Goal: Obtain resource: Download file/media

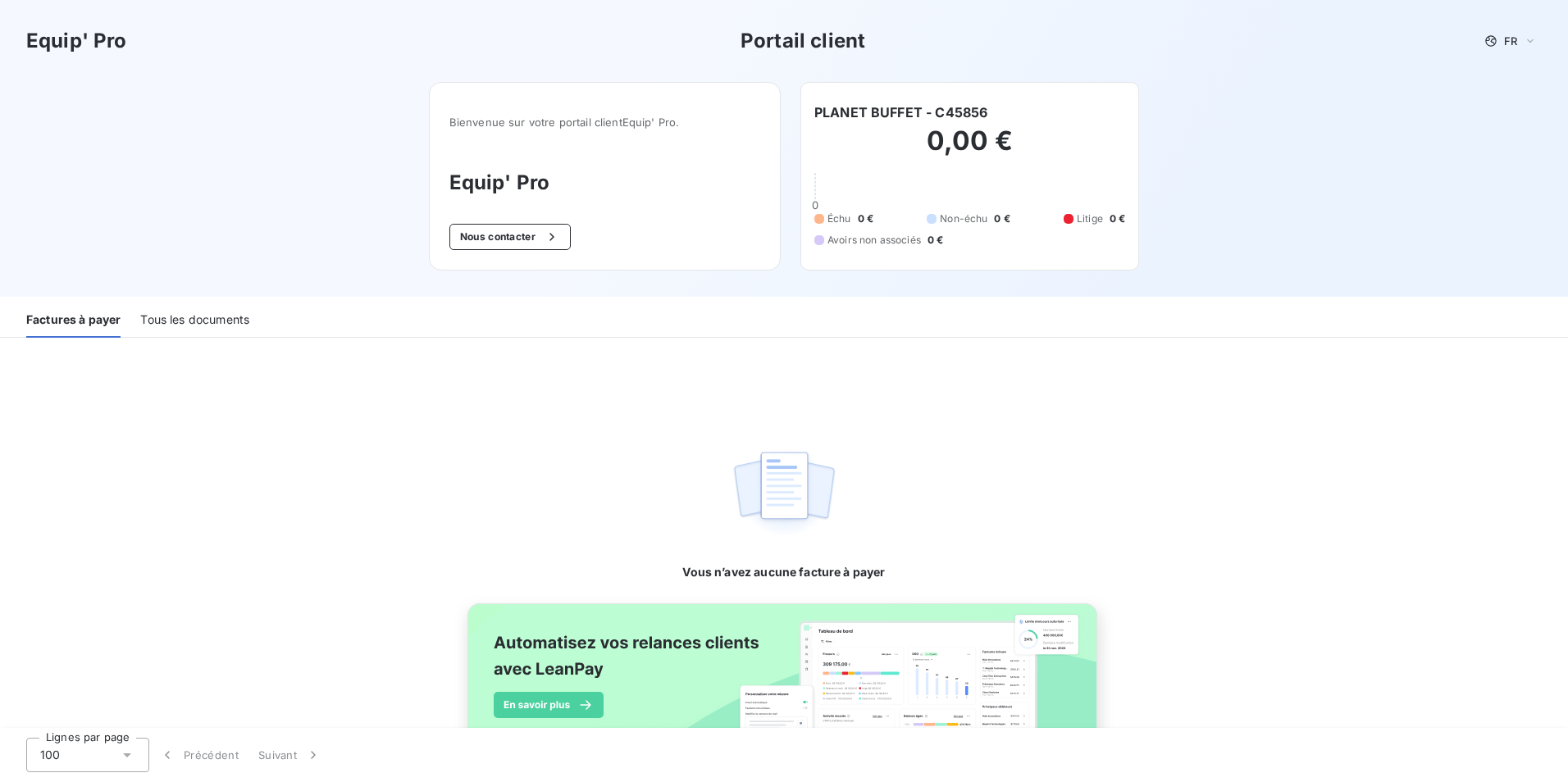
click at [239, 307] on div "Tous les documents" at bounding box center [195, 321] width 109 height 35
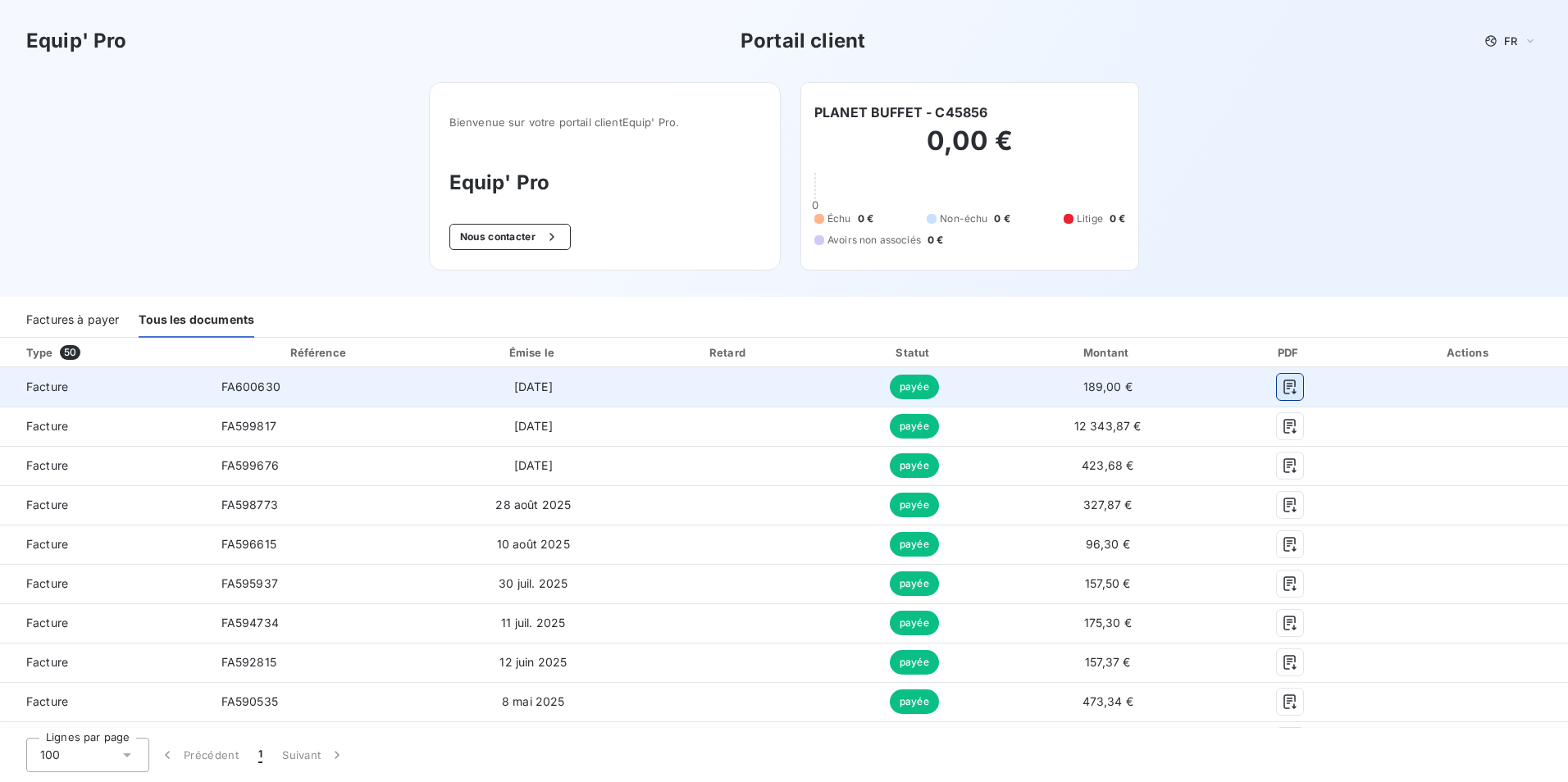
click at [1282, 389] on icon "button" at bounding box center [1289, 387] width 17 height 17
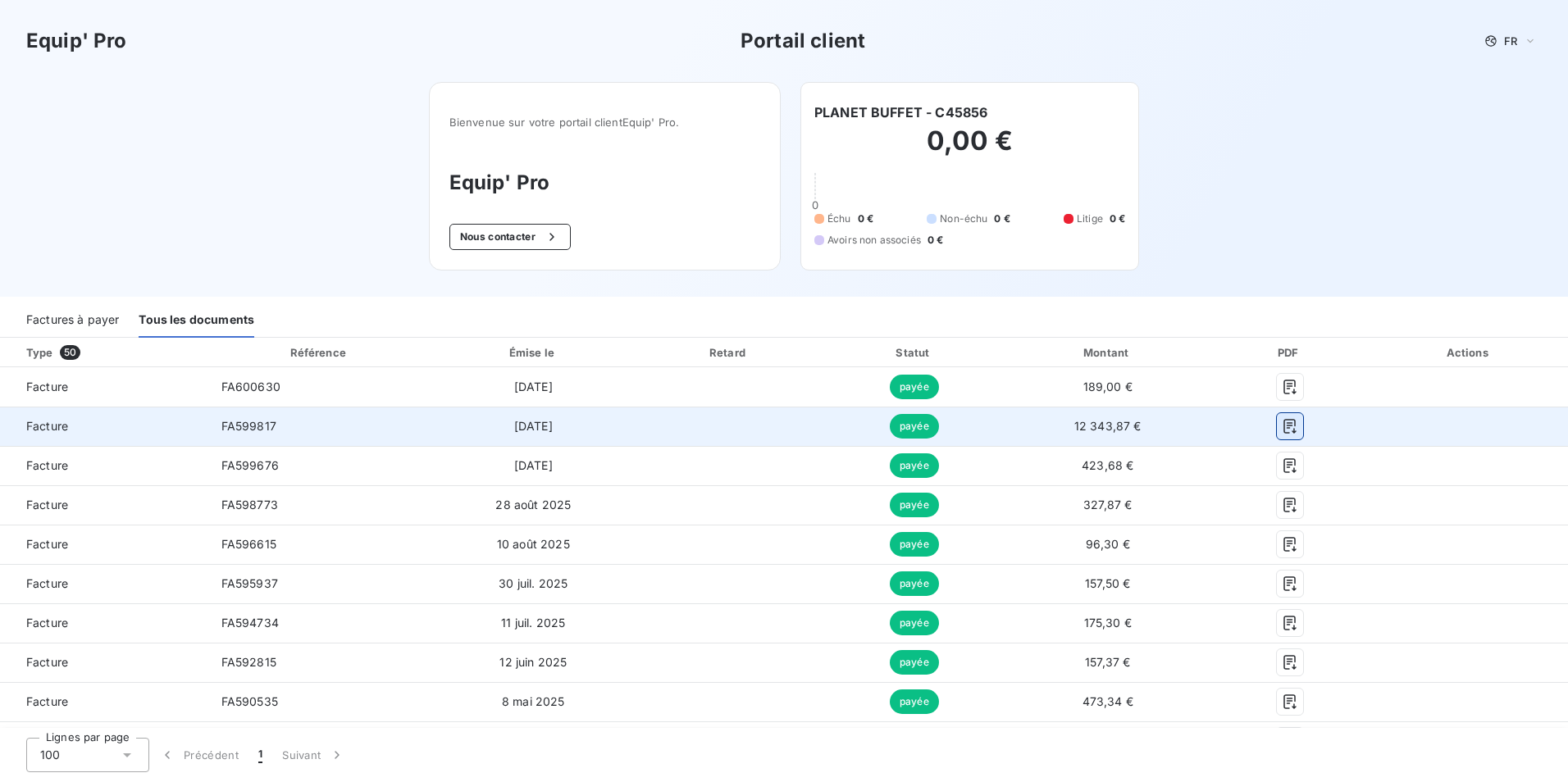
click at [1281, 430] on icon "button" at bounding box center [1289, 426] width 17 height 17
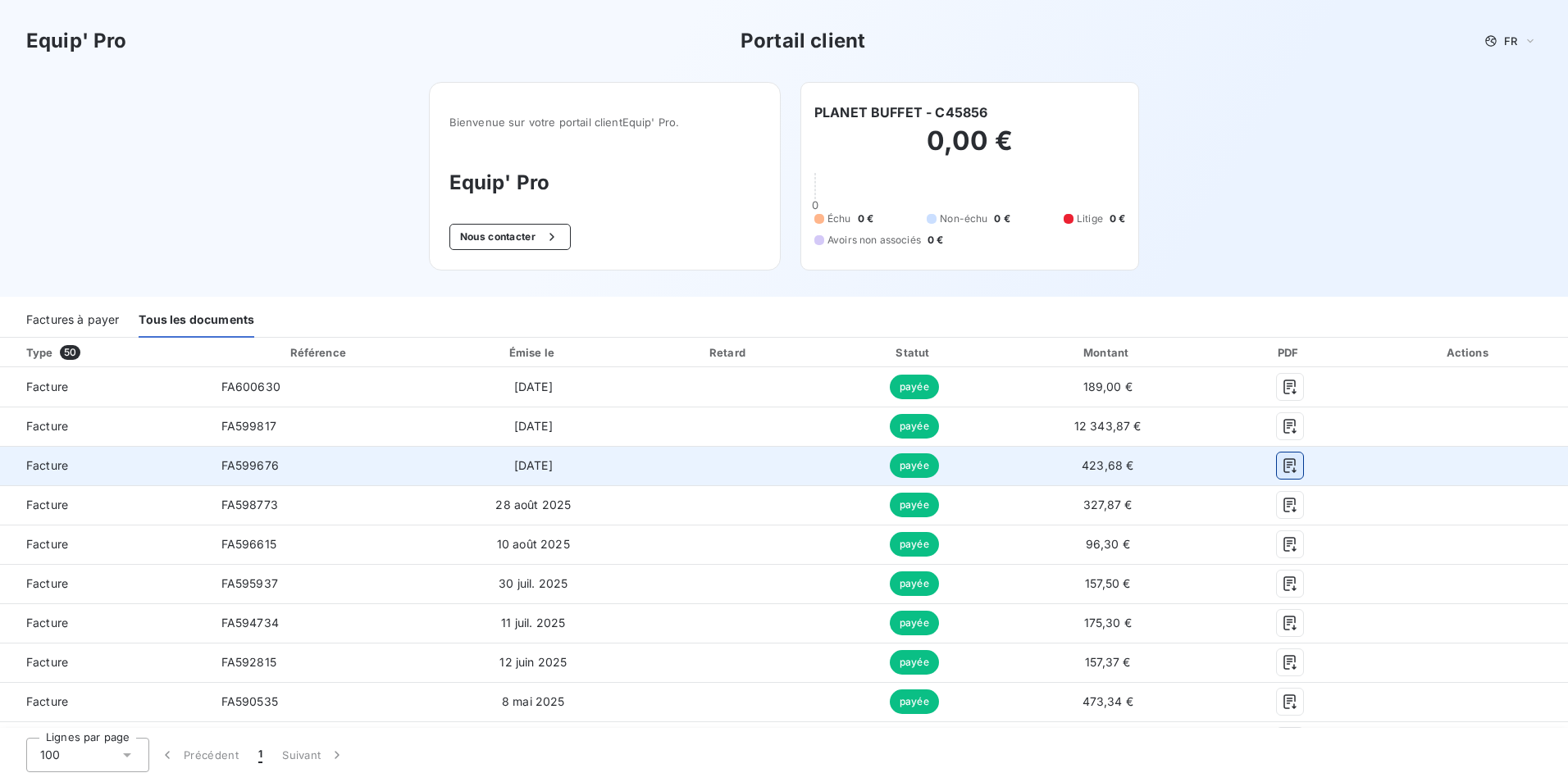
click at [1281, 461] on icon "button" at bounding box center [1289, 466] width 17 height 17
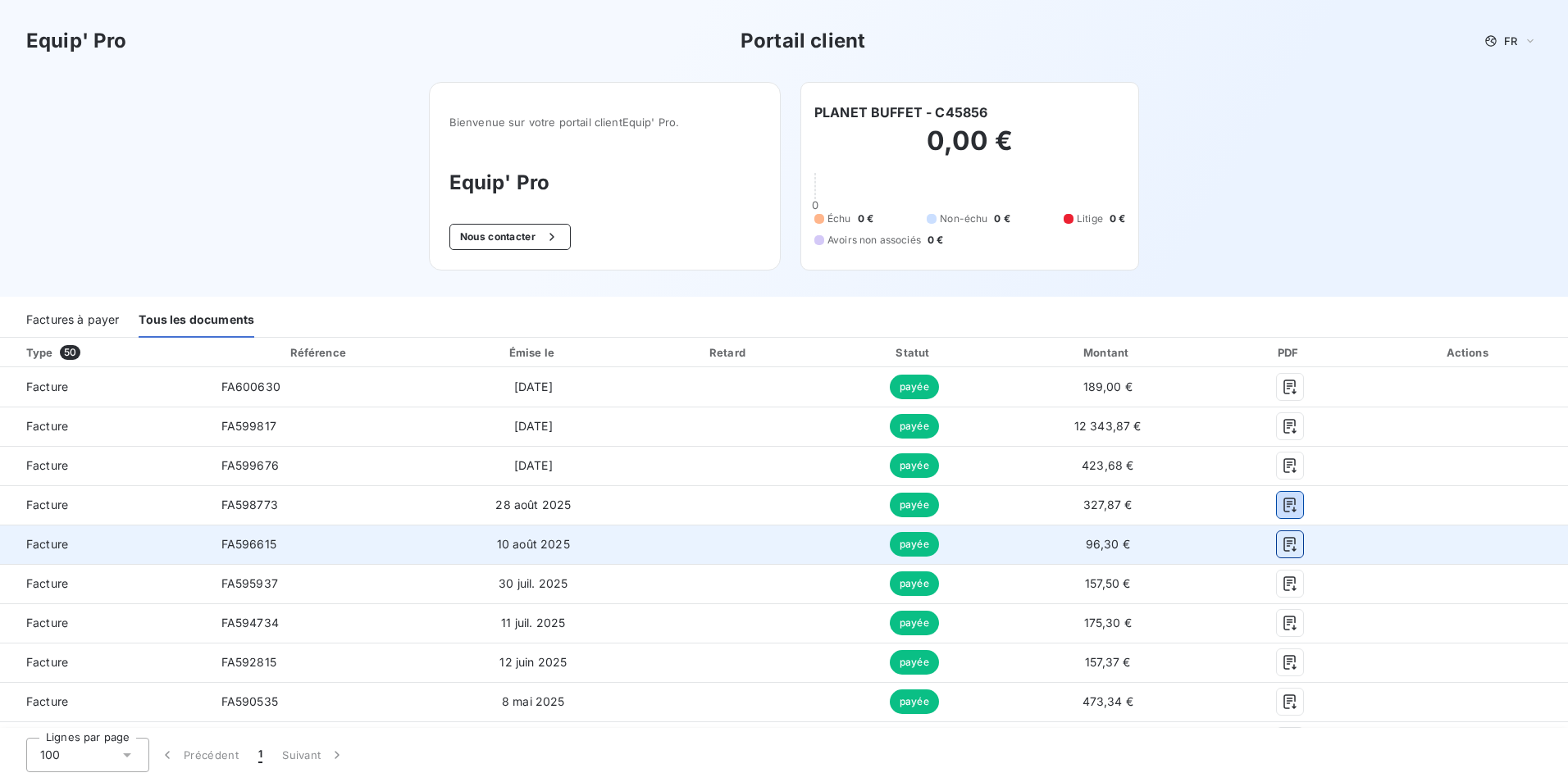
drag, startPoint x: 1280, startPoint y: 507, endPoint x: 1274, endPoint y: 543, distance: 36.5
click at [1281, 507] on icon "button" at bounding box center [1289, 505] width 17 height 17
click at [1281, 543] on icon "button" at bounding box center [1289, 544] width 17 height 17
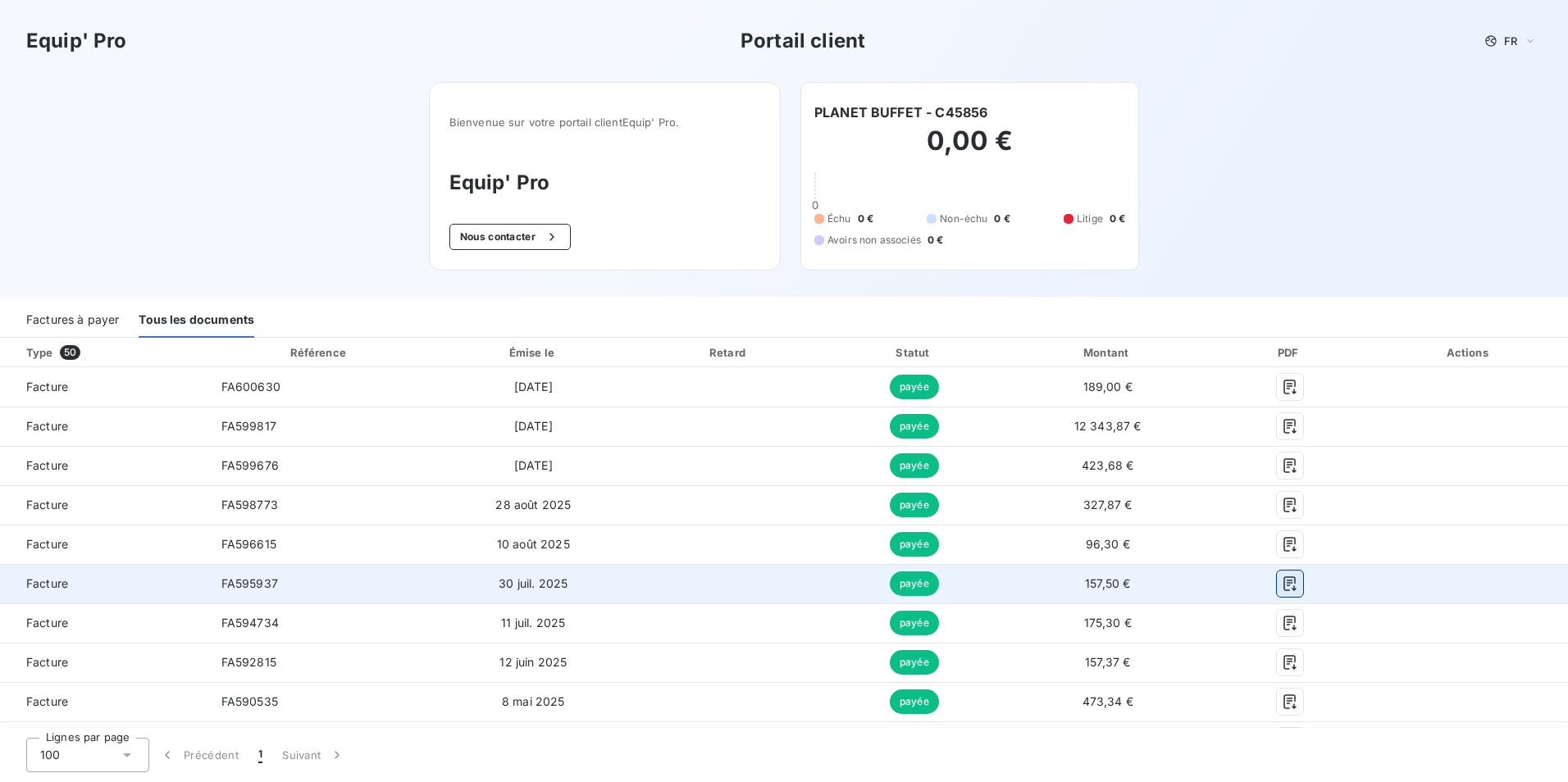
click at [1281, 589] on icon "button" at bounding box center [1289, 584] width 17 height 17
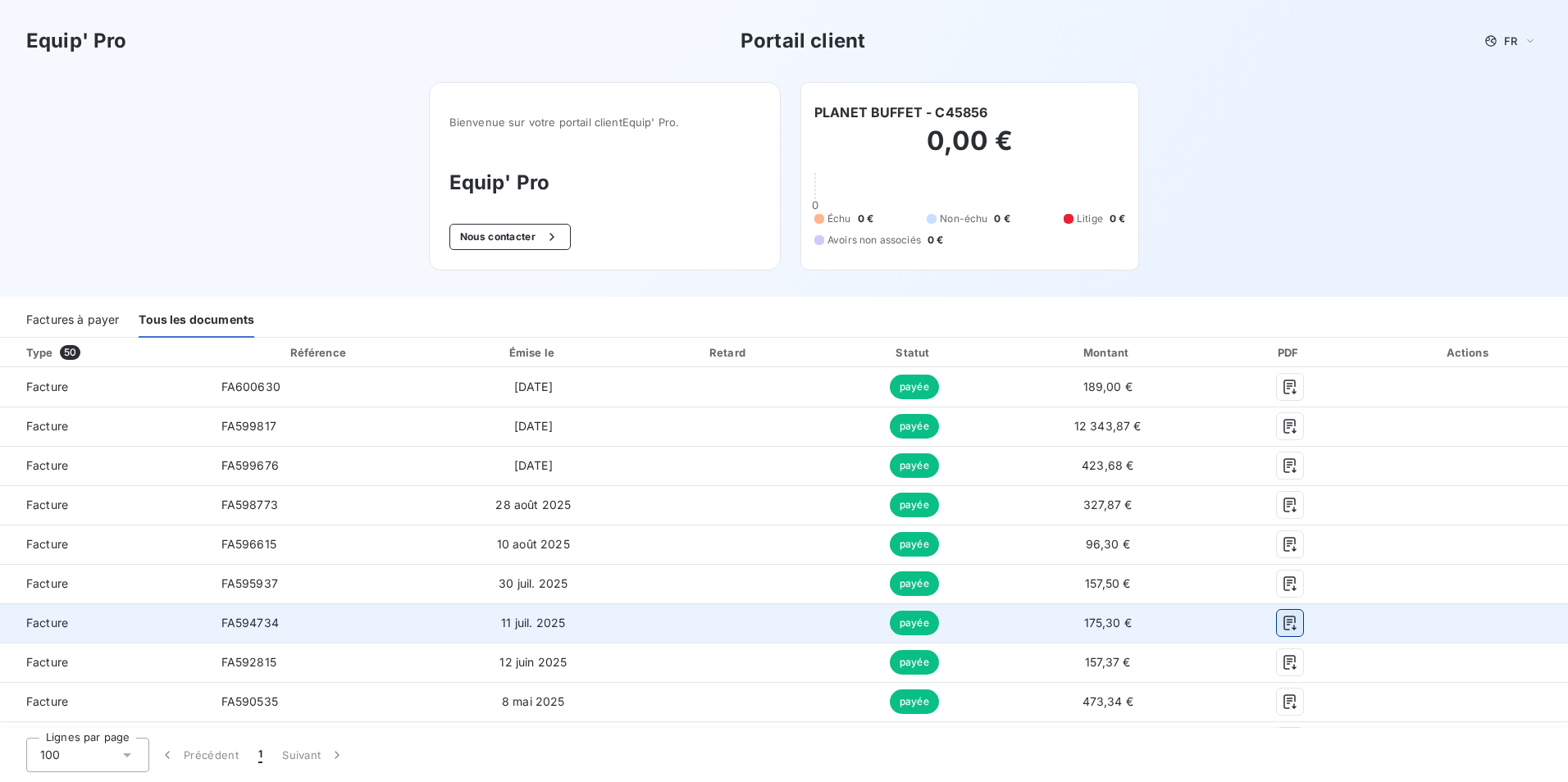
click at [1281, 625] on icon "button" at bounding box center [1289, 623] width 17 height 17
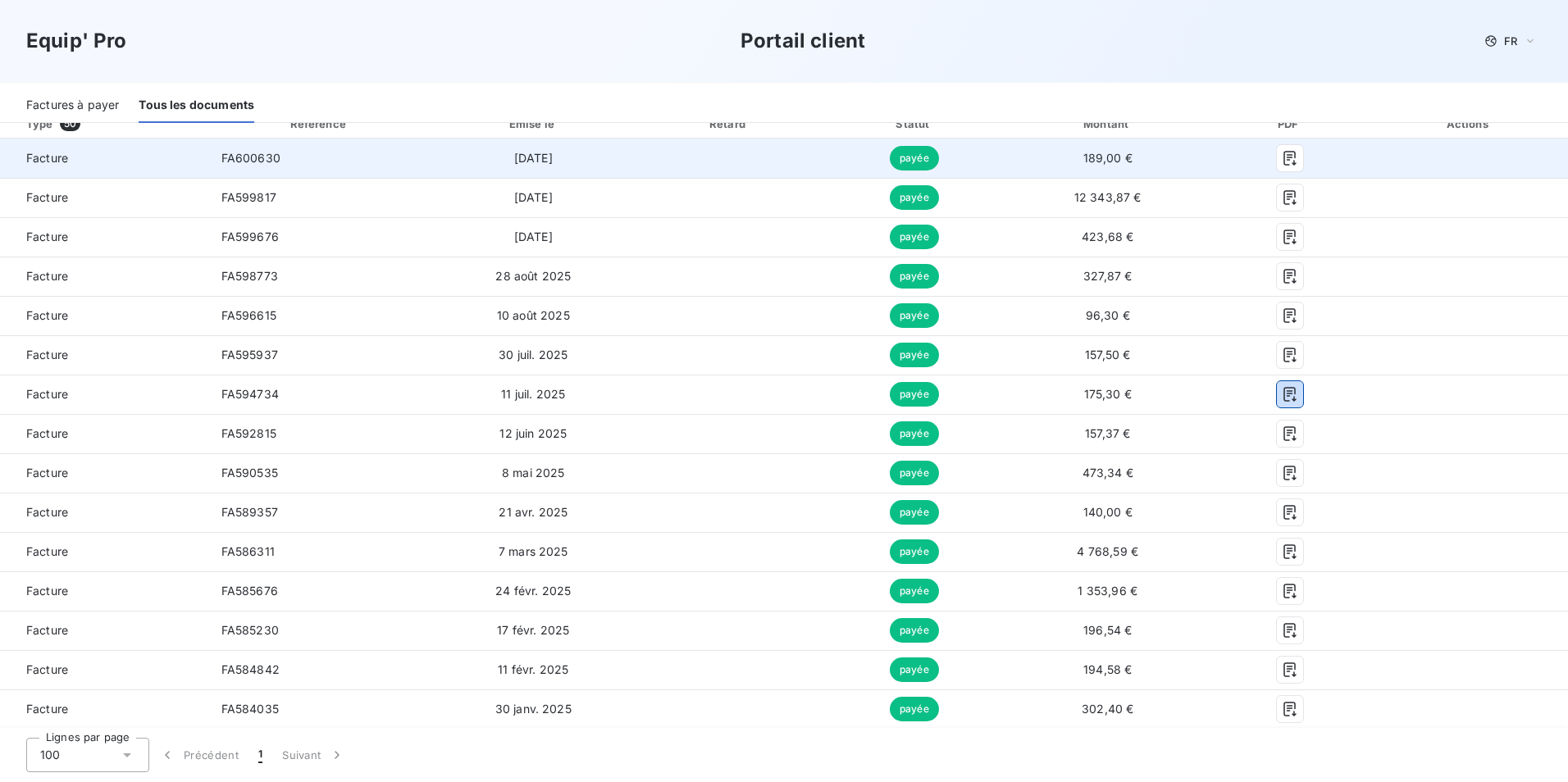
scroll to position [246, 0]
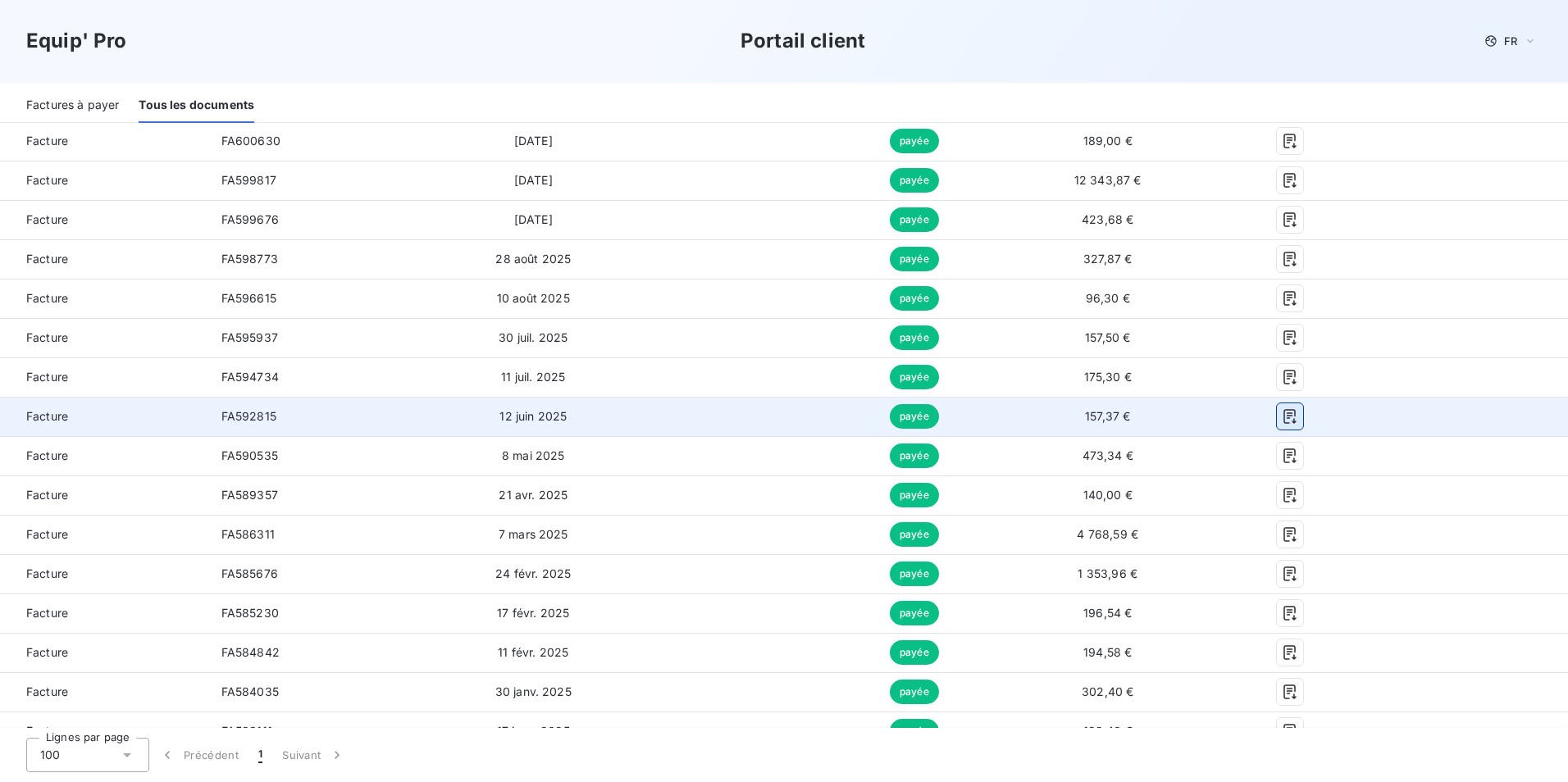
click at [1281, 423] on icon "button" at bounding box center [1289, 416] width 17 height 17
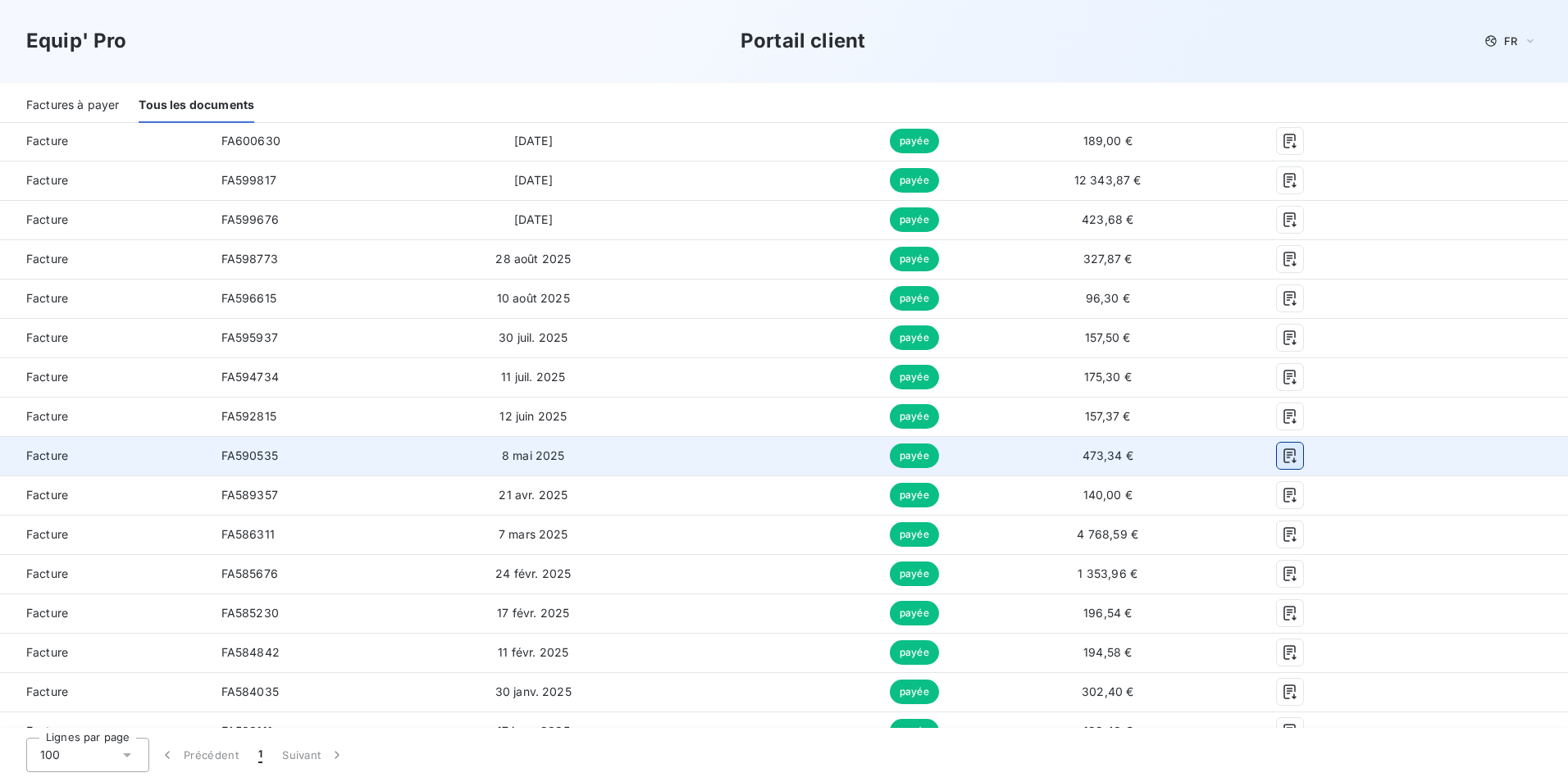
click at [1283, 458] on icon "button" at bounding box center [1289, 455] width 12 height 15
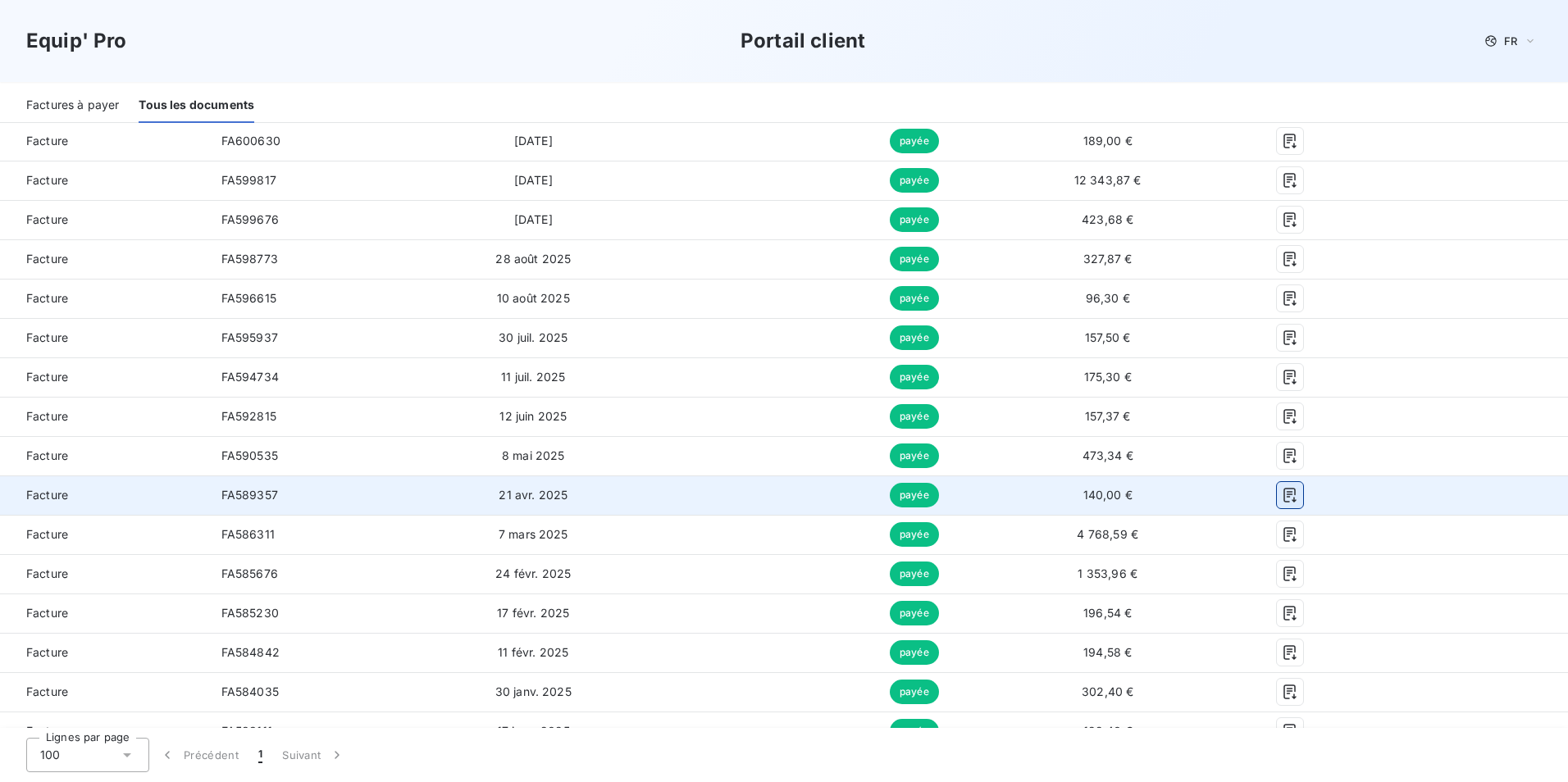
click at [1283, 500] on icon "button" at bounding box center [1289, 495] width 12 height 15
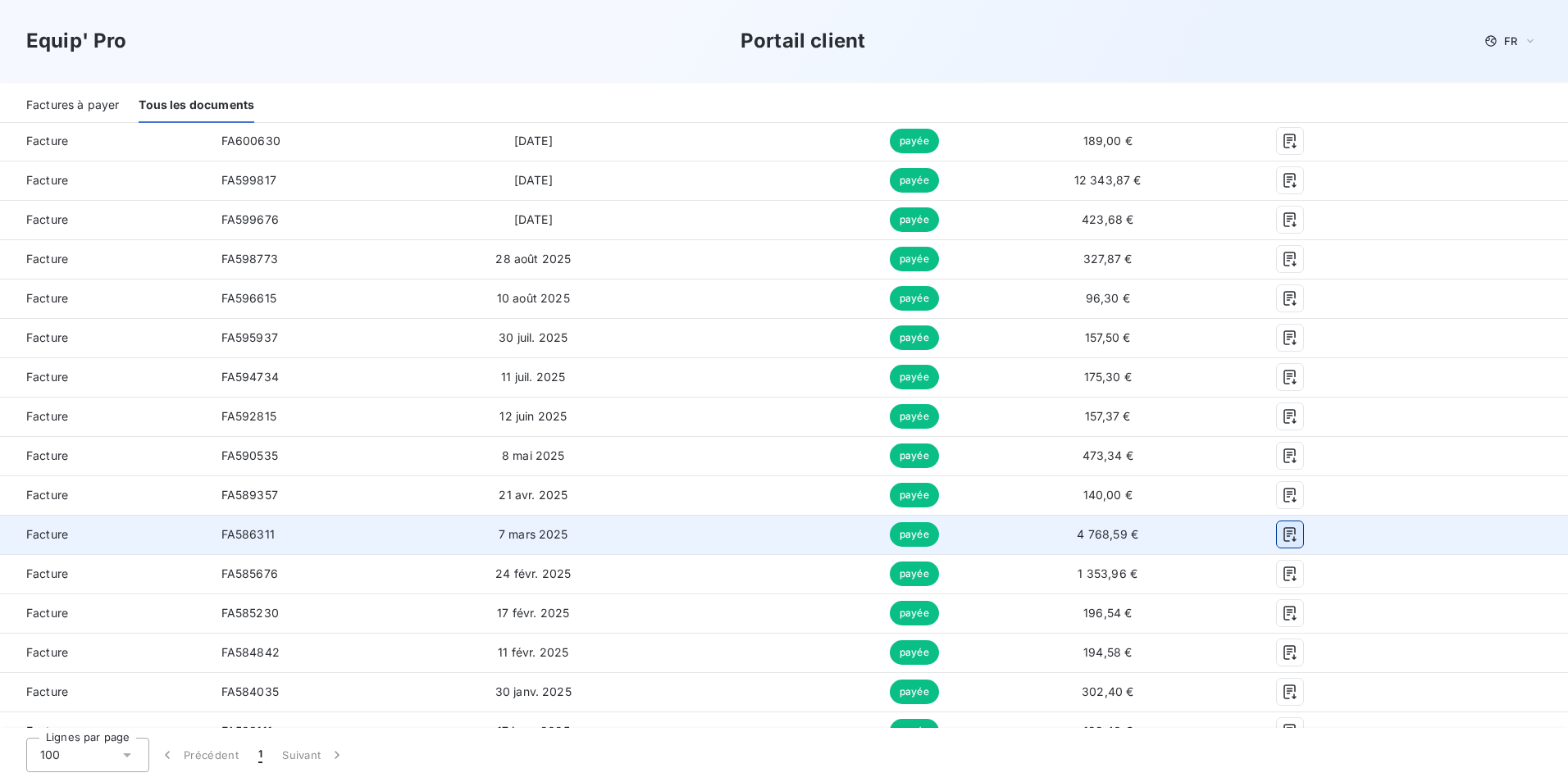
click at [1283, 541] on icon "button" at bounding box center [1289, 534] width 12 height 15
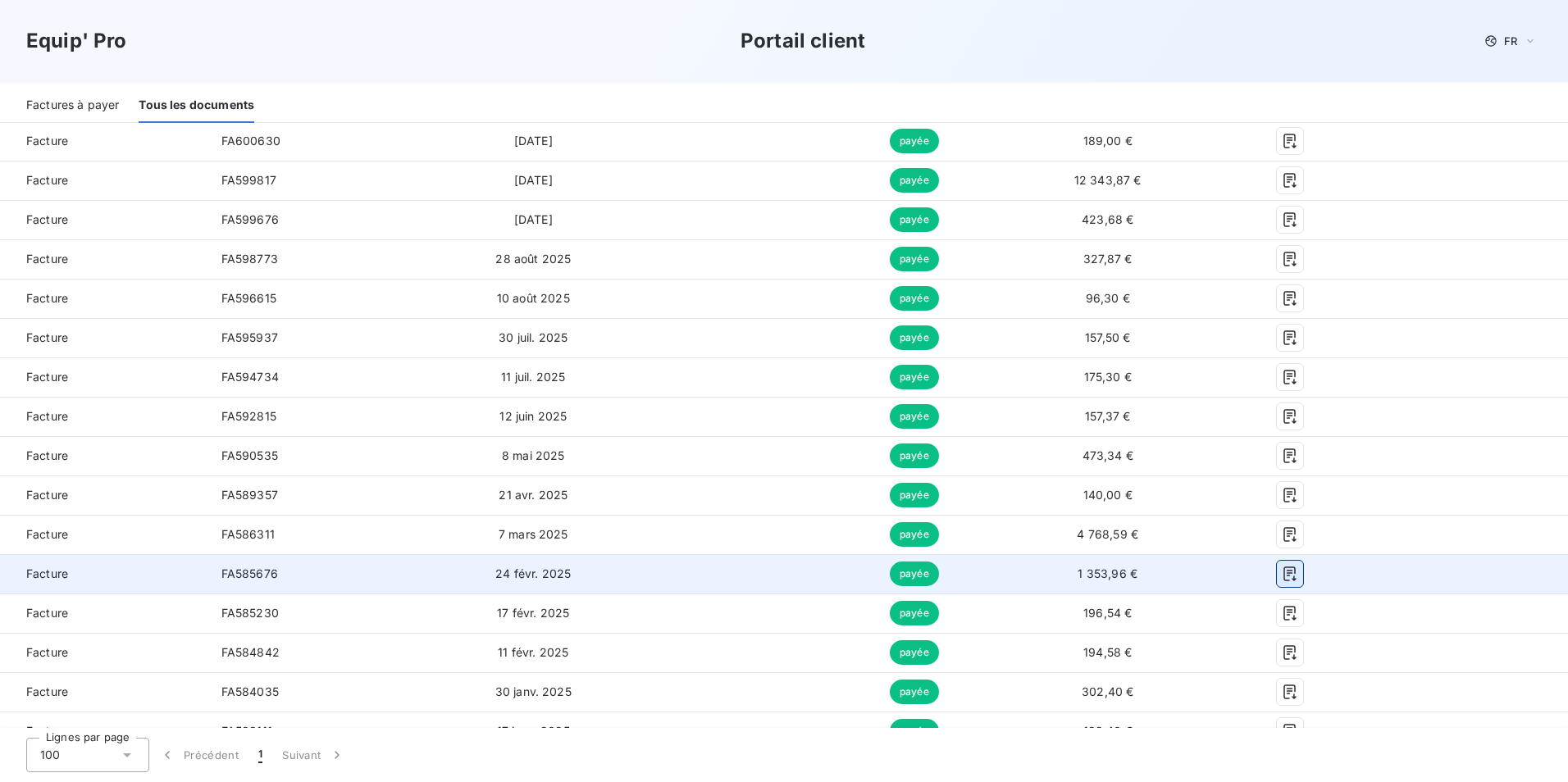
click at [1281, 578] on icon "button" at bounding box center [1289, 573] width 17 height 17
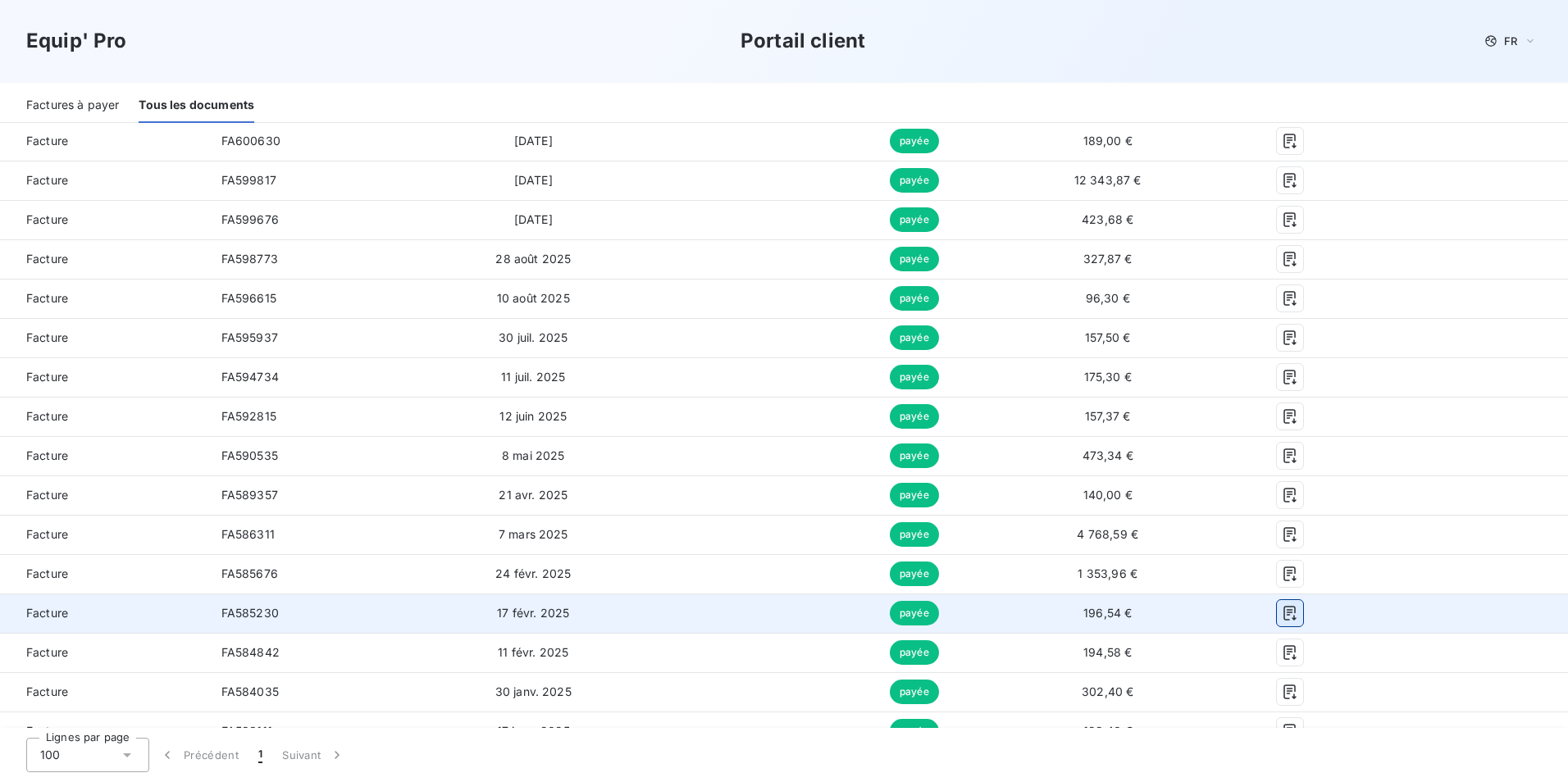
click at [1283, 613] on icon "button" at bounding box center [1289, 613] width 12 height 15
drag, startPoint x: 1278, startPoint y: 655, endPoint x: 1361, endPoint y: 625, distance: 88.3
click at [1281, 655] on icon "button" at bounding box center [1289, 653] width 17 height 17
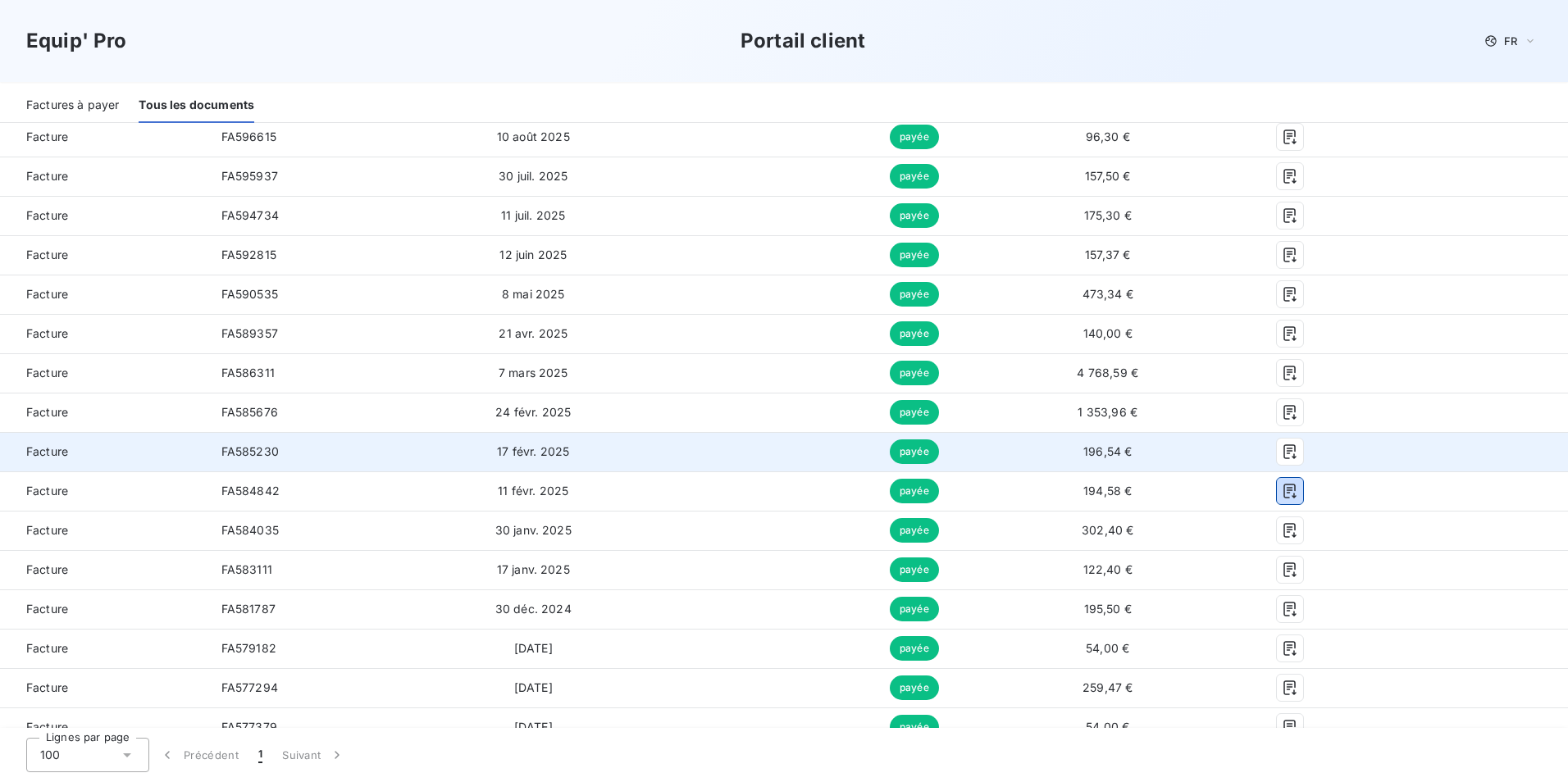
scroll to position [410, 0]
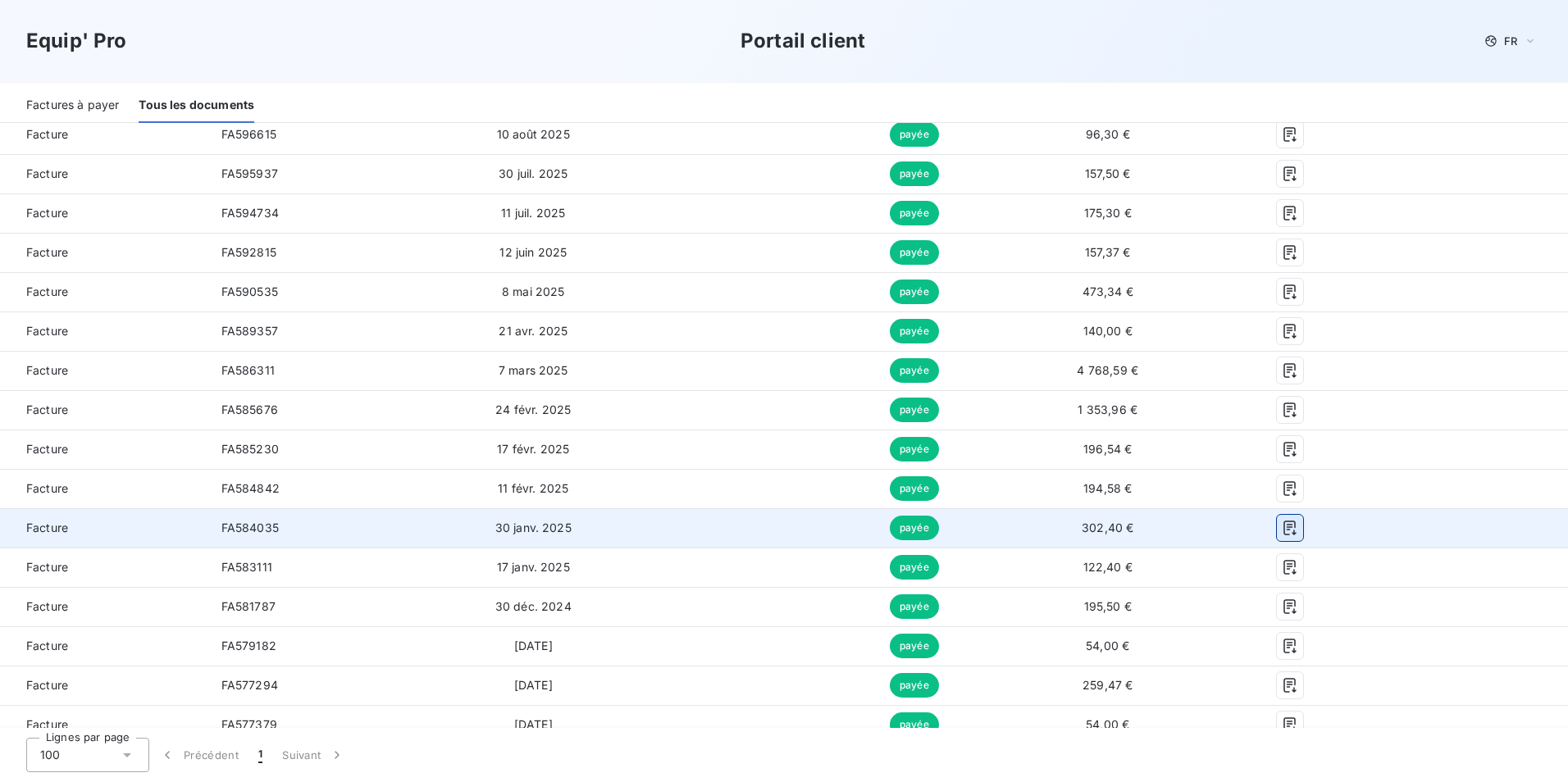
click at [1281, 533] on icon "button" at bounding box center [1289, 527] width 17 height 17
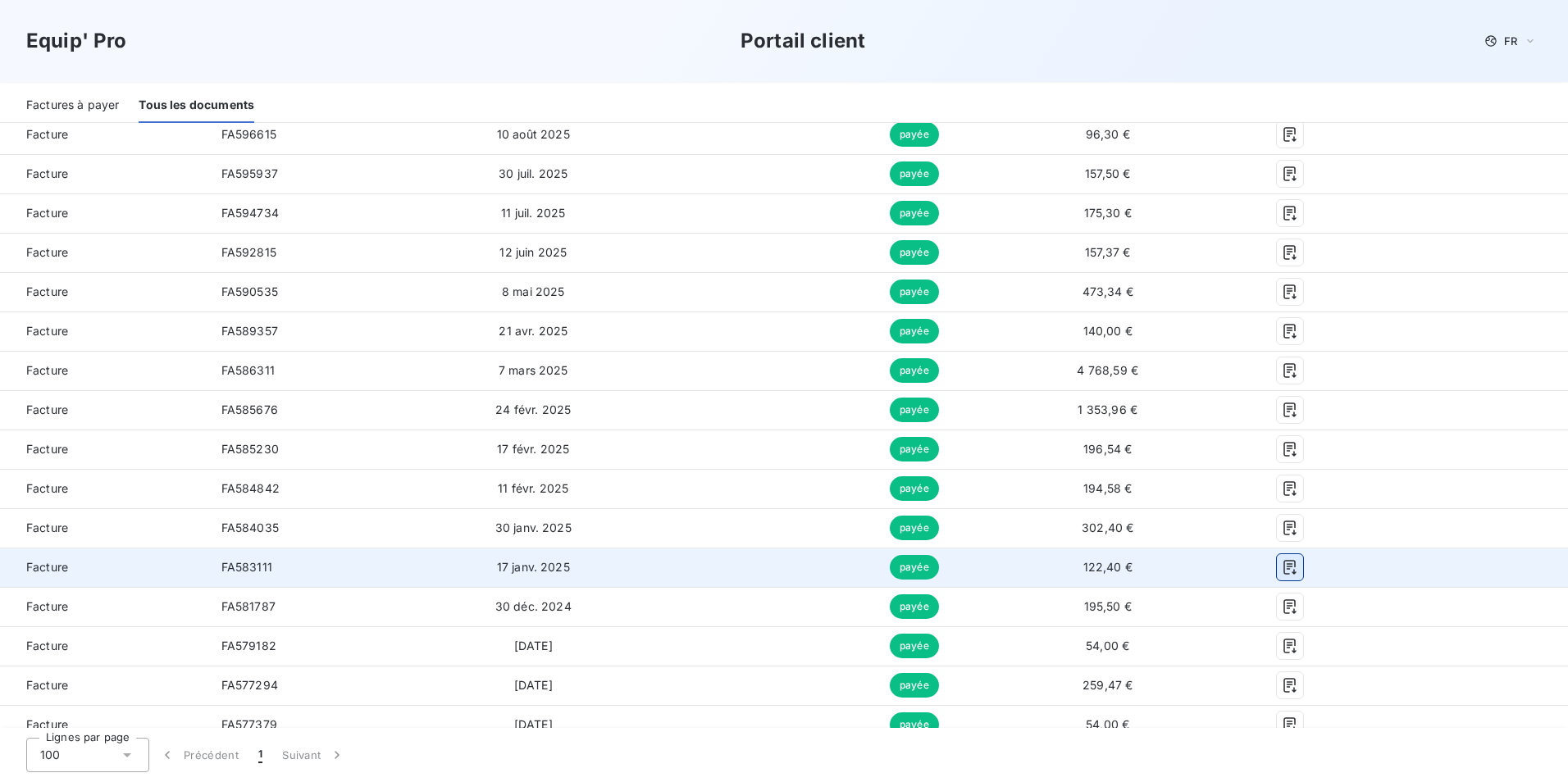
click at [1281, 572] on icon "button" at bounding box center [1289, 567] width 17 height 17
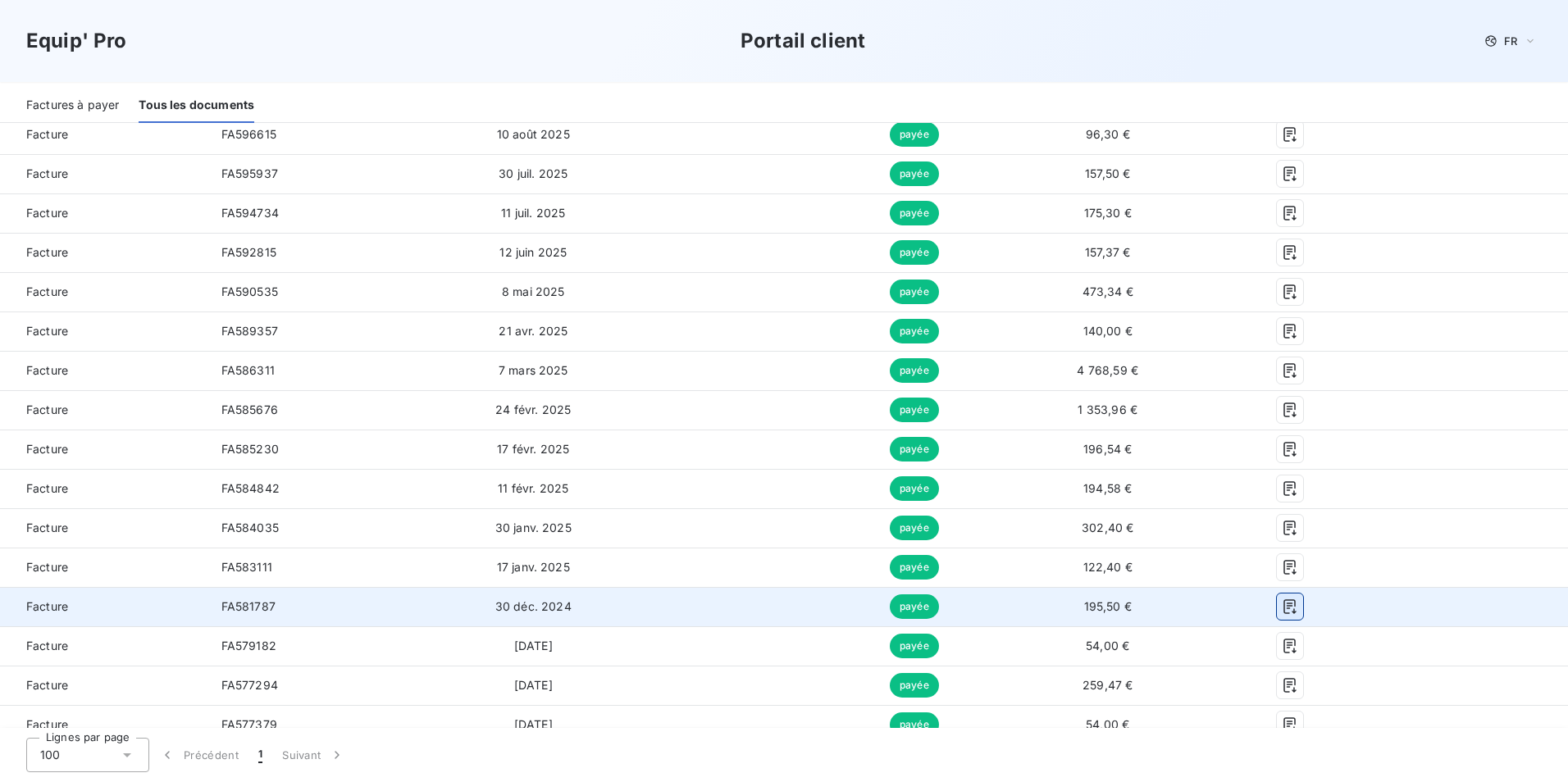
click at [1281, 612] on icon "button" at bounding box center [1289, 606] width 17 height 17
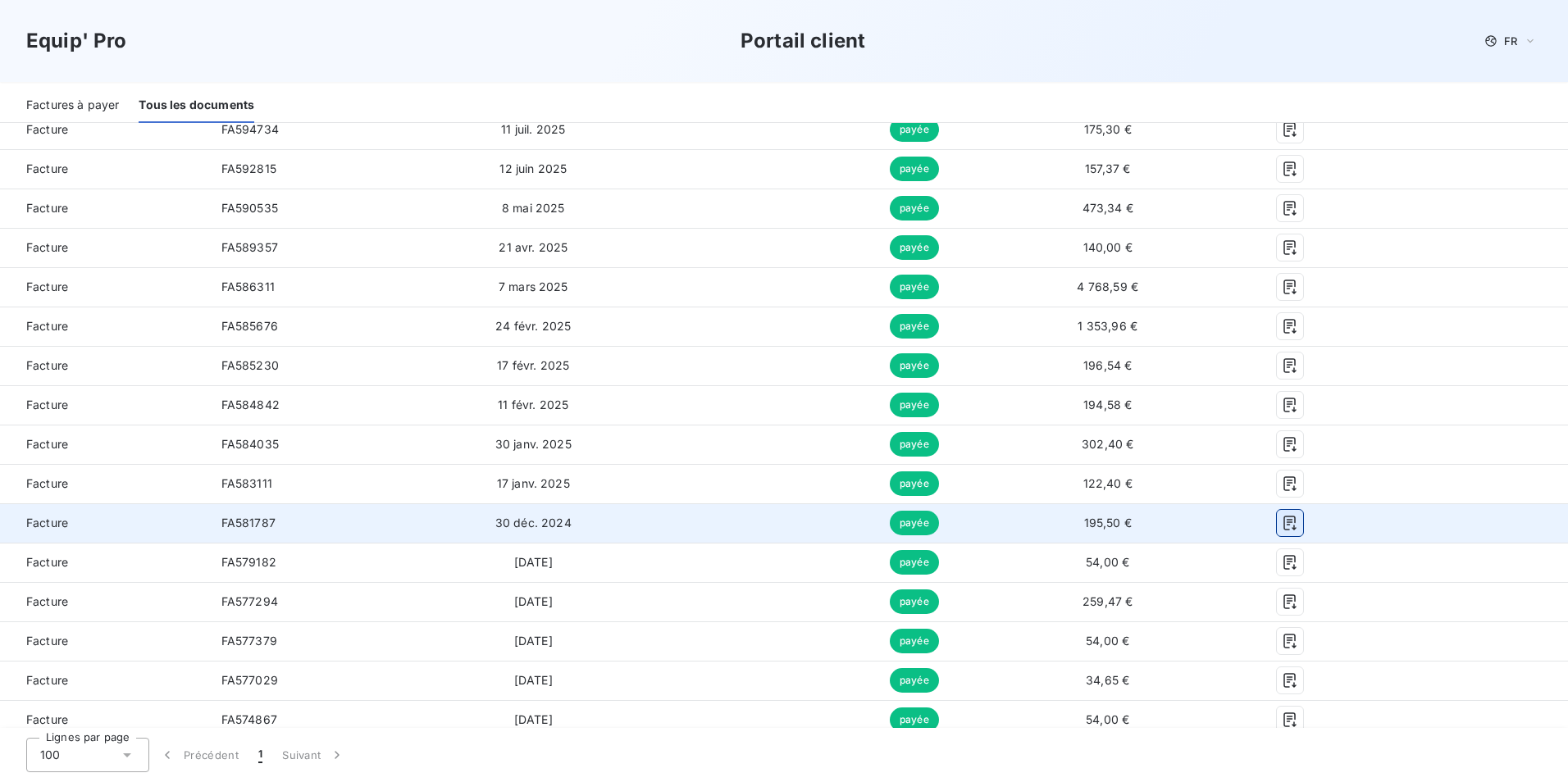
scroll to position [574, 0]
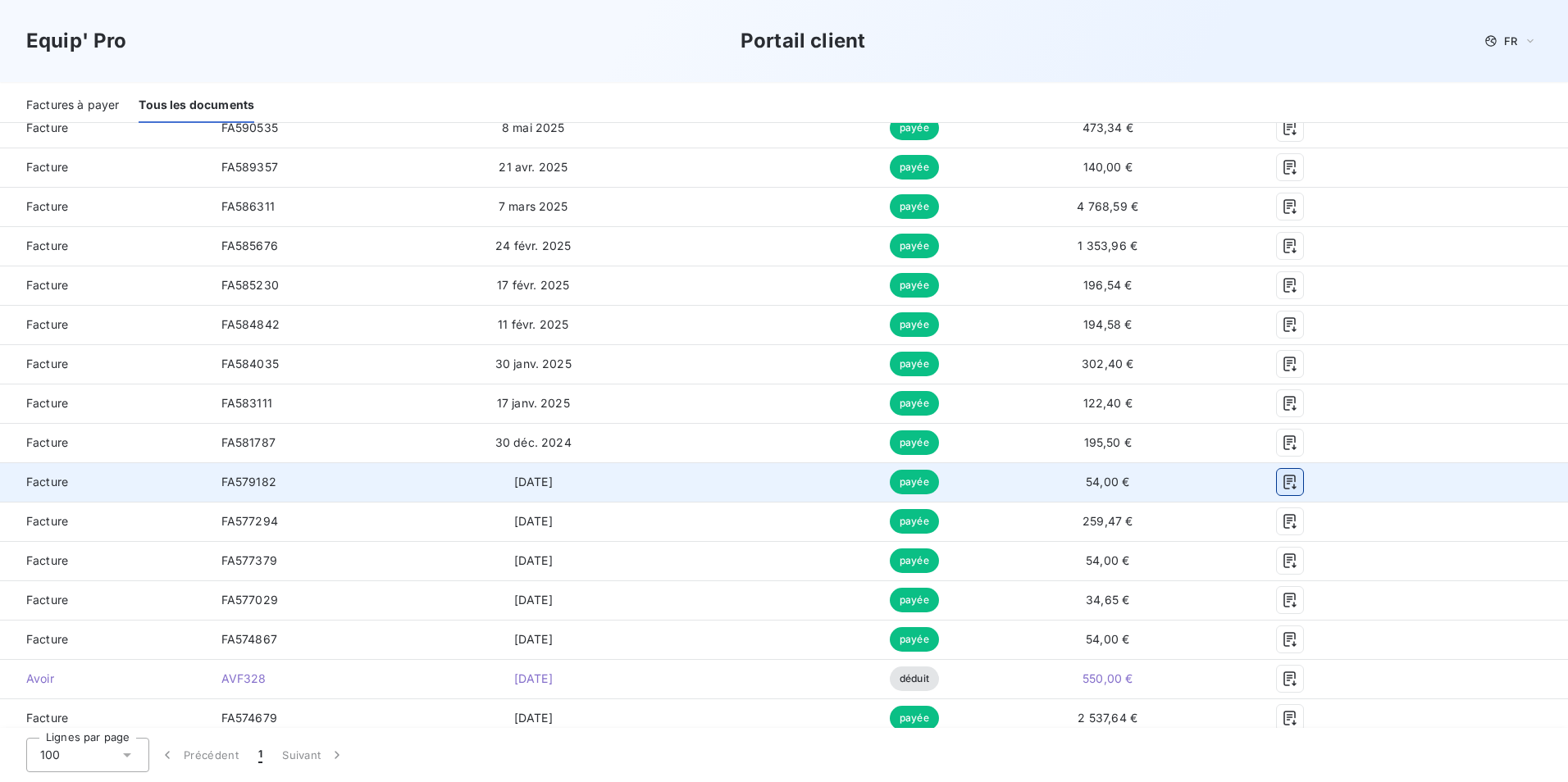
click at [1281, 487] on icon "button" at bounding box center [1289, 482] width 17 height 17
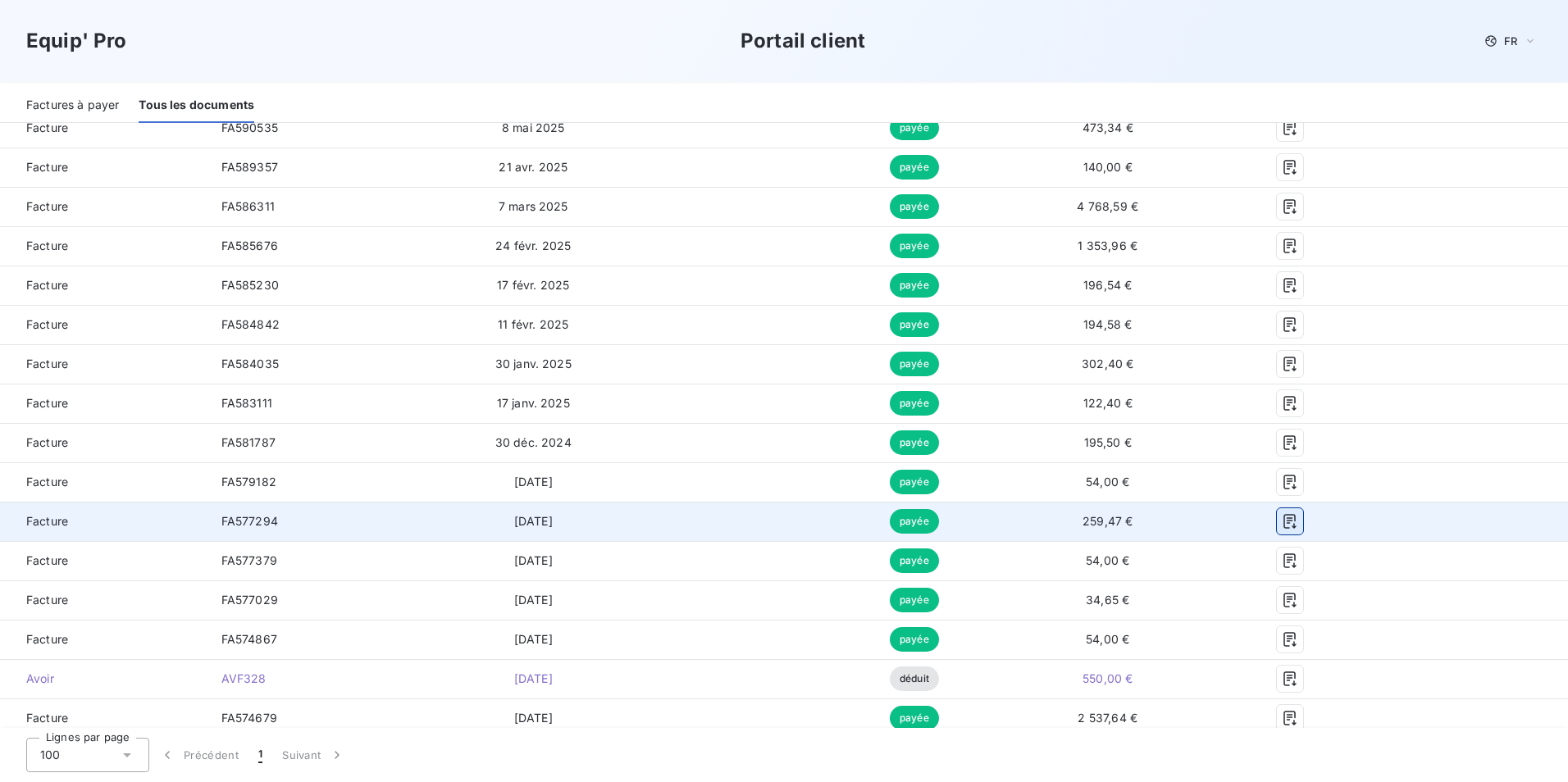
click at [1281, 527] on icon "button" at bounding box center [1289, 521] width 17 height 17
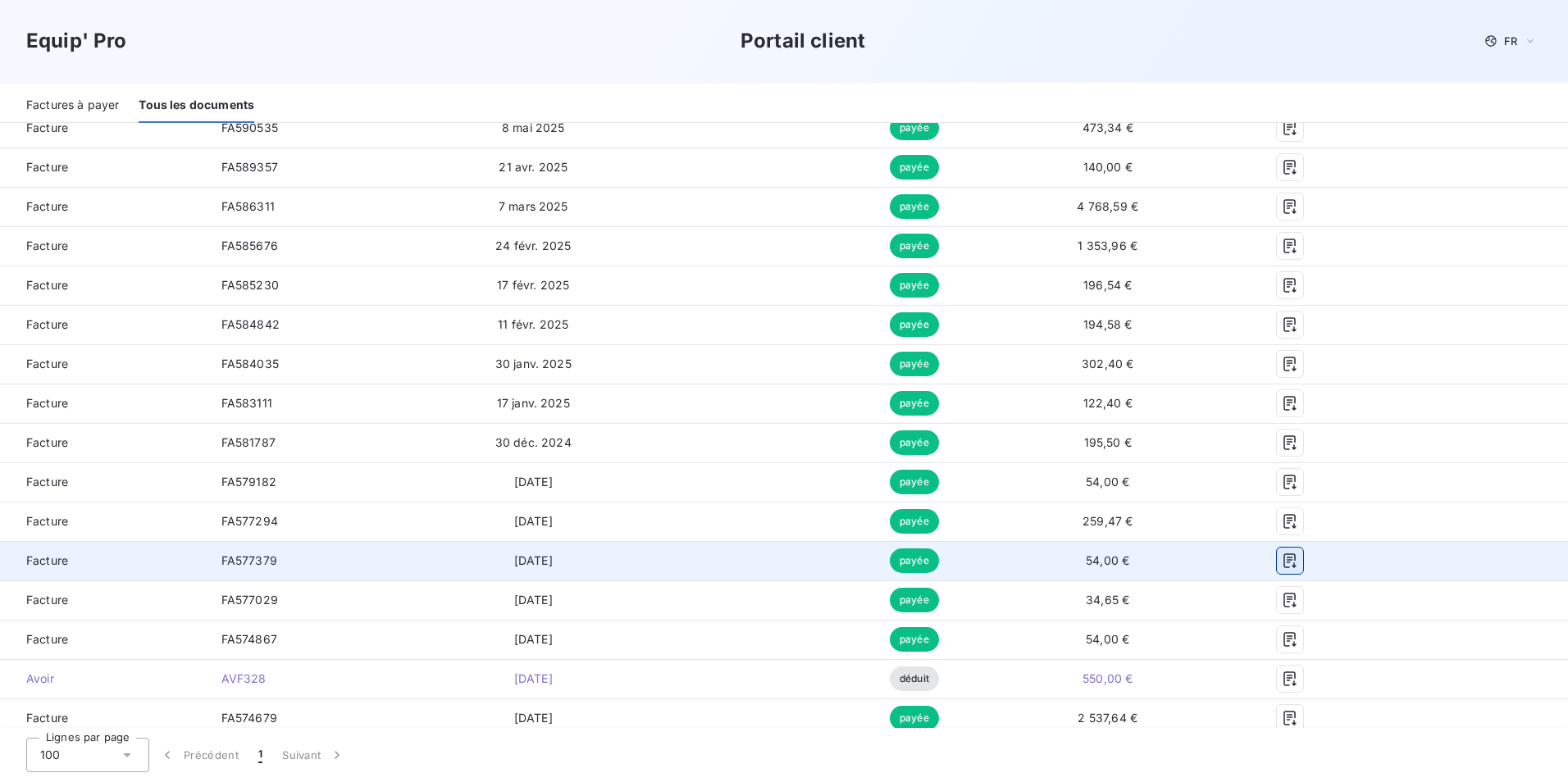
click at [1281, 564] on icon "button" at bounding box center [1289, 560] width 17 height 17
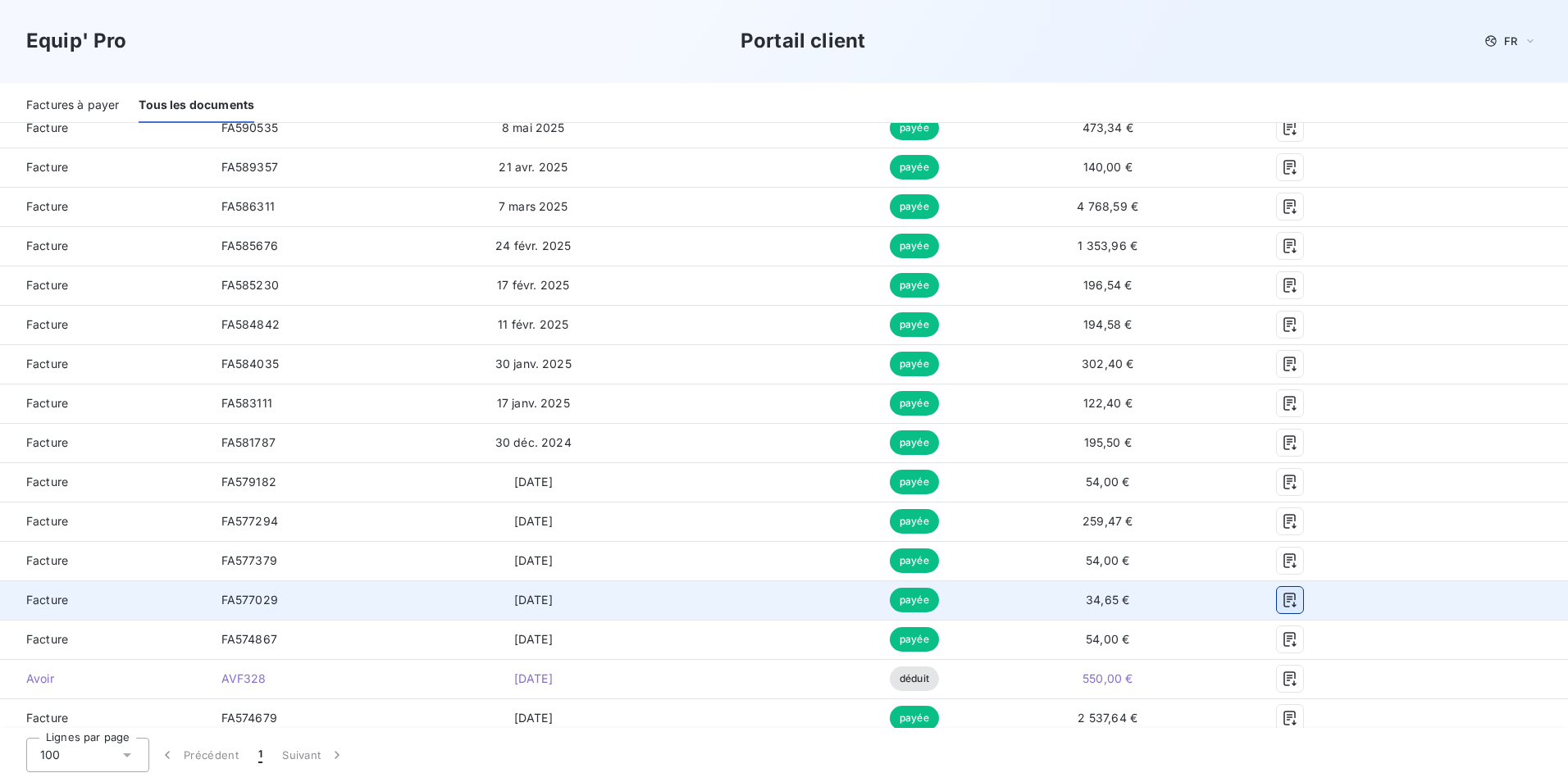
click at [1281, 604] on icon "button" at bounding box center [1289, 600] width 17 height 17
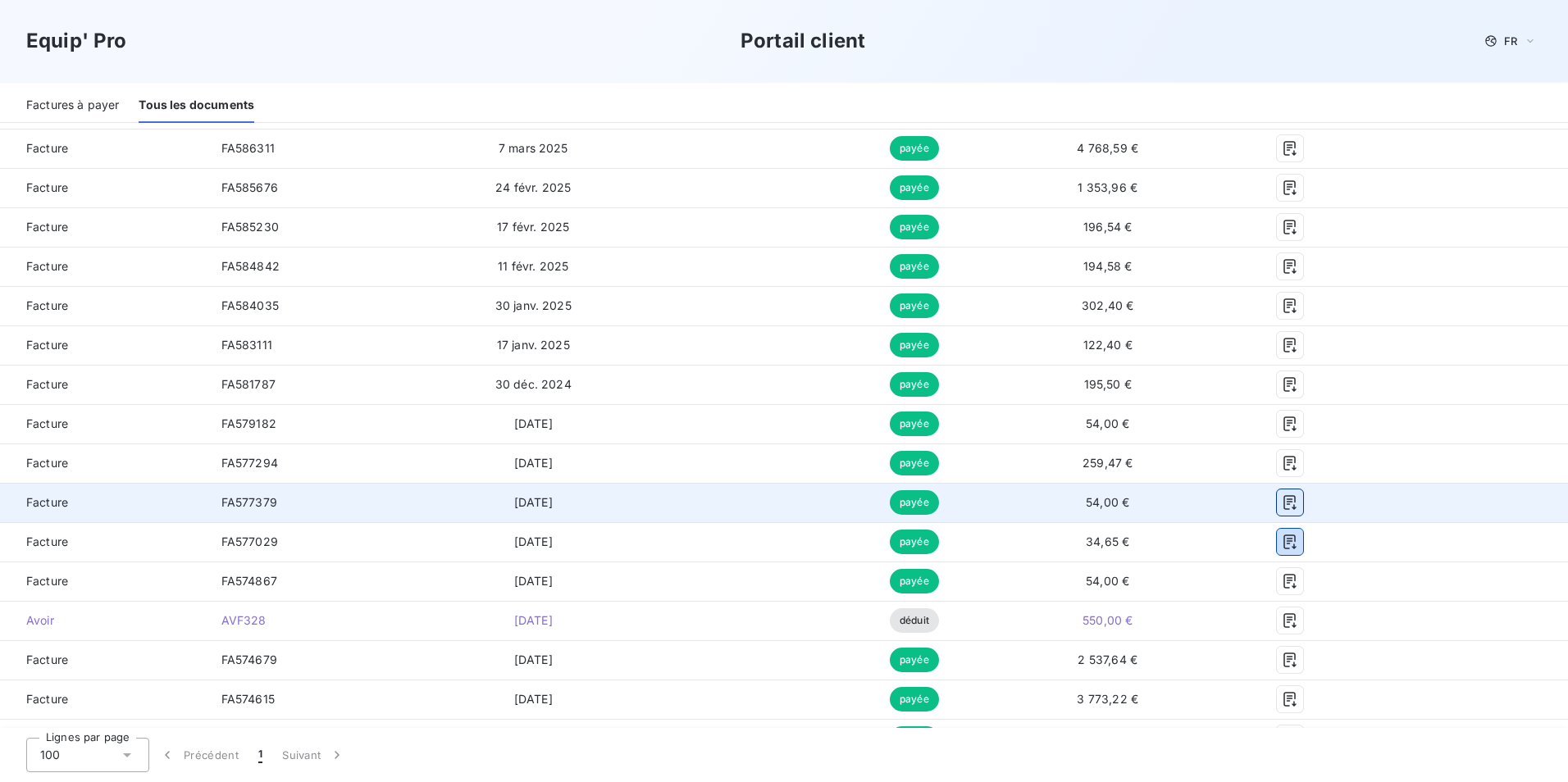
scroll to position [656, 0]
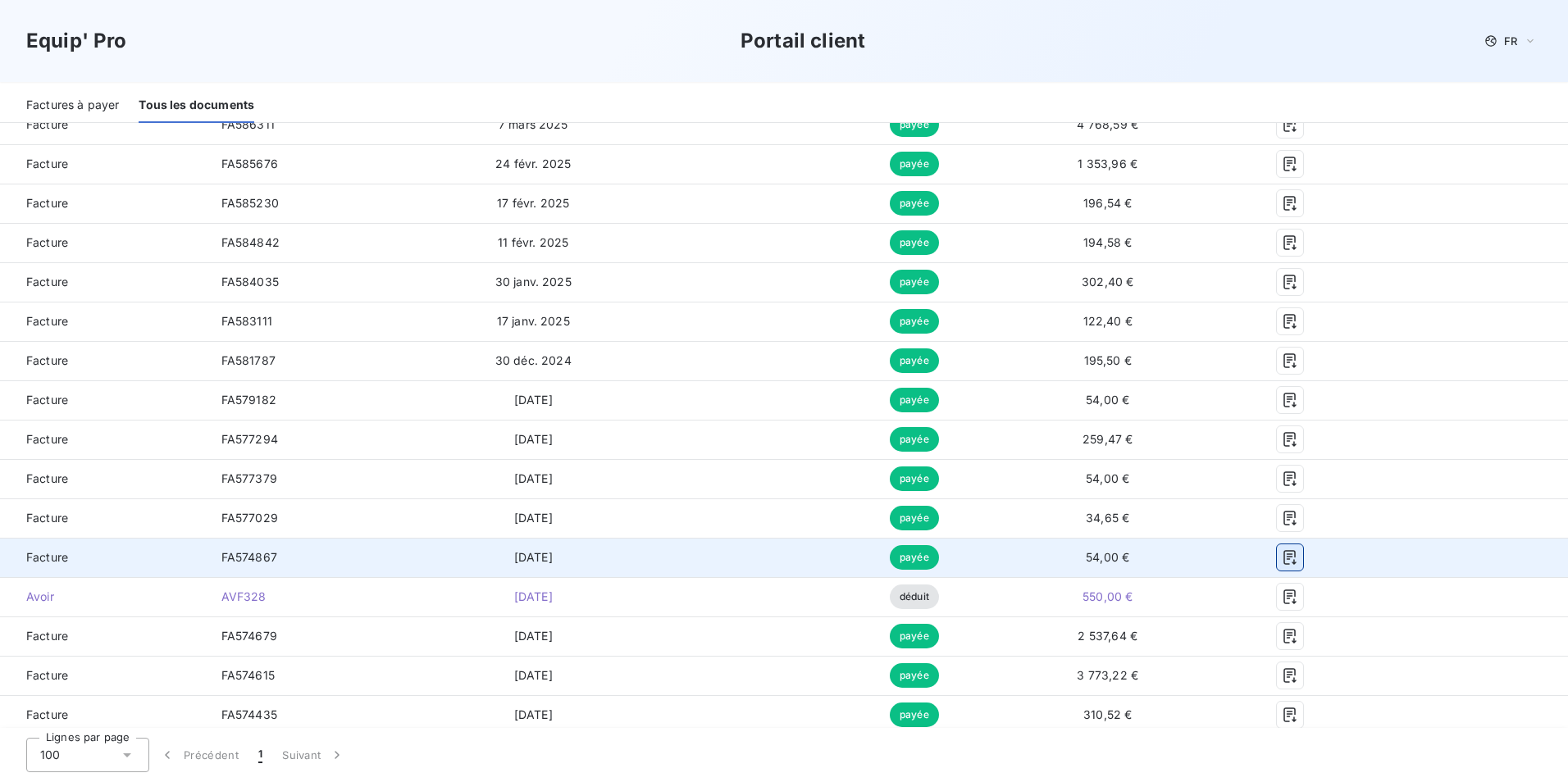
click at [1283, 554] on icon "button" at bounding box center [1289, 557] width 12 height 15
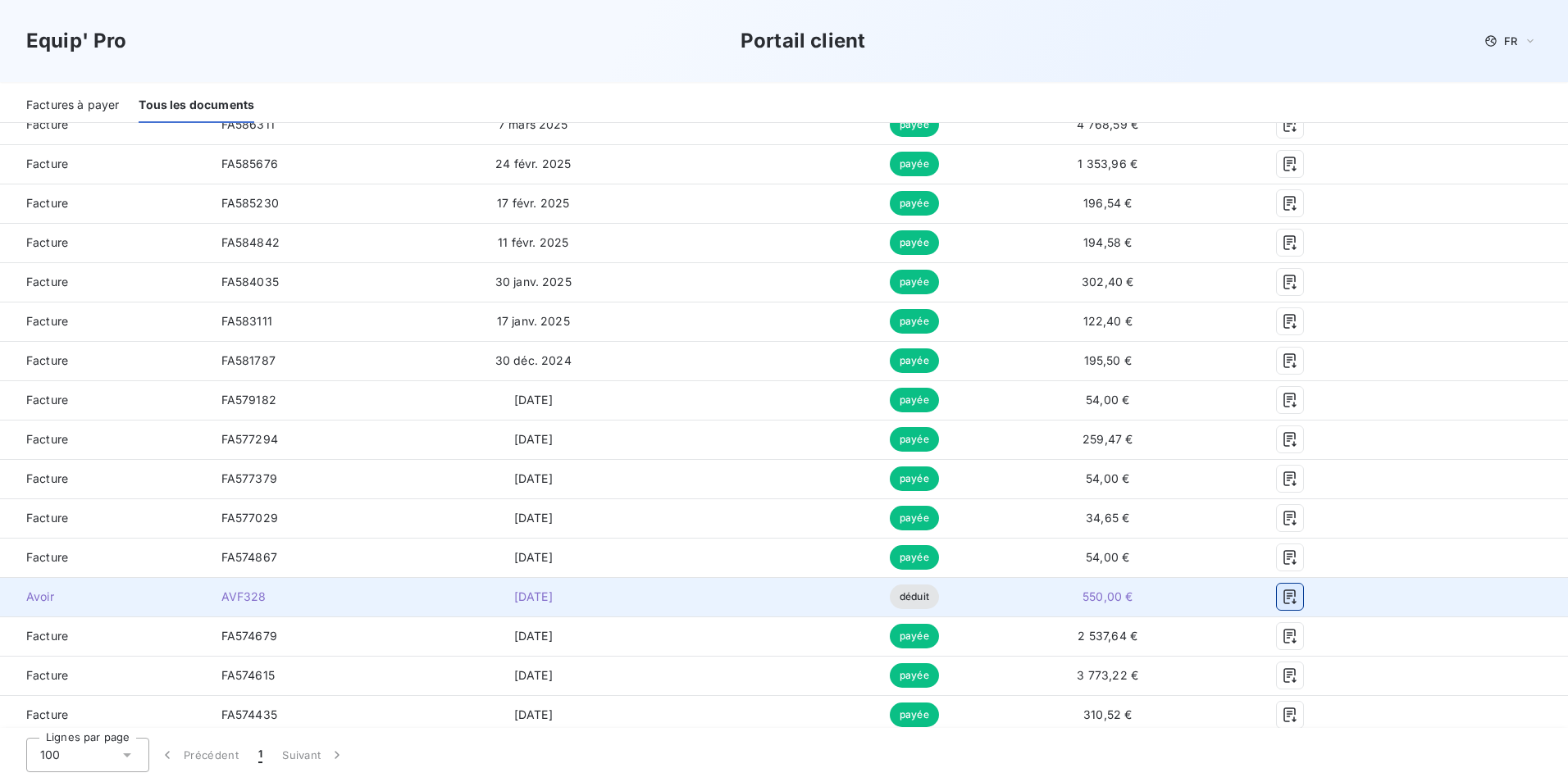
click at [1281, 603] on icon "button" at bounding box center [1289, 597] width 17 height 17
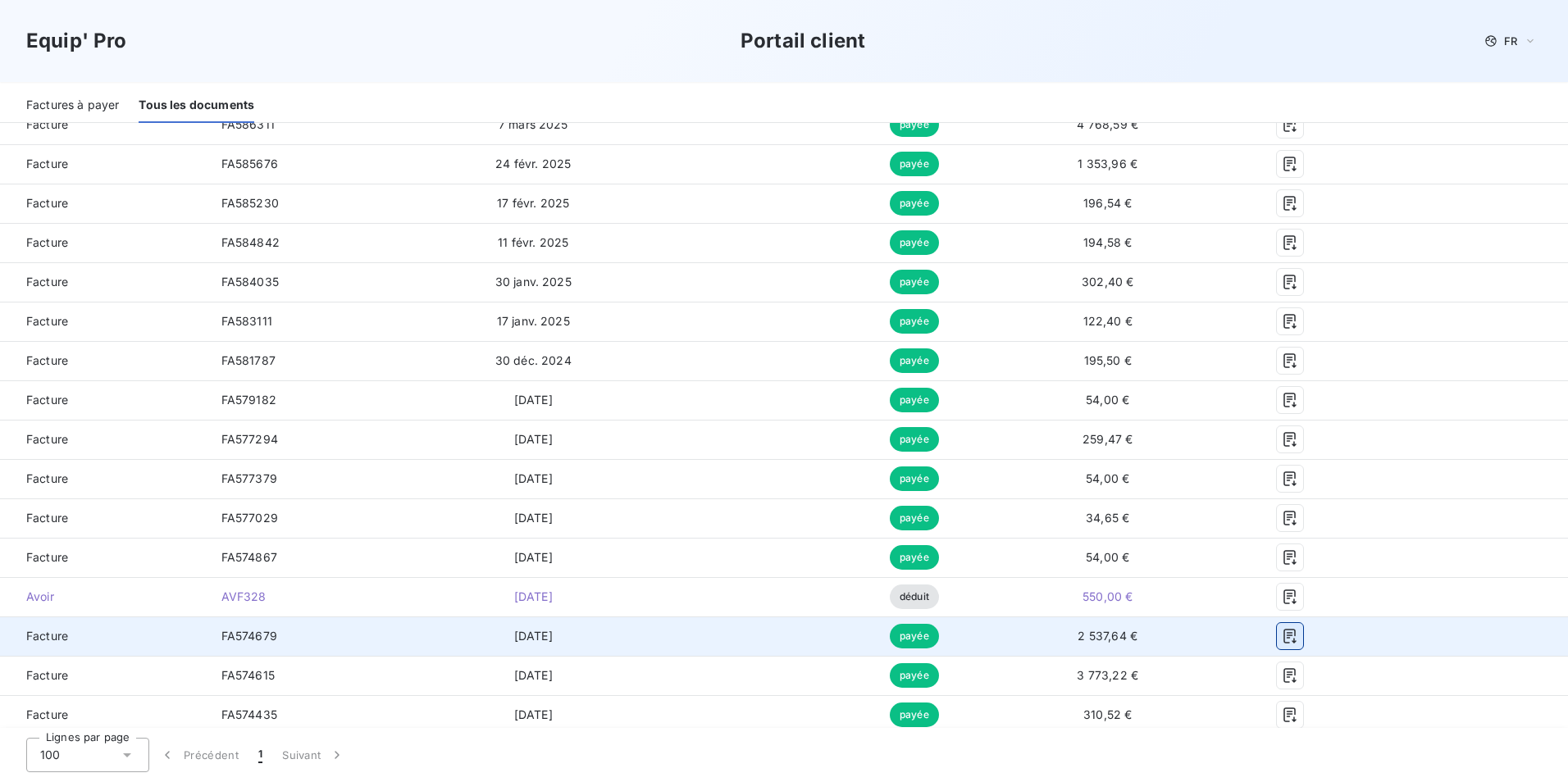
click at [1281, 641] on icon "button" at bounding box center [1289, 636] width 17 height 17
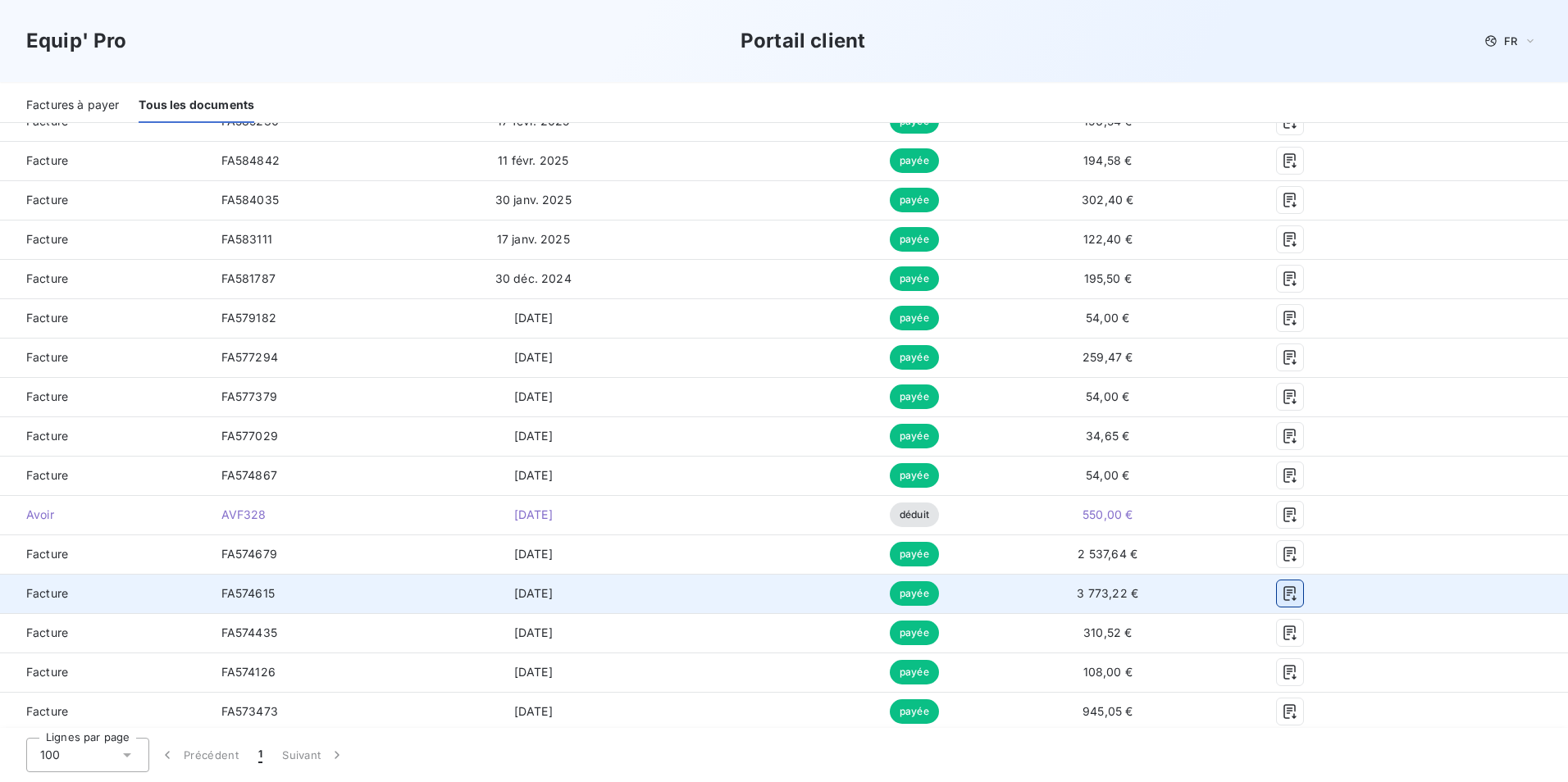
click at [1283, 591] on icon "button" at bounding box center [1289, 593] width 12 height 15
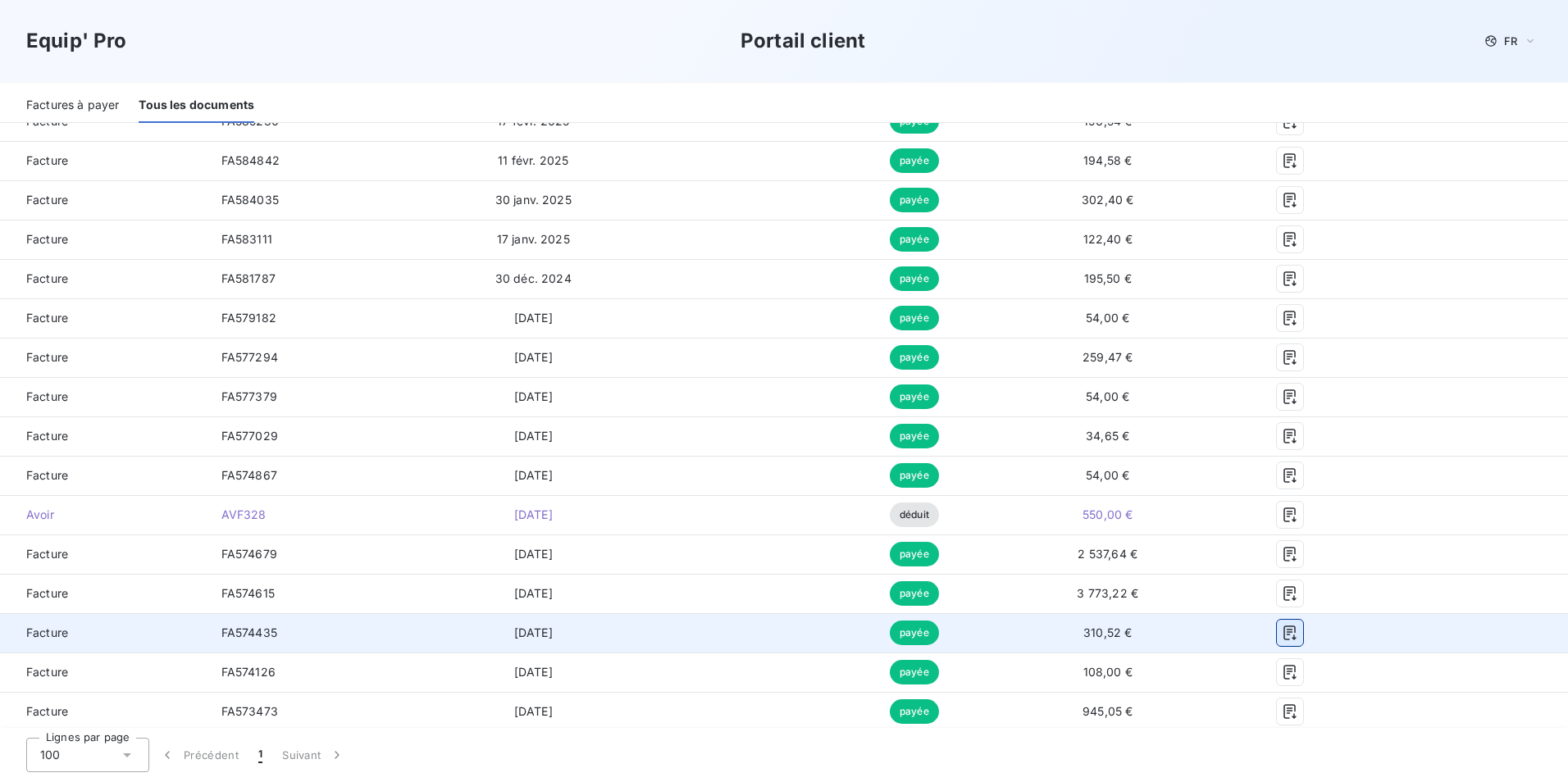
click at [1283, 633] on icon "button" at bounding box center [1289, 633] width 12 height 15
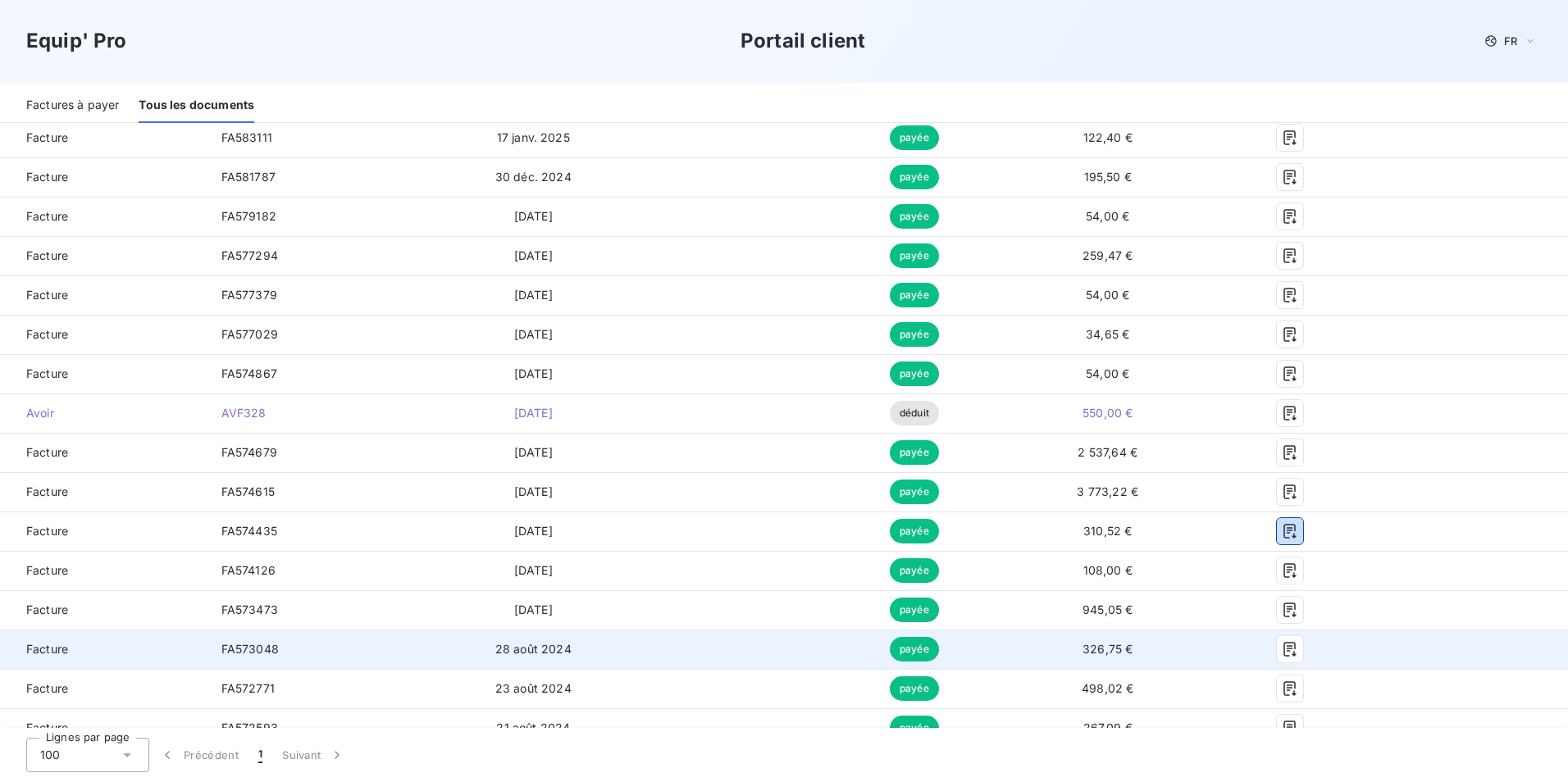
scroll to position [820, 0]
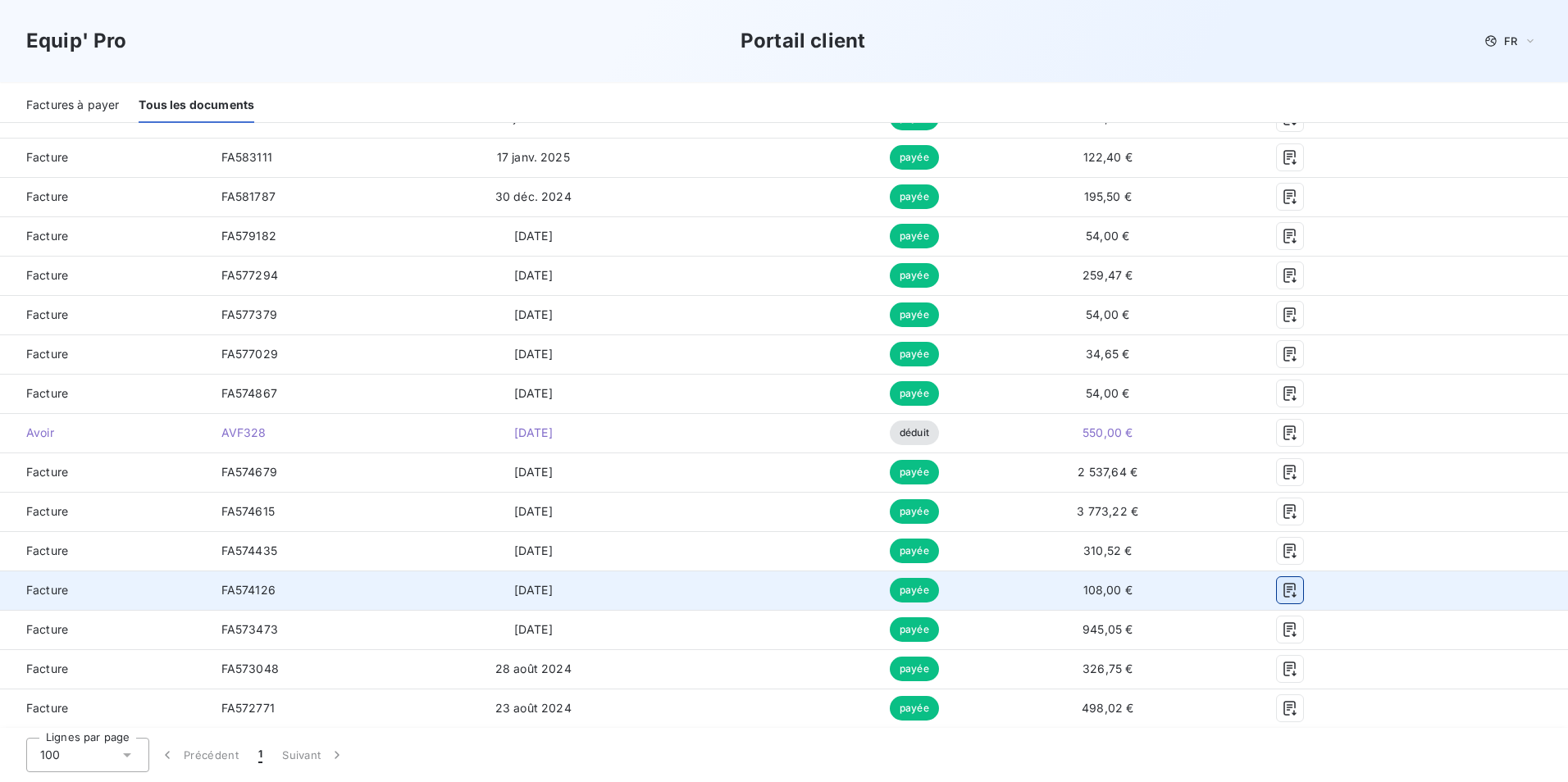
click at [1283, 592] on icon "button" at bounding box center [1289, 590] width 12 height 15
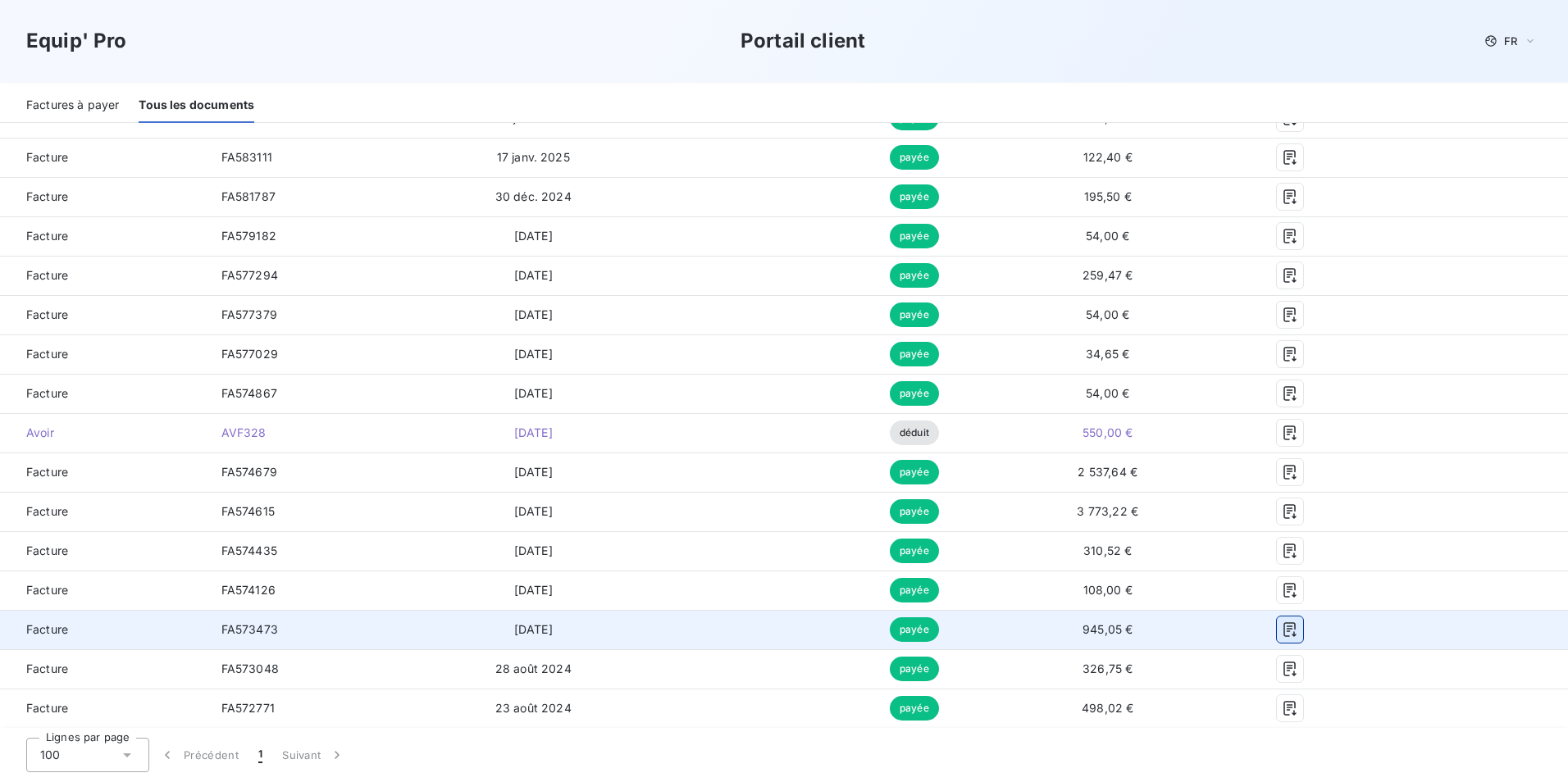
click at [1281, 629] on icon "button" at bounding box center [1289, 629] width 17 height 17
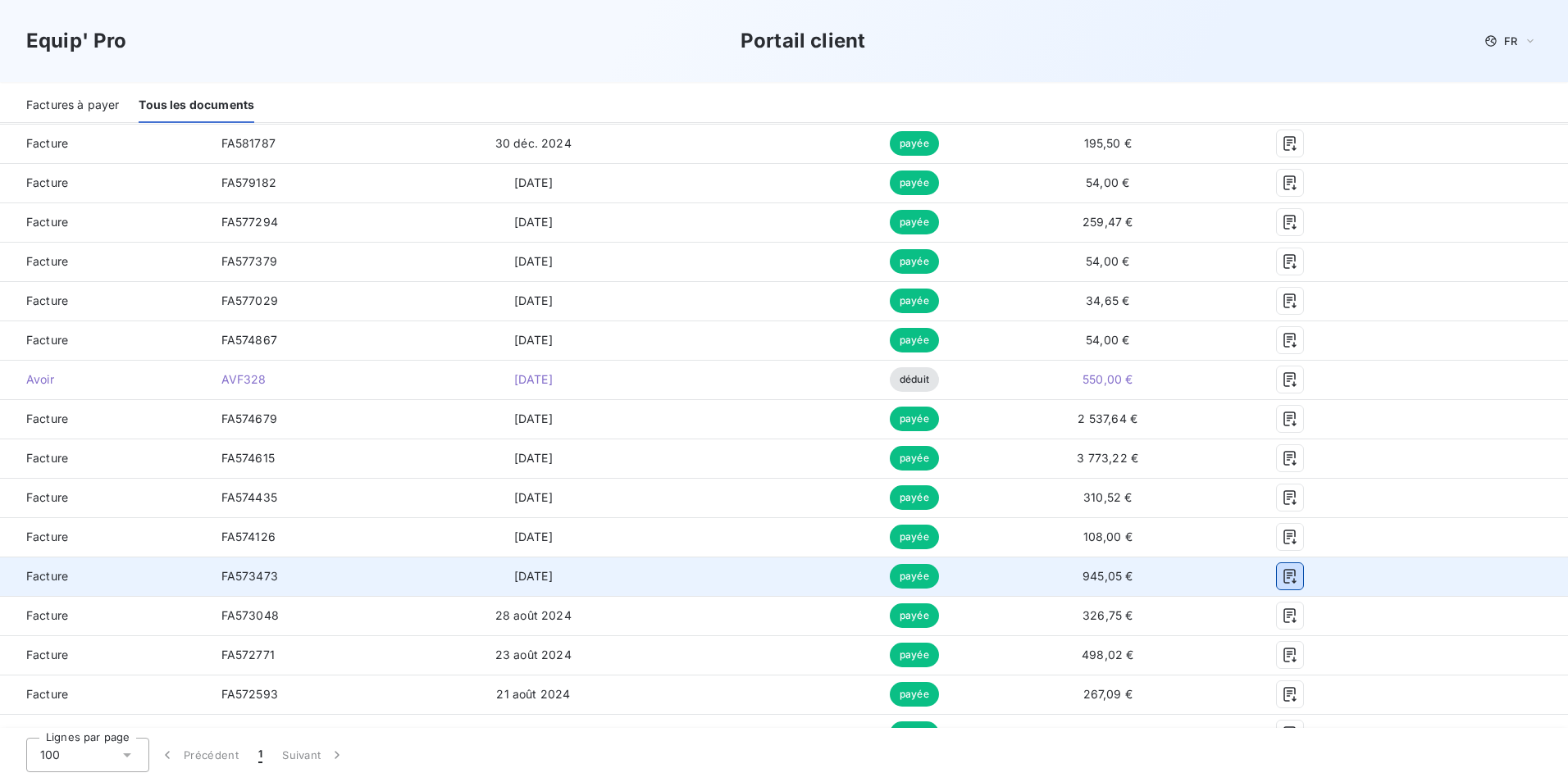
scroll to position [902, 0]
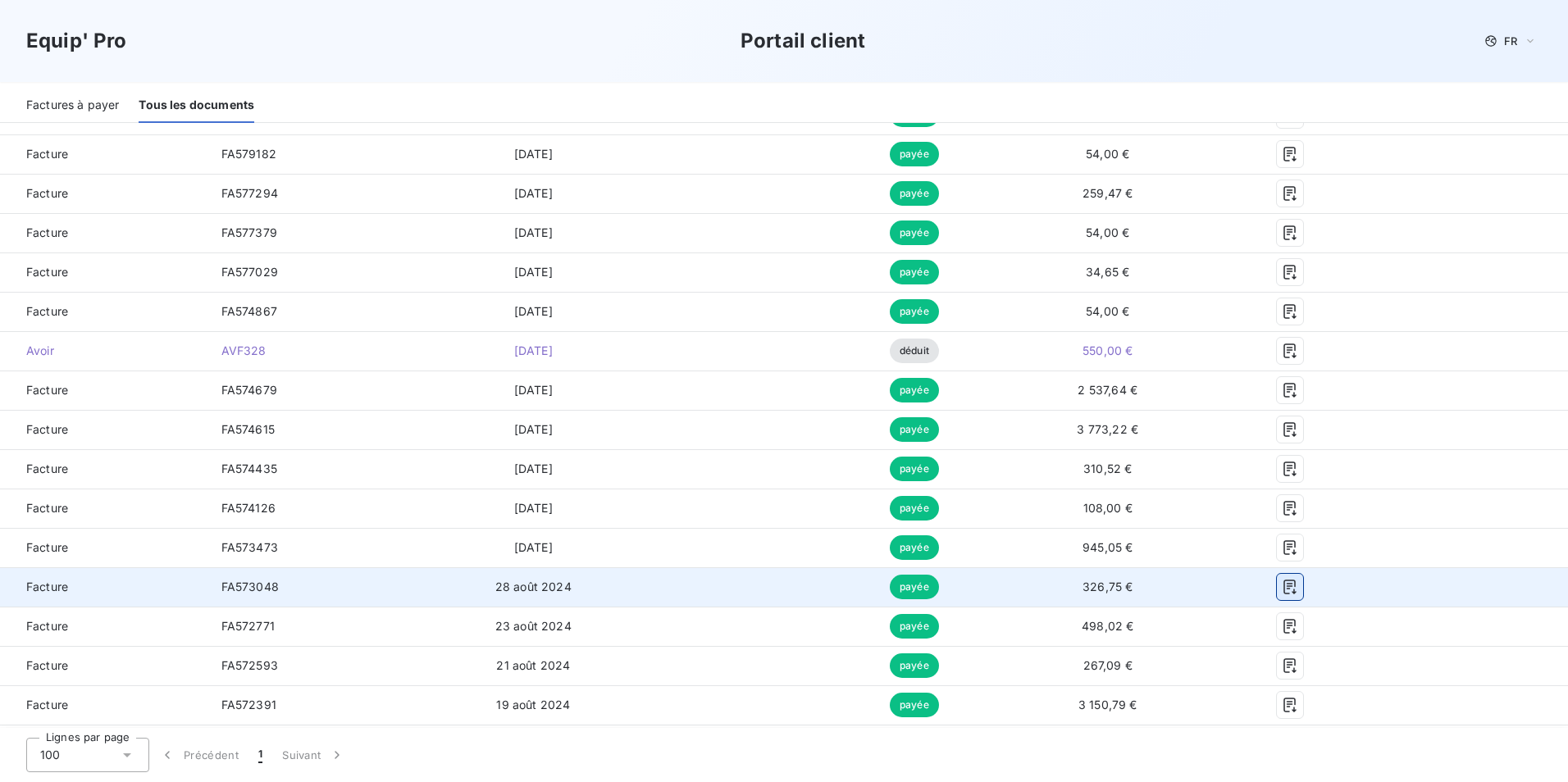
click at [1281, 593] on icon "button" at bounding box center [1289, 586] width 17 height 17
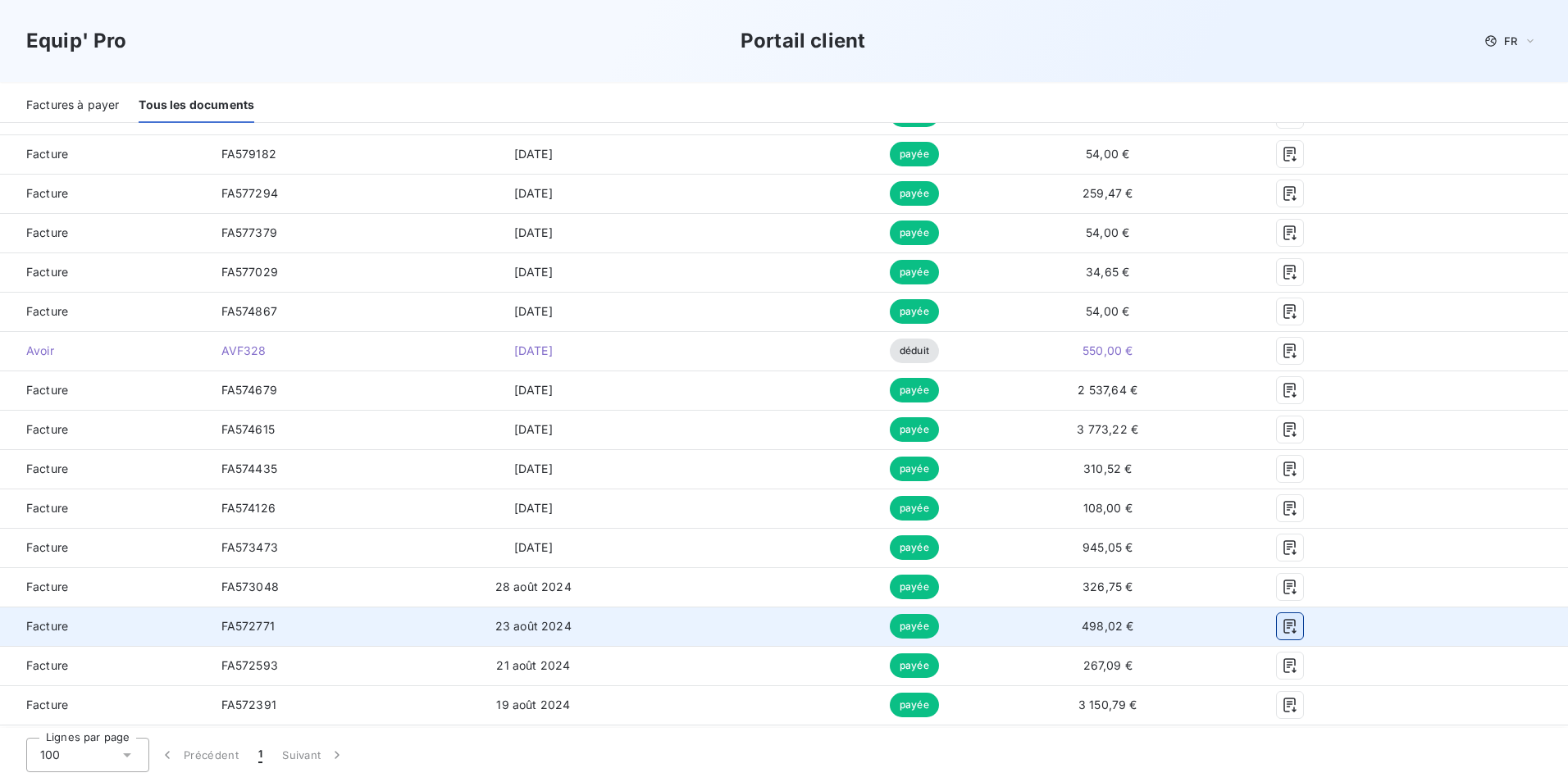
click at [1281, 630] on icon "button" at bounding box center [1289, 626] width 17 height 17
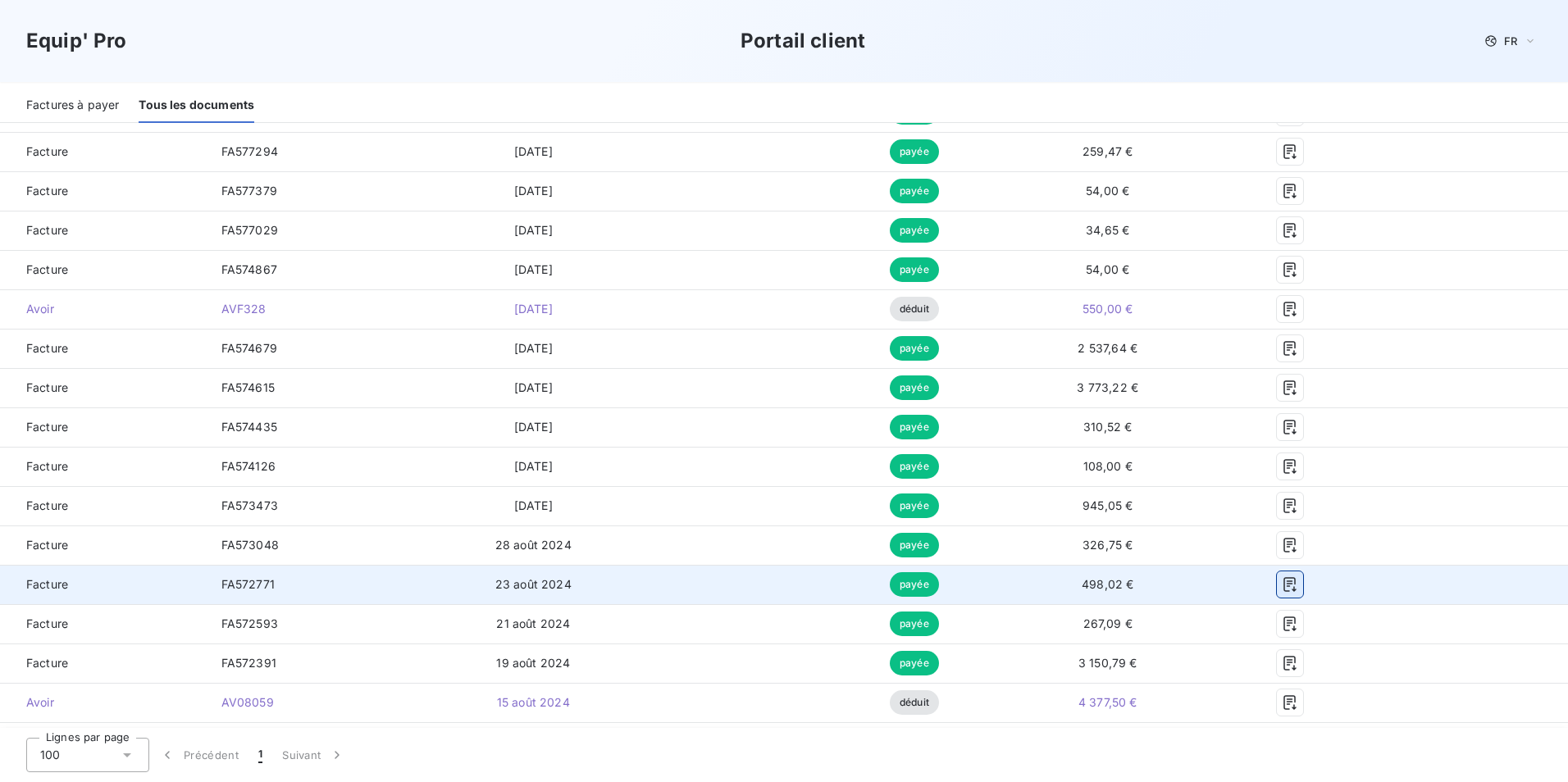
scroll to position [984, 0]
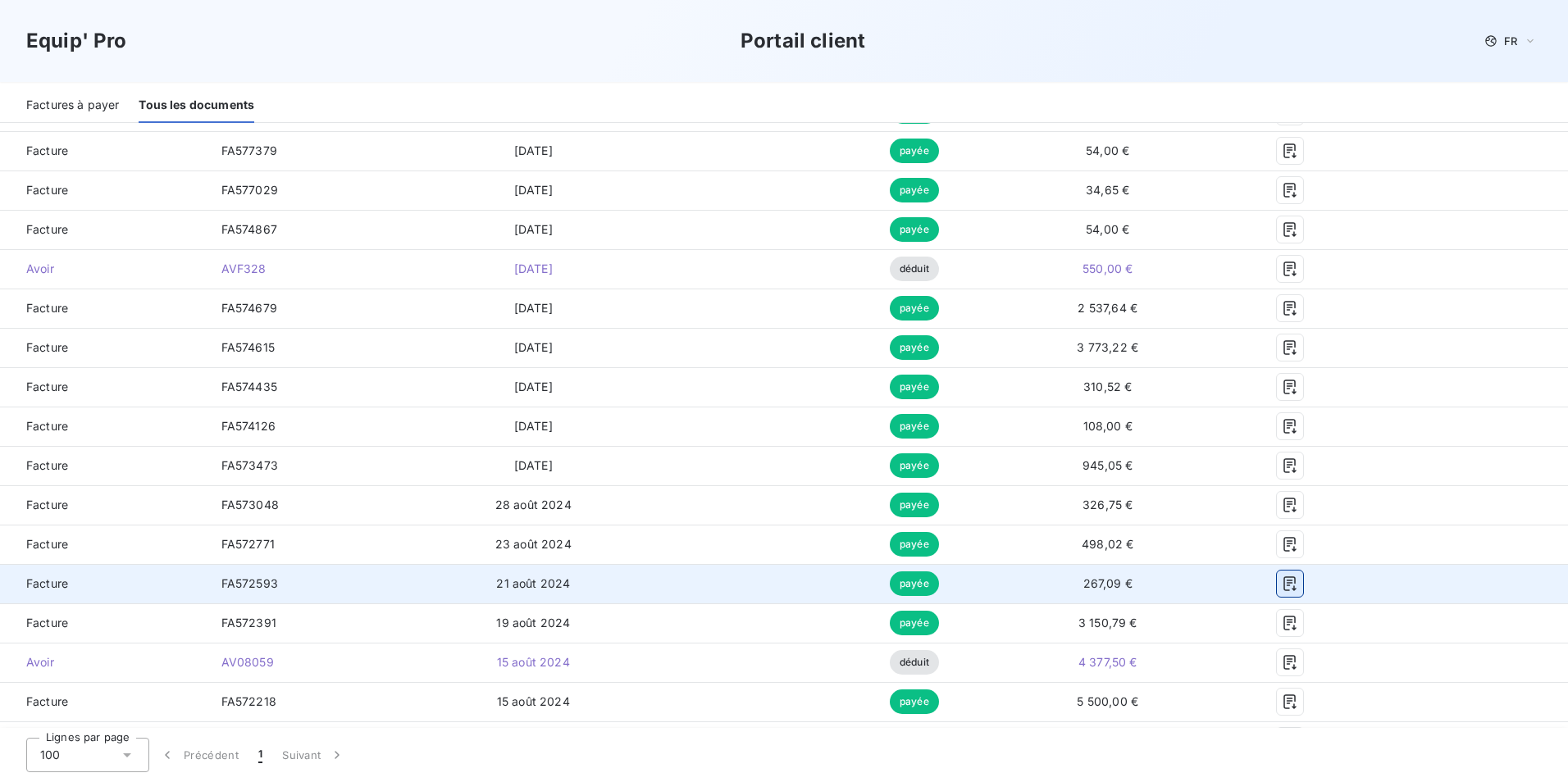
click at [1281, 584] on icon "button" at bounding box center [1289, 584] width 17 height 17
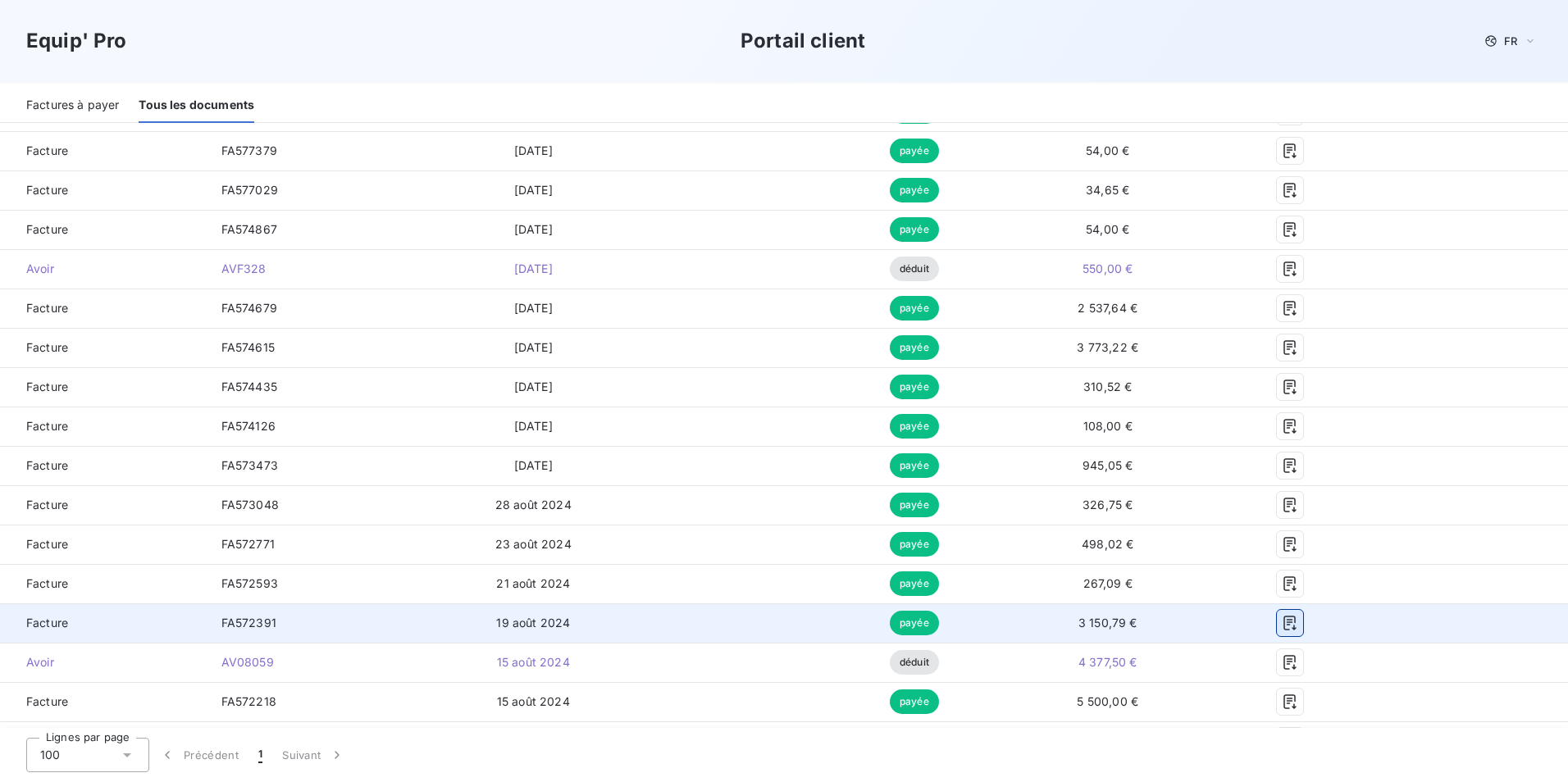
click at [1281, 624] on icon "button" at bounding box center [1289, 623] width 17 height 17
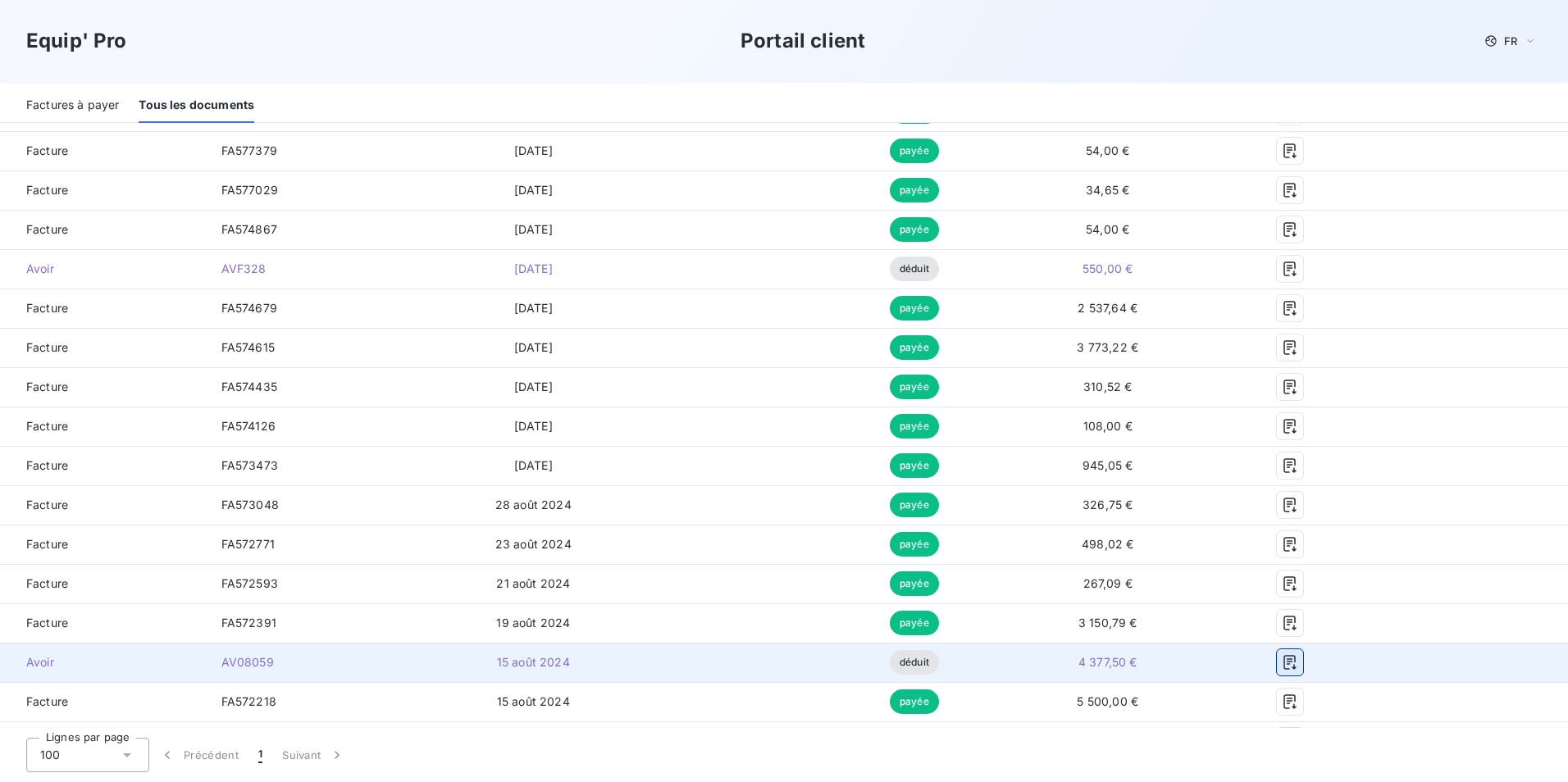
click at [1277, 662] on button "button" at bounding box center [1290, 663] width 26 height 26
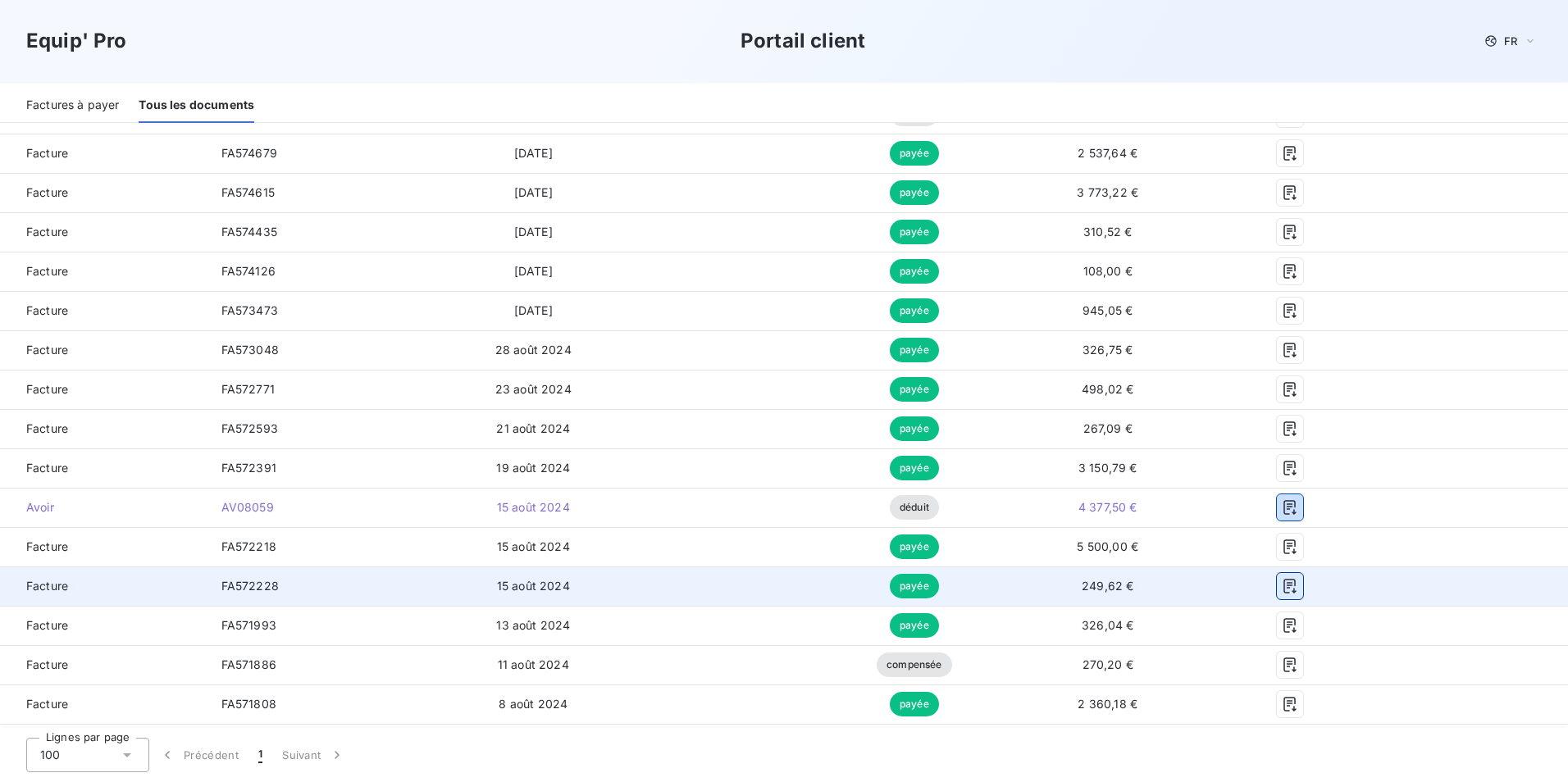
scroll to position [1148, 0]
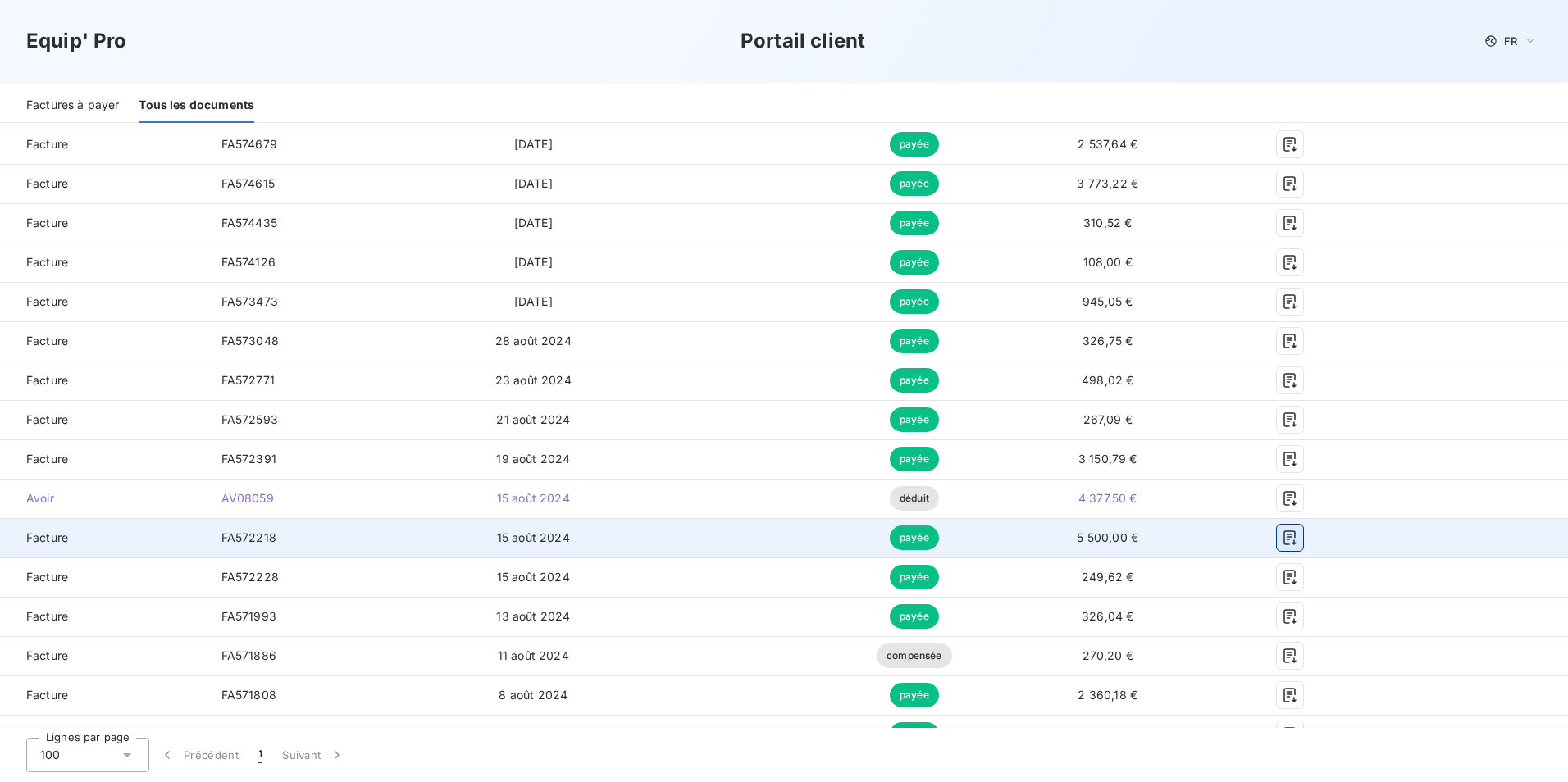
click at [1281, 541] on icon "button" at bounding box center [1289, 538] width 17 height 17
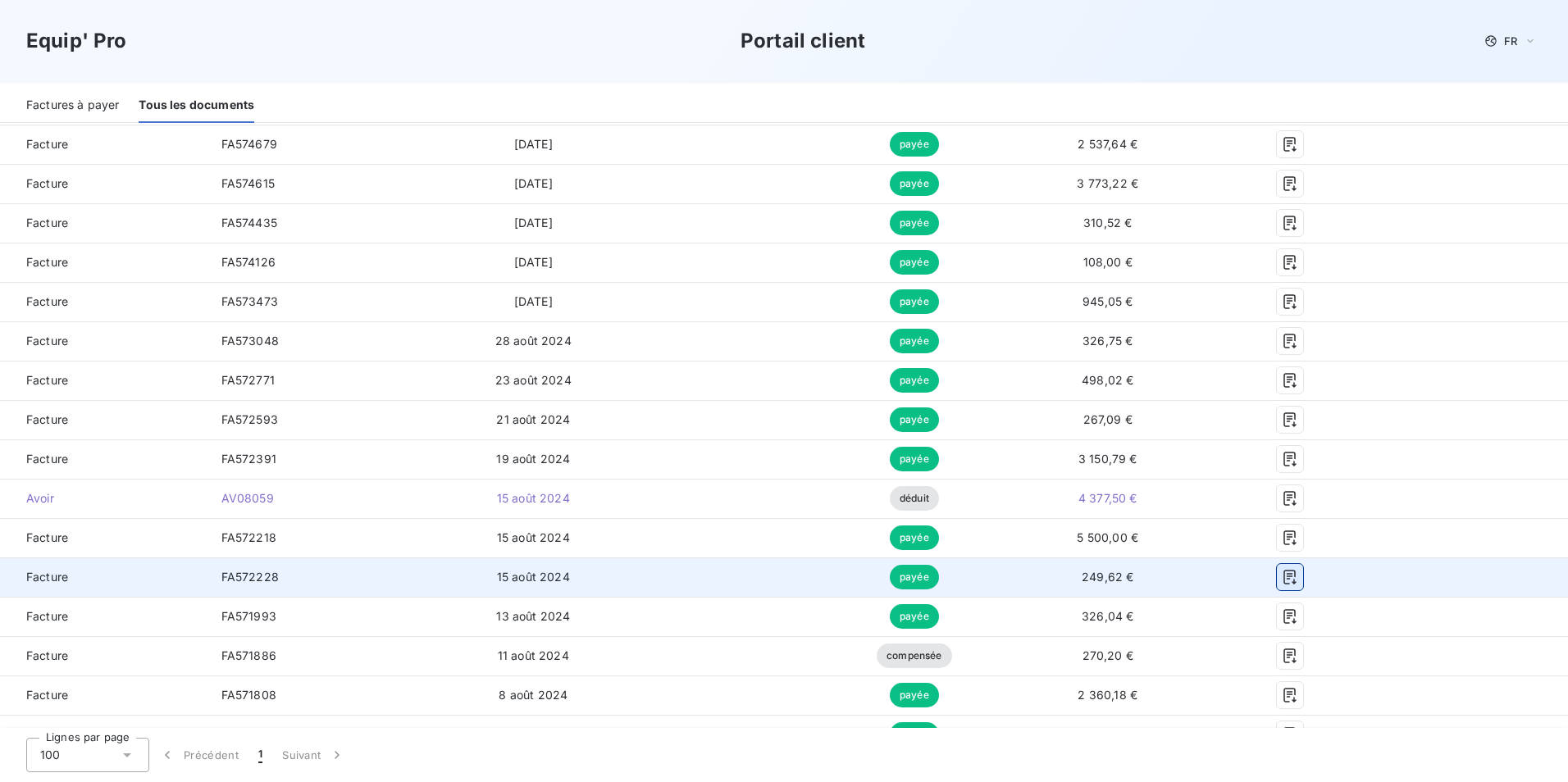
click at [1281, 578] on icon "button" at bounding box center [1289, 577] width 17 height 17
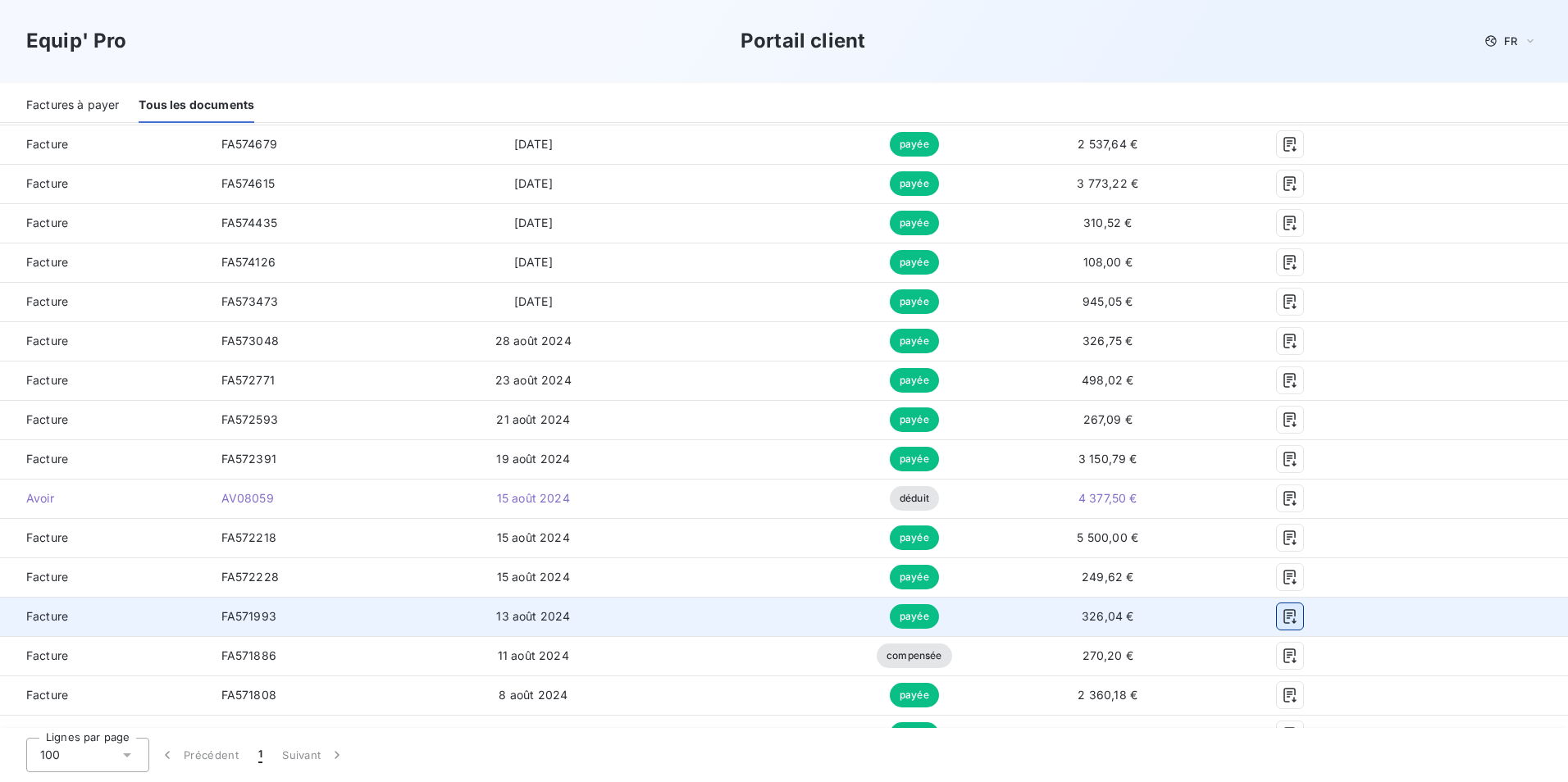
click at [1281, 620] on icon "button" at bounding box center [1289, 616] width 17 height 17
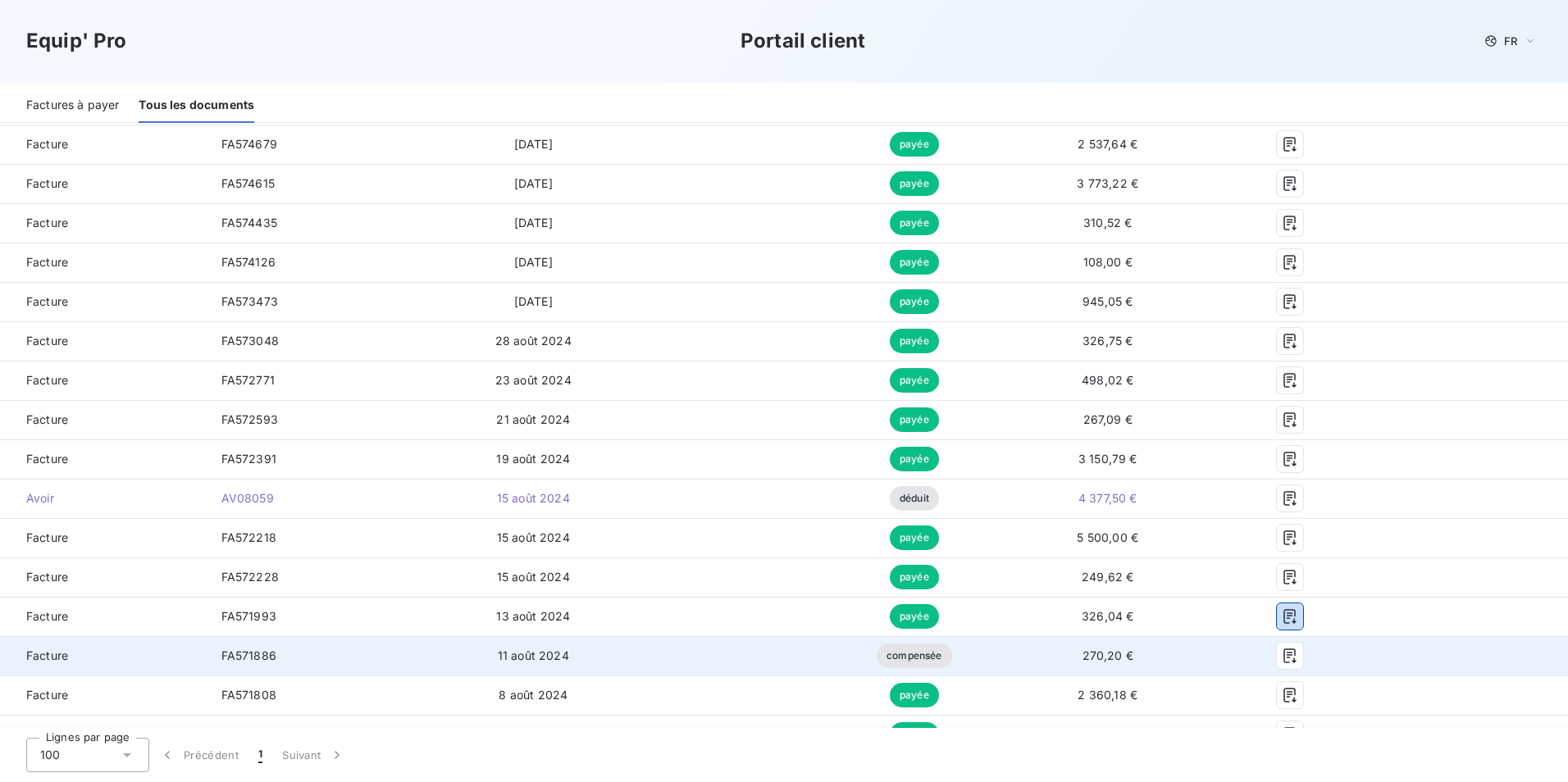
scroll to position [1230, 0]
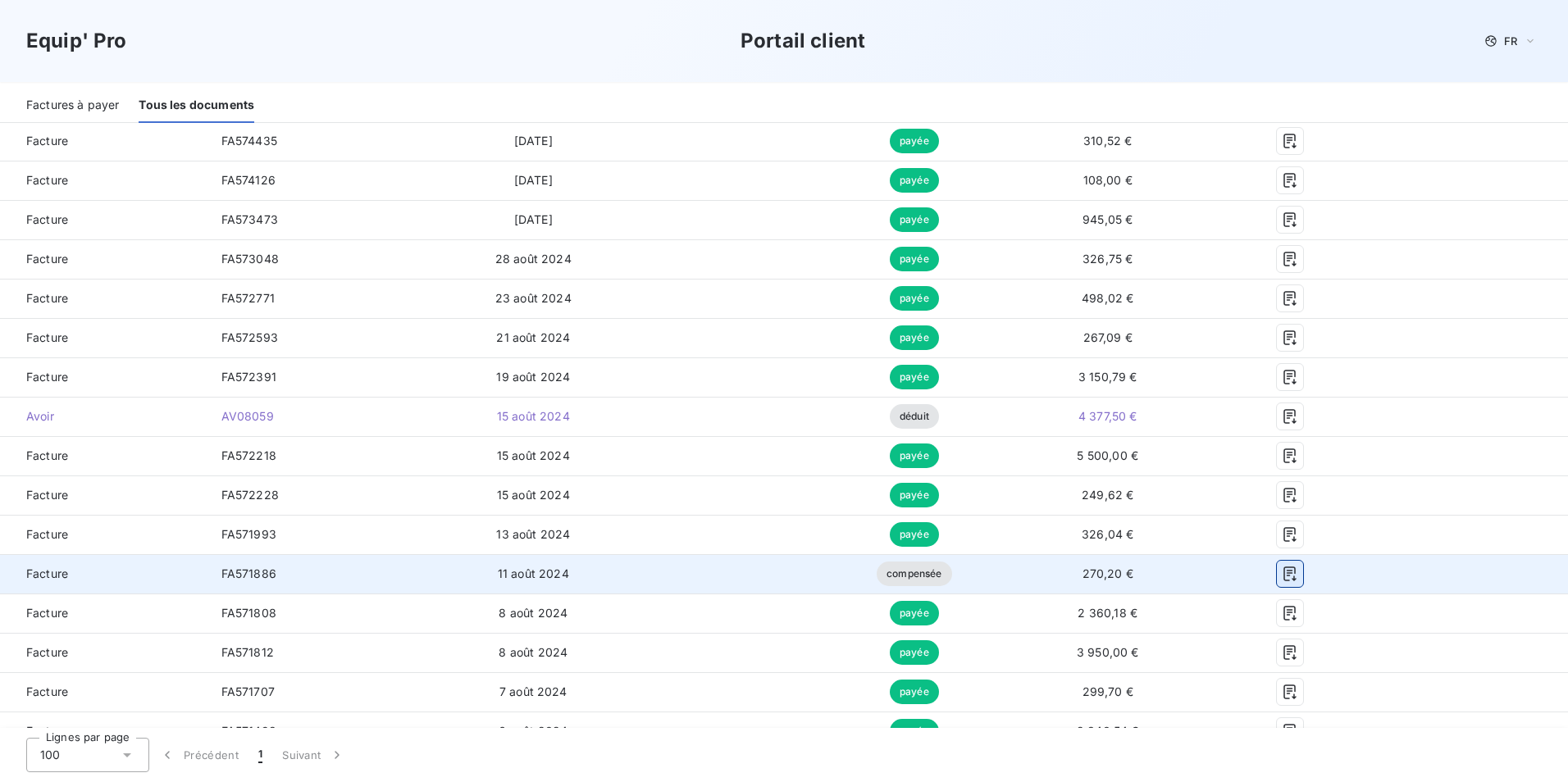
click at [1281, 573] on icon "button" at bounding box center [1289, 573] width 17 height 17
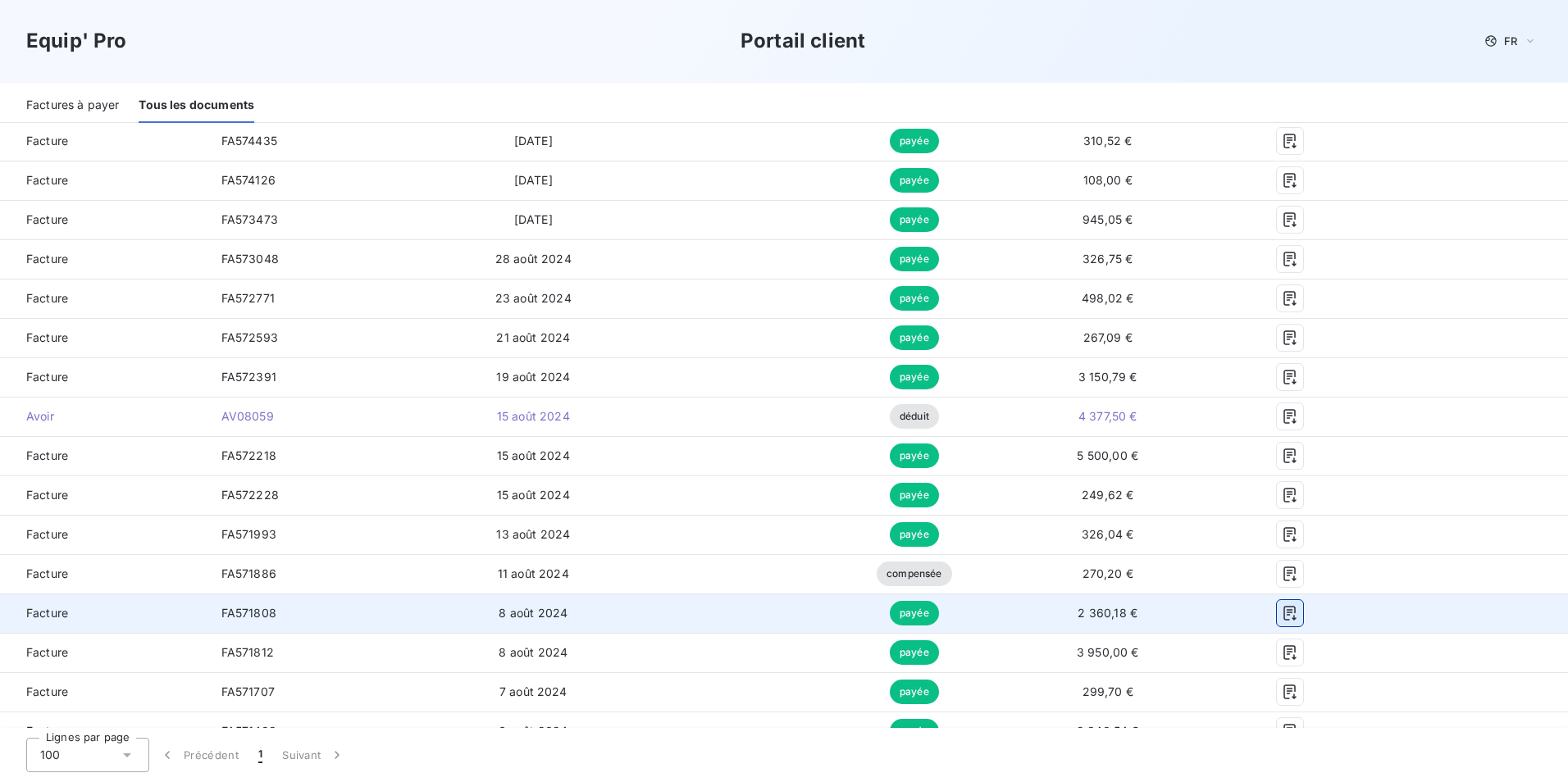
click at [1281, 616] on icon "button" at bounding box center [1289, 613] width 17 height 17
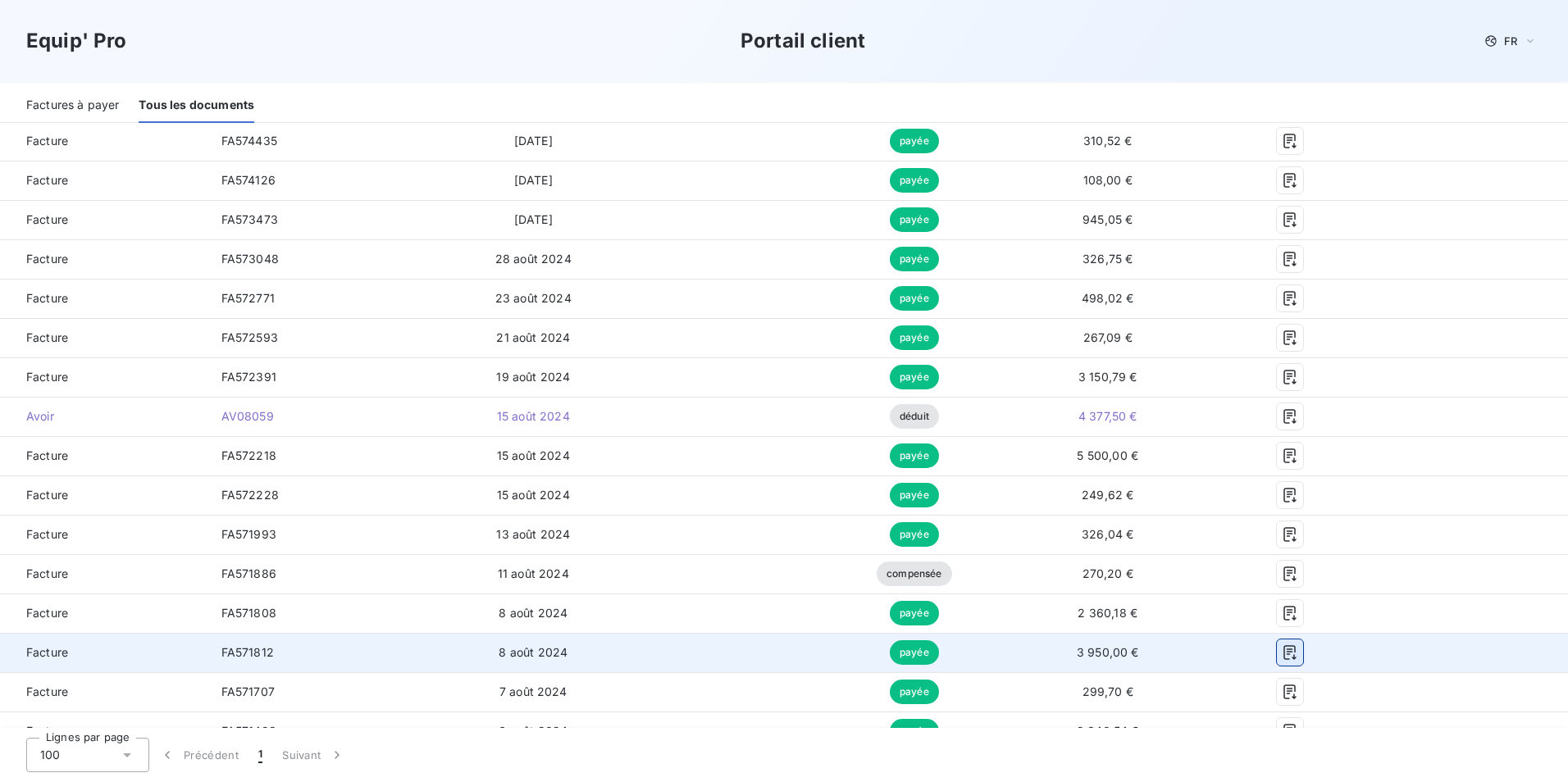
click at [1281, 651] on icon "button" at bounding box center [1289, 653] width 17 height 17
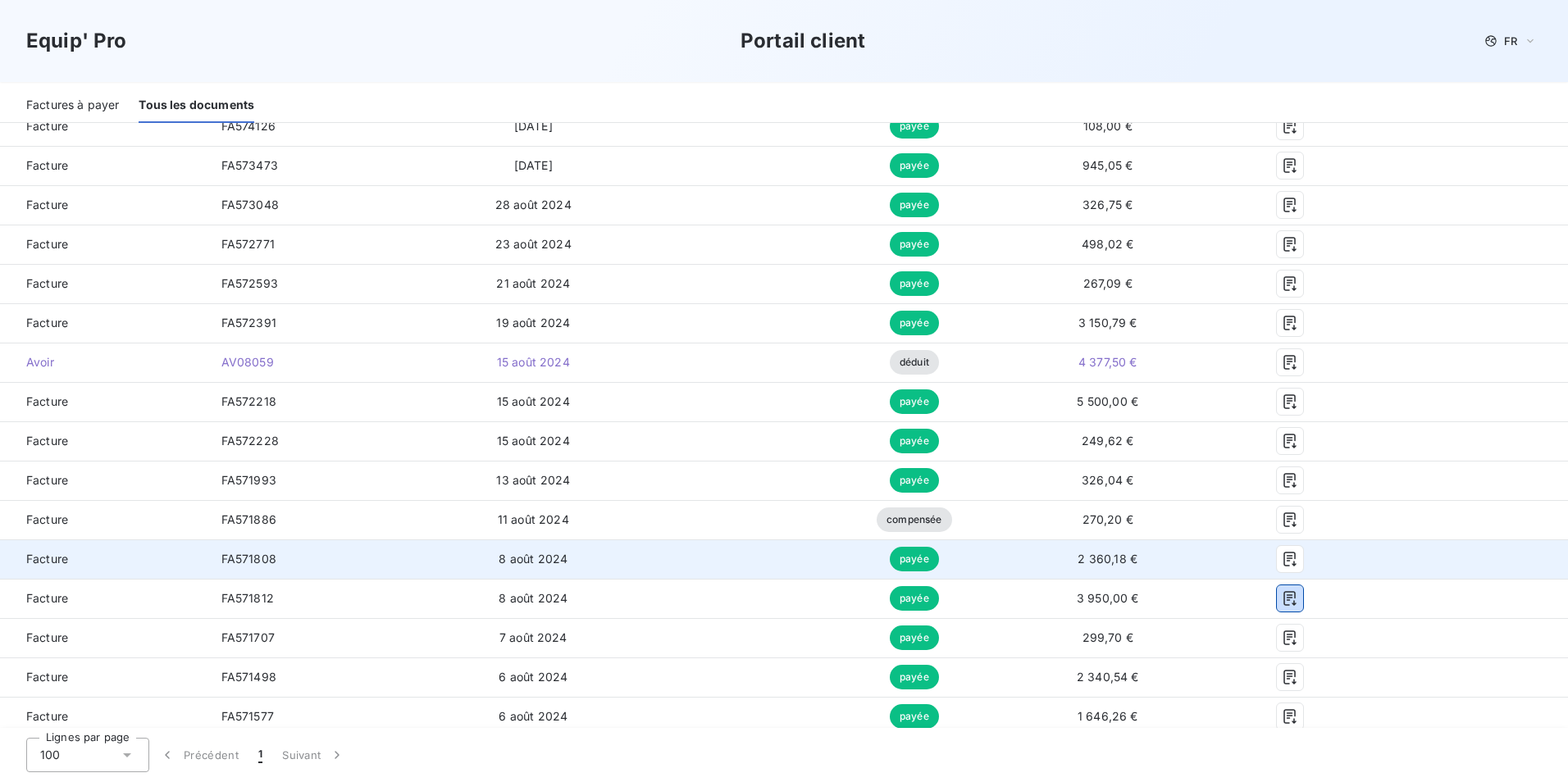
scroll to position [1312, 0]
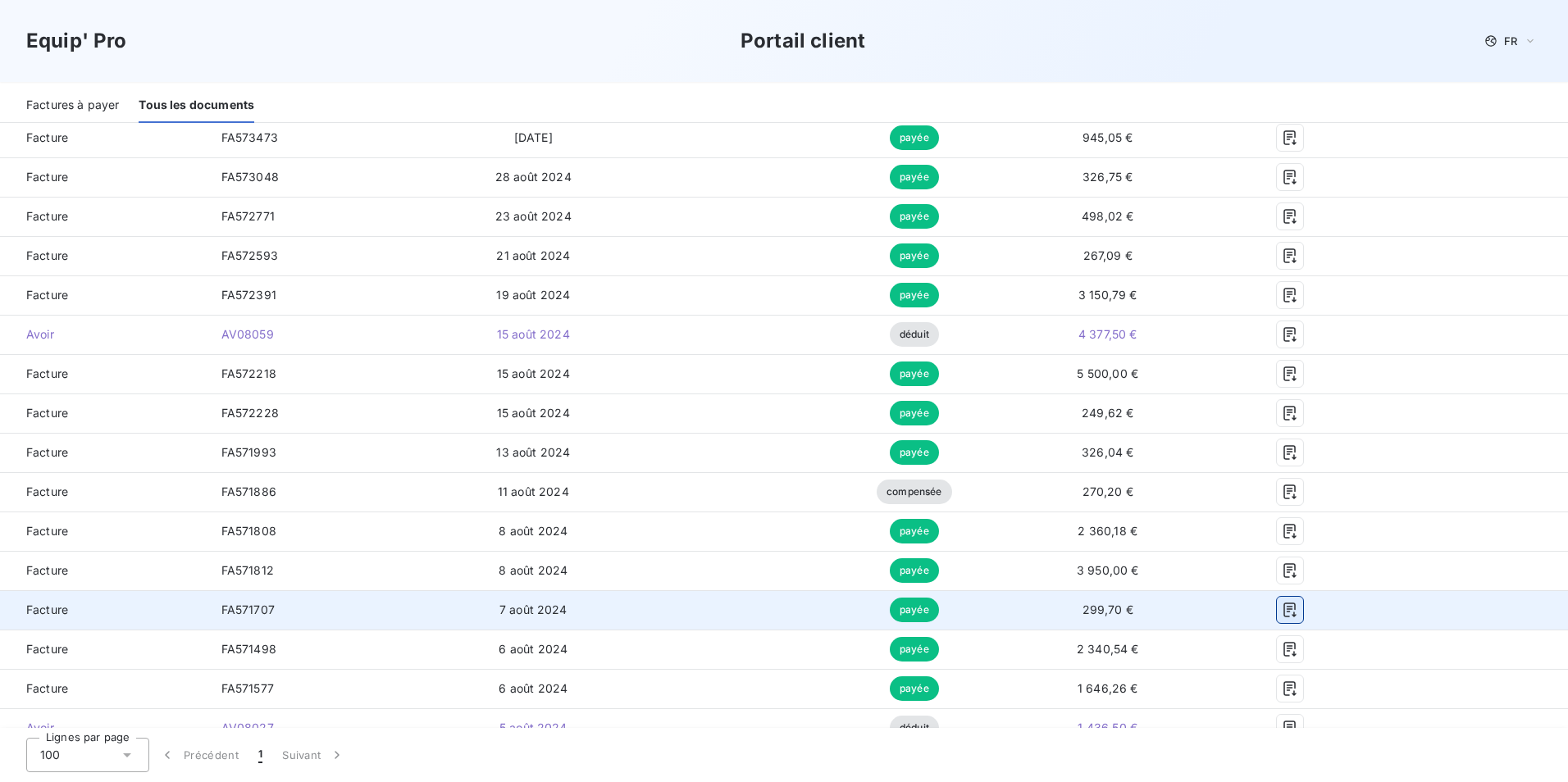
click at [1281, 613] on icon "button" at bounding box center [1289, 610] width 17 height 17
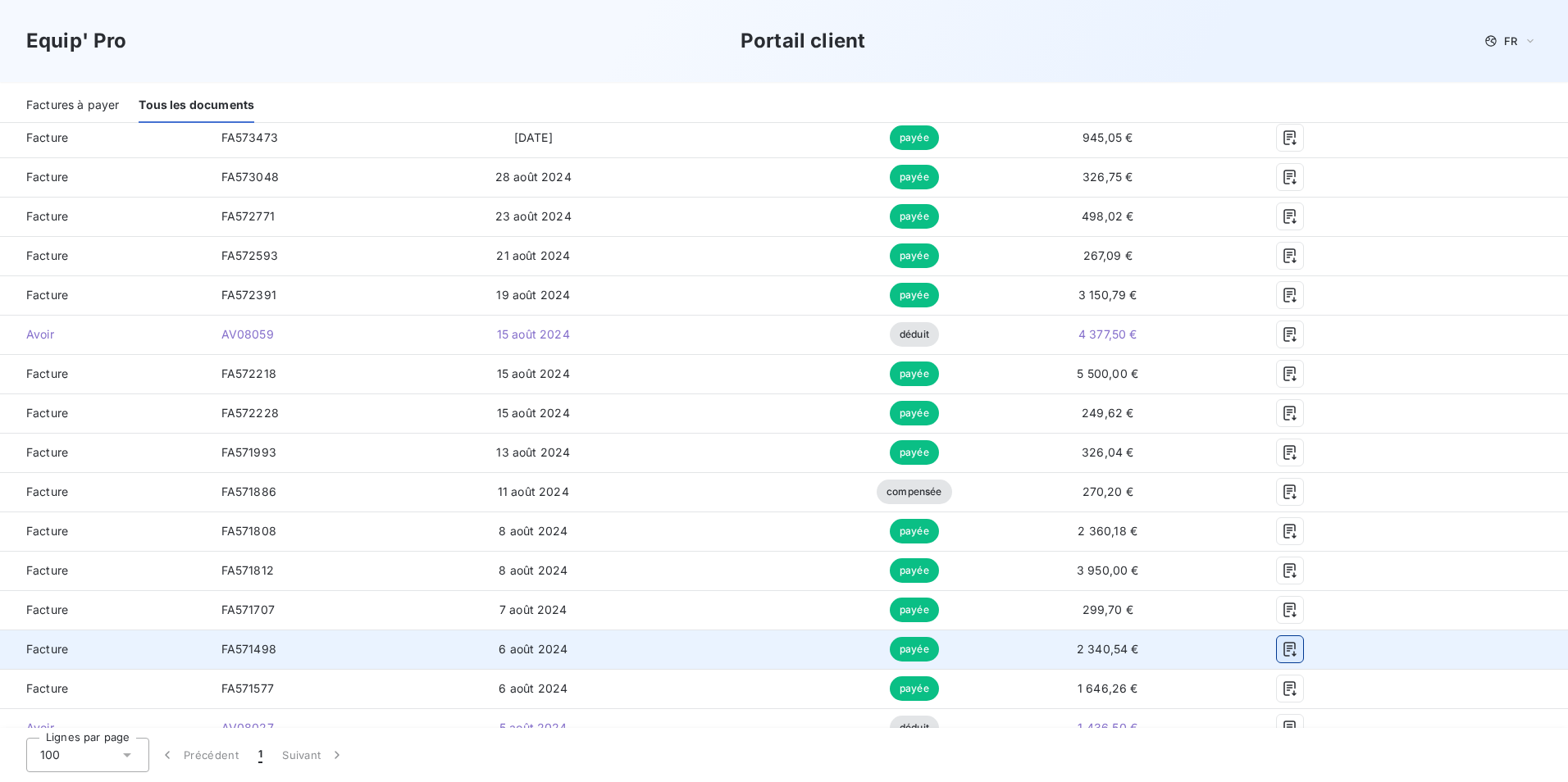
click at [1283, 646] on icon "button" at bounding box center [1289, 649] width 12 height 15
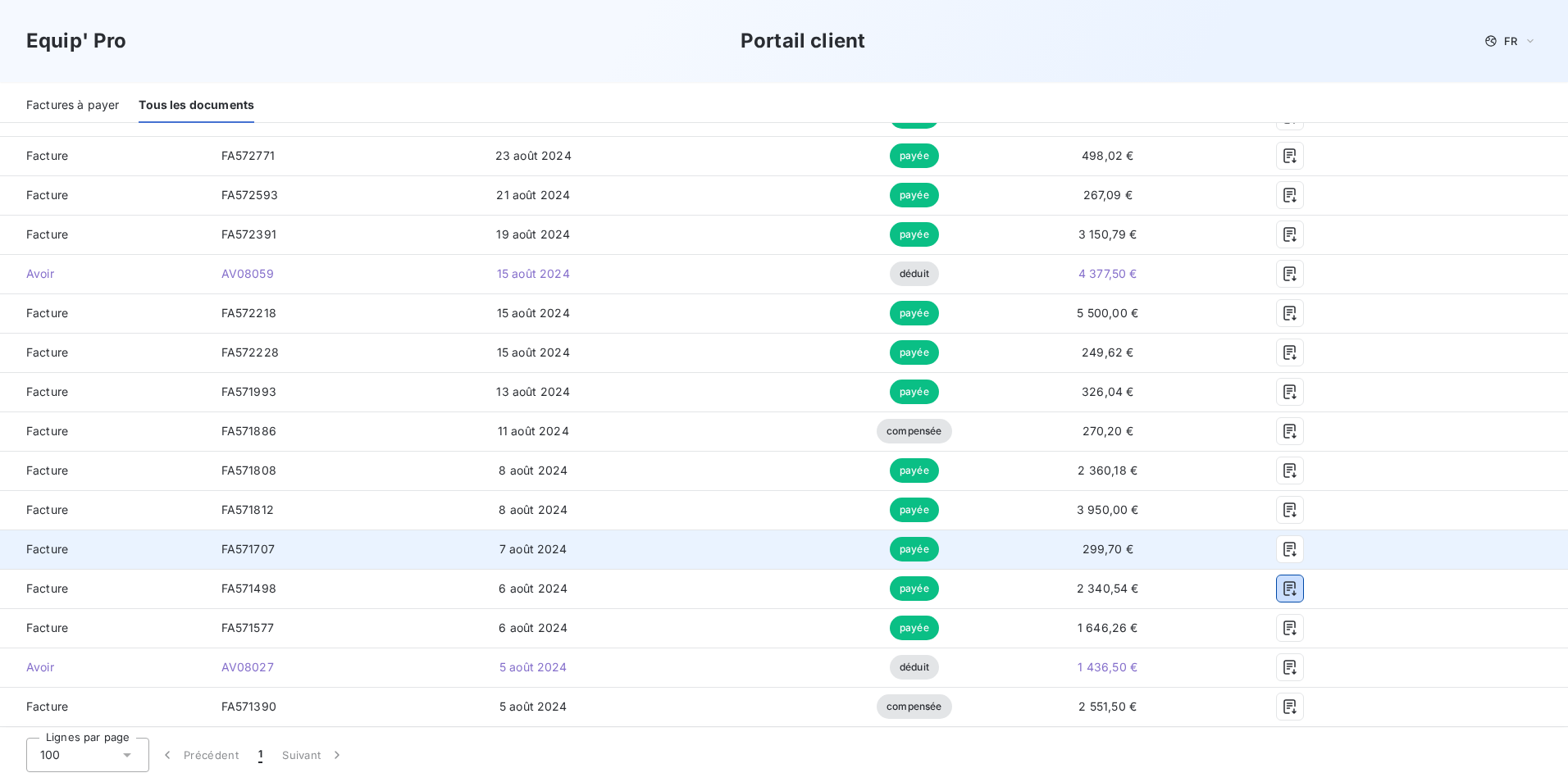
scroll to position [1395, 0]
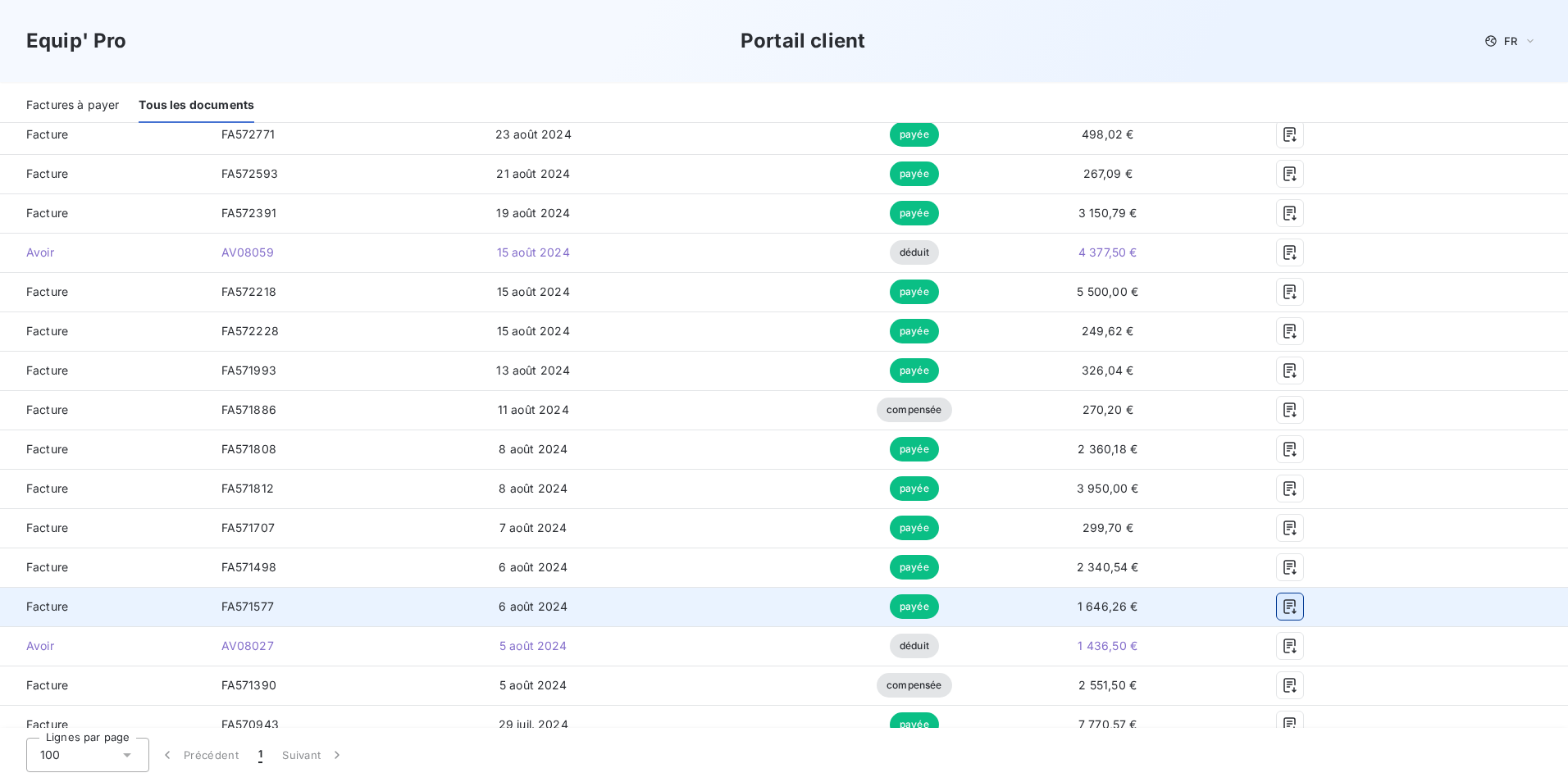
click at [1281, 605] on icon "button" at bounding box center [1289, 606] width 17 height 17
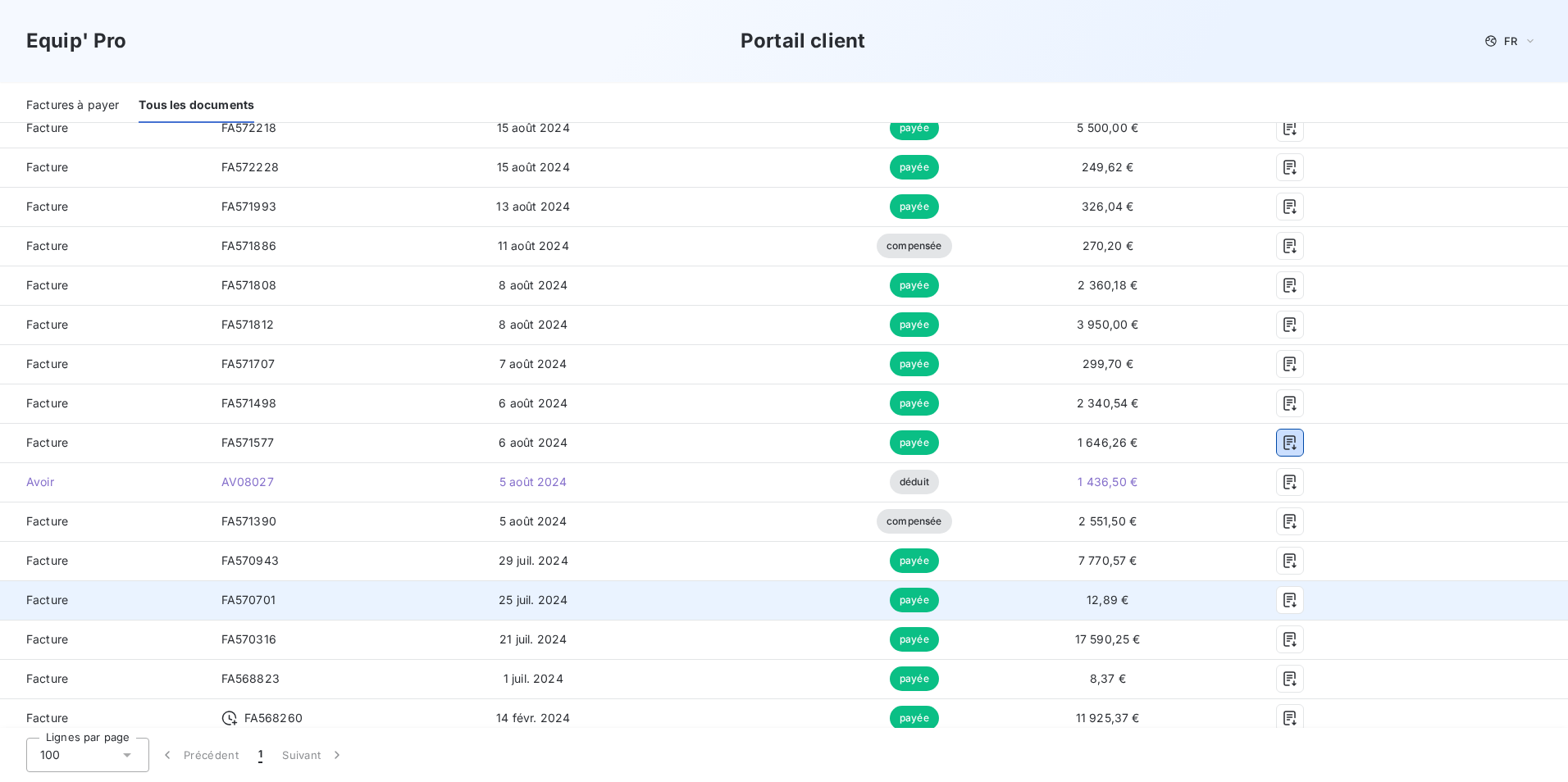
scroll to position [1476, 0]
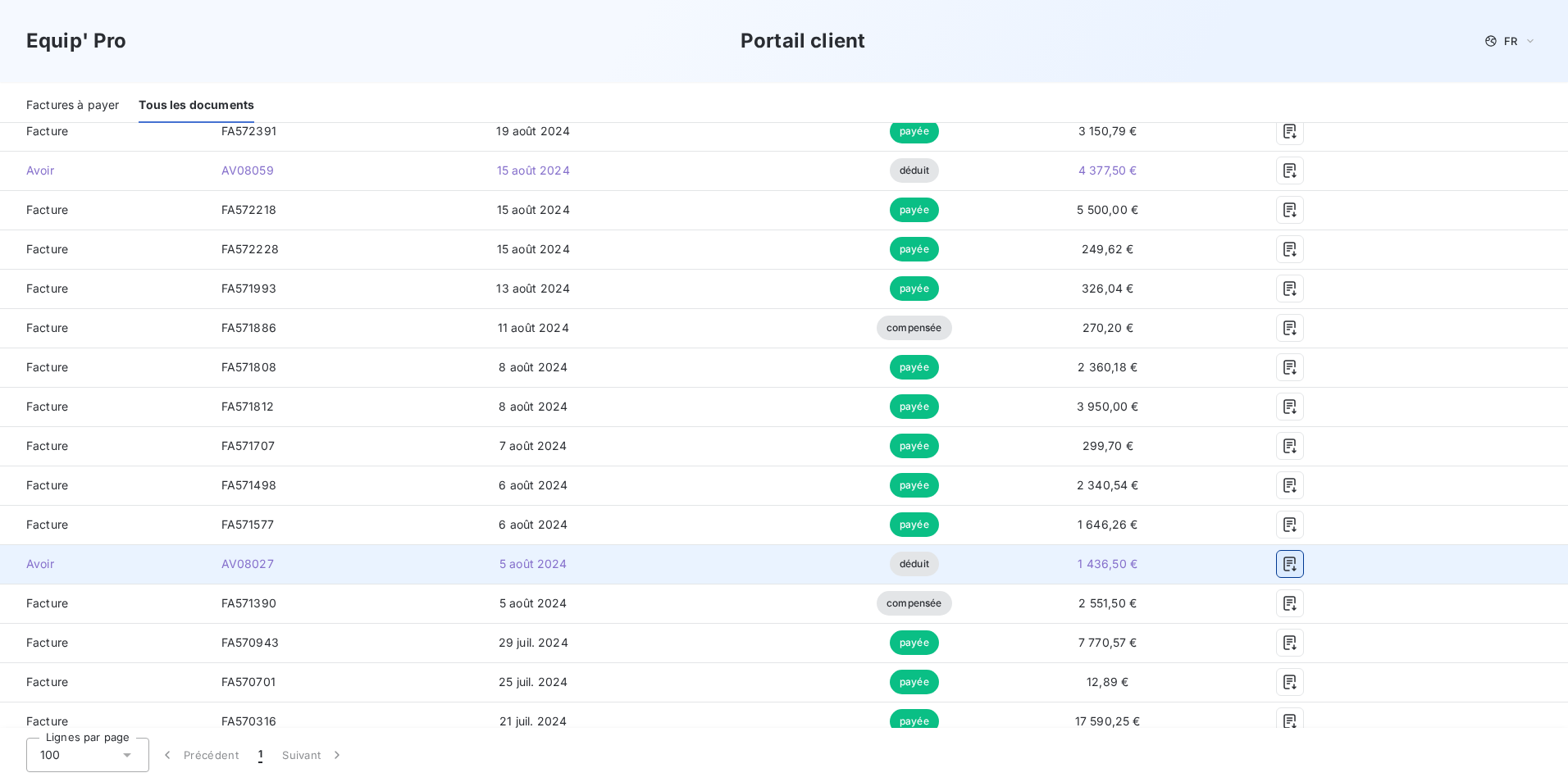
click at [1281, 572] on icon "button" at bounding box center [1289, 564] width 17 height 17
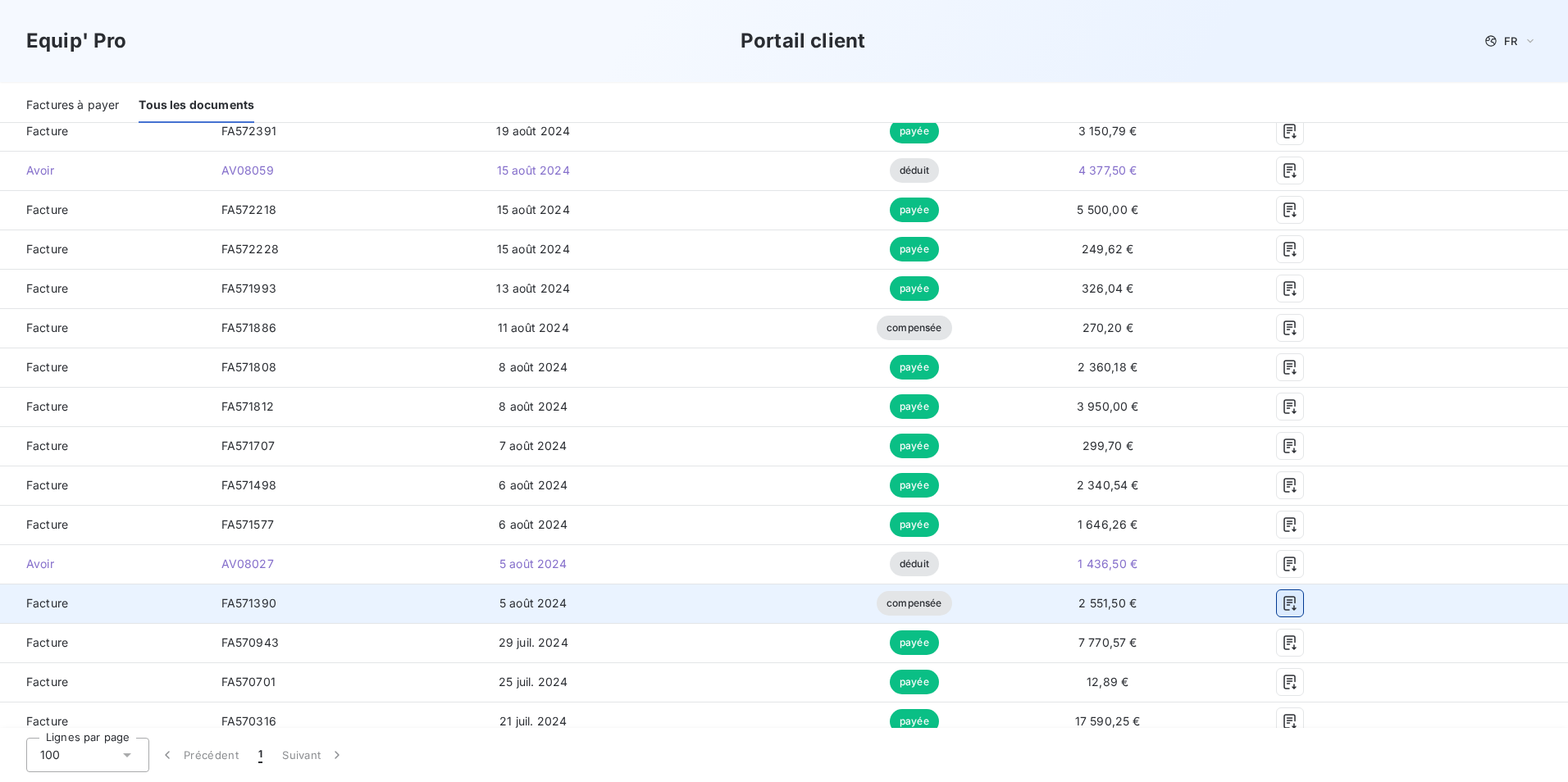
click at [1283, 603] on icon "button" at bounding box center [1289, 603] width 12 height 15
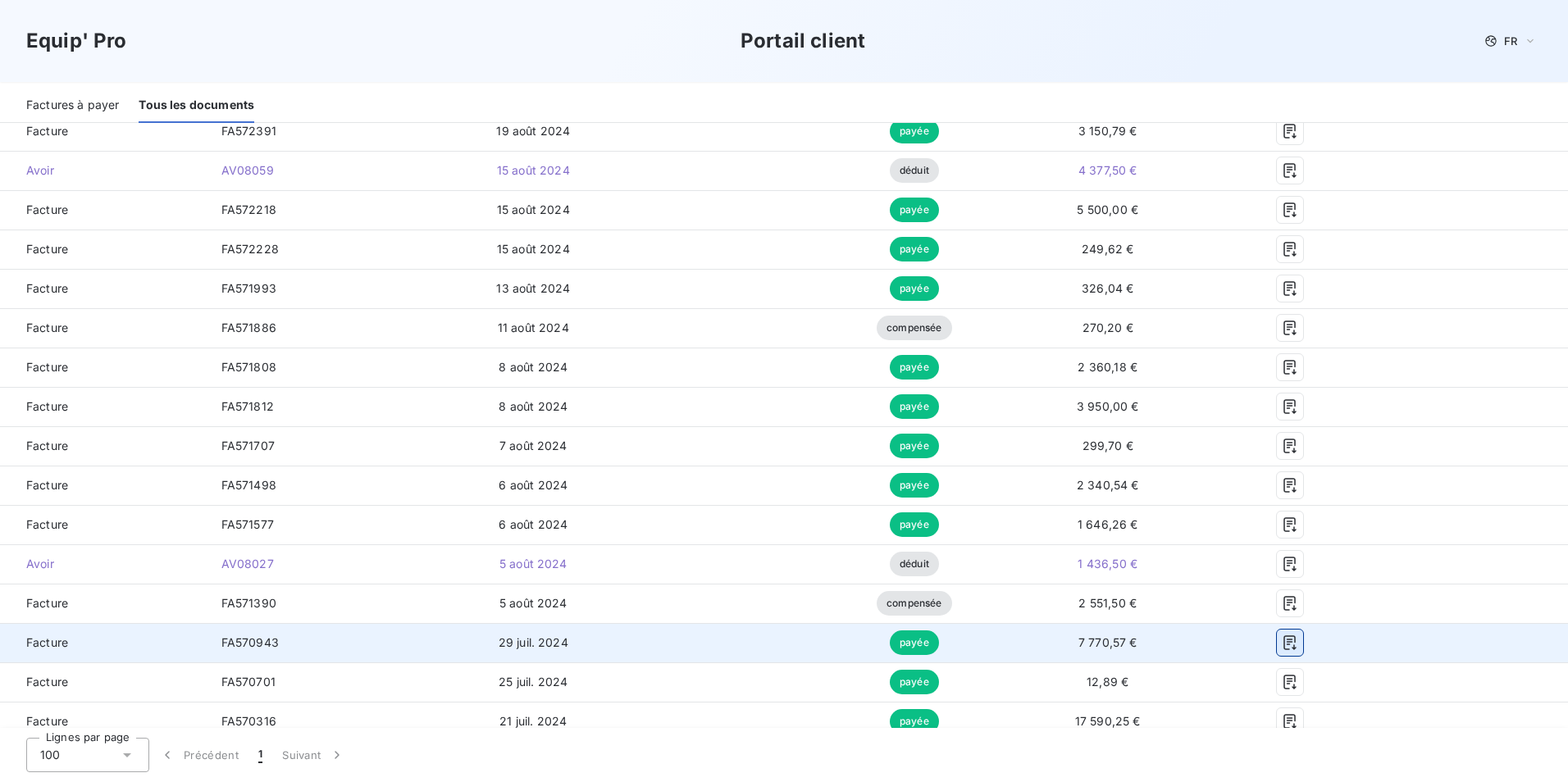
click at [1281, 647] on icon "button" at bounding box center [1289, 643] width 17 height 17
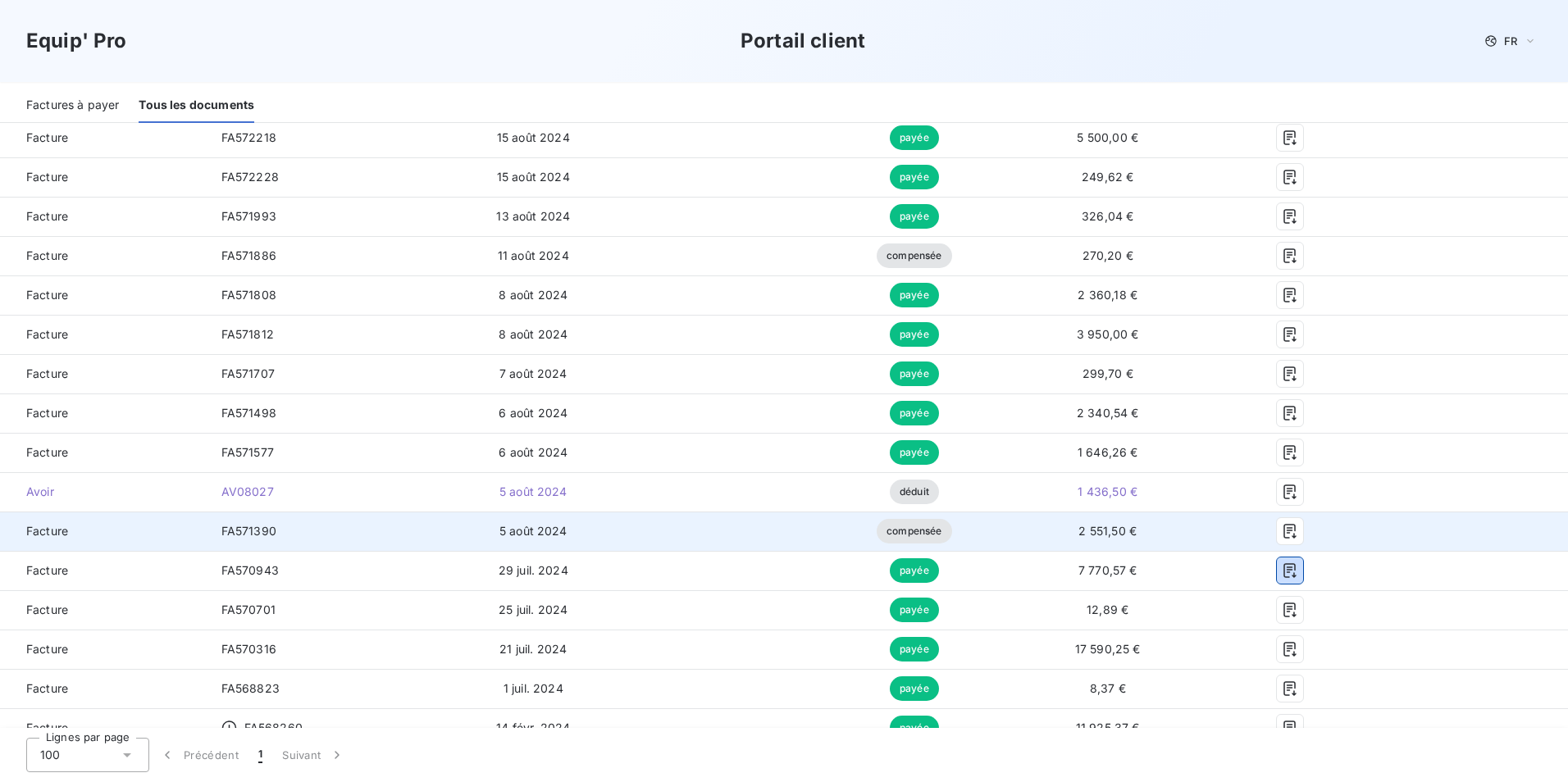
scroll to position [1558, 0]
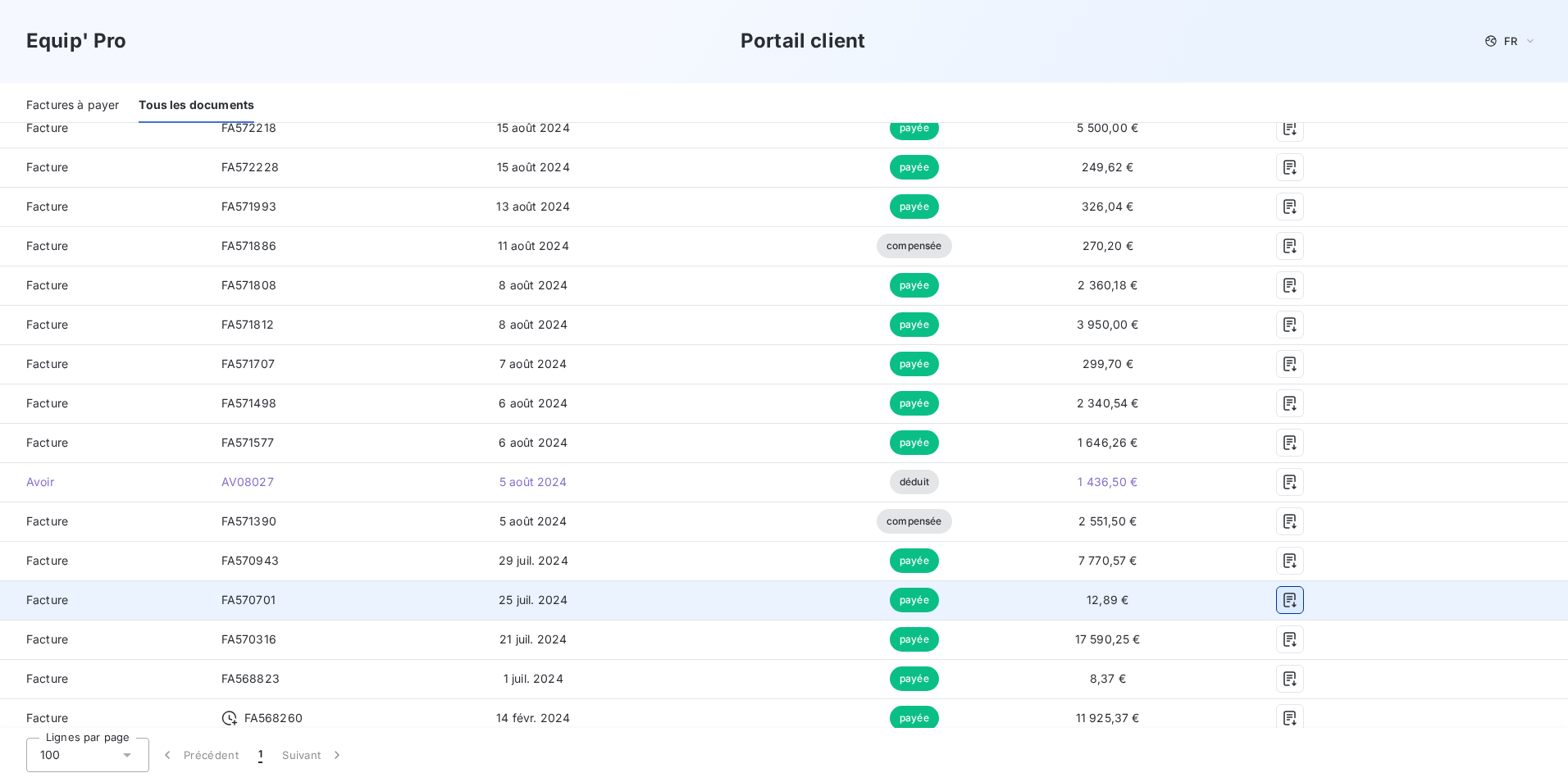
click at [1281, 603] on icon "button" at bounding box center [1289, 600] width 17 height 17
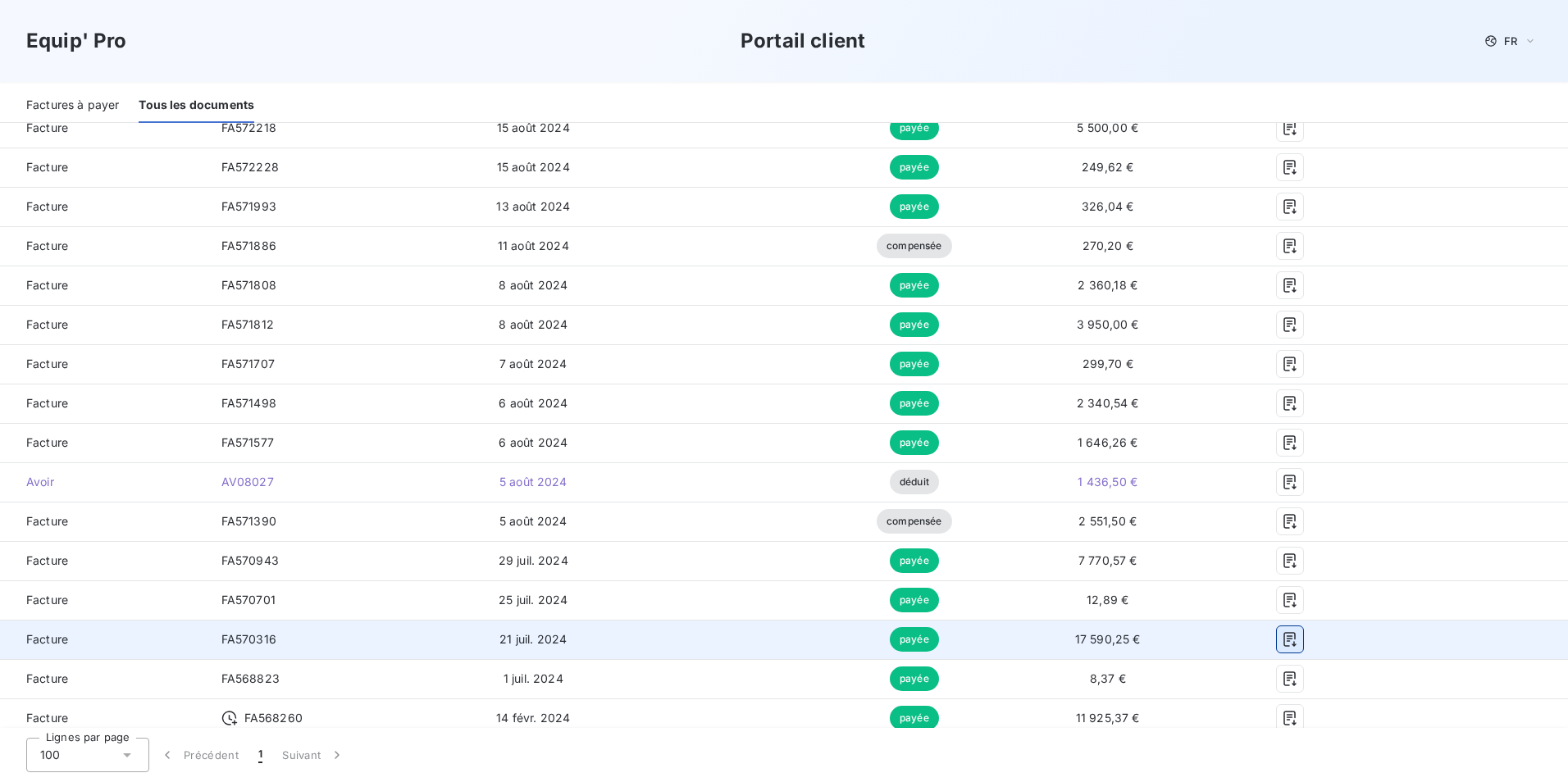
click at [1281, 638] on icon "button" at bounding box center [1289, 640] width 17 height 17
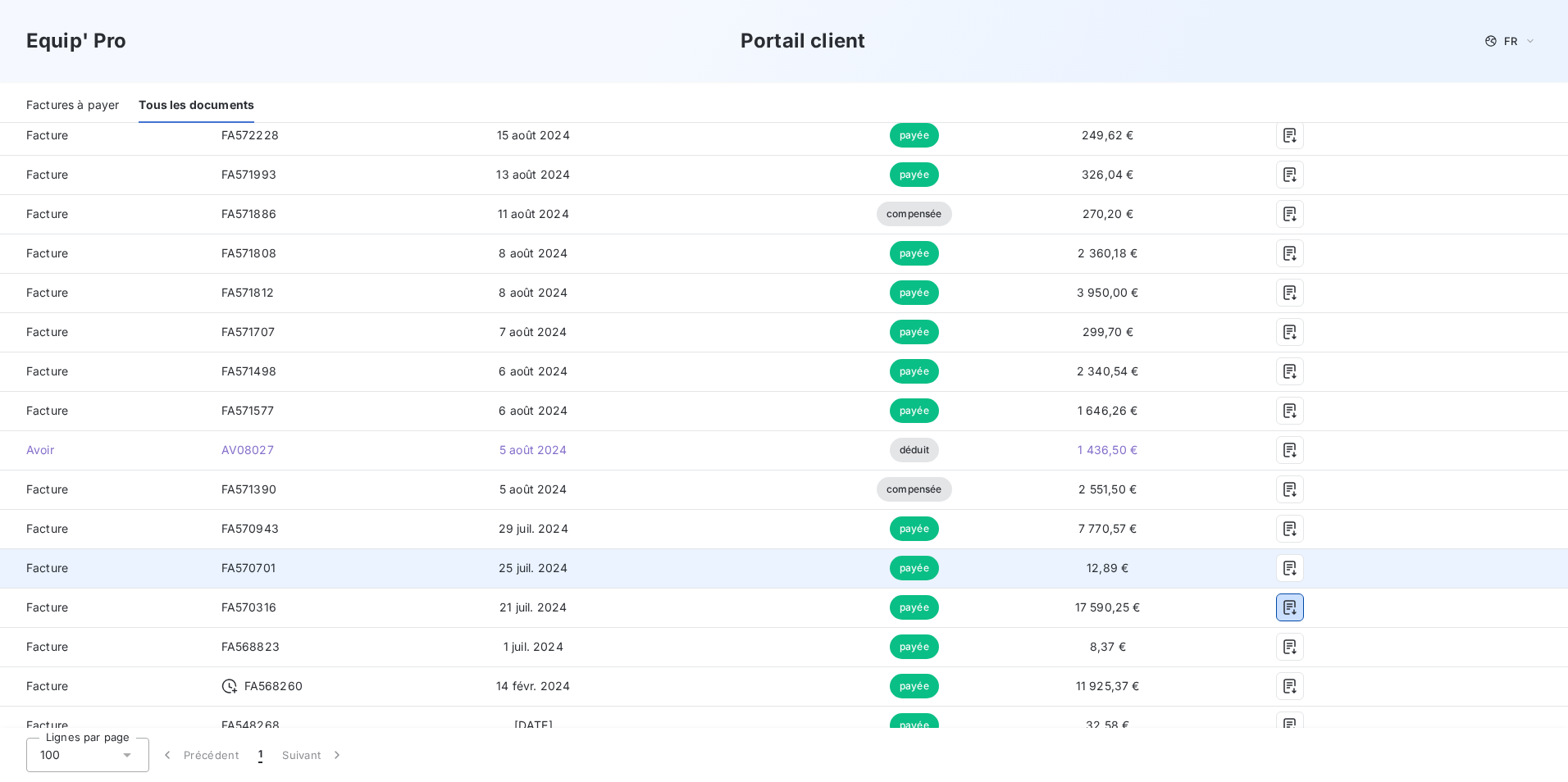
scroll to position [1640, 0]
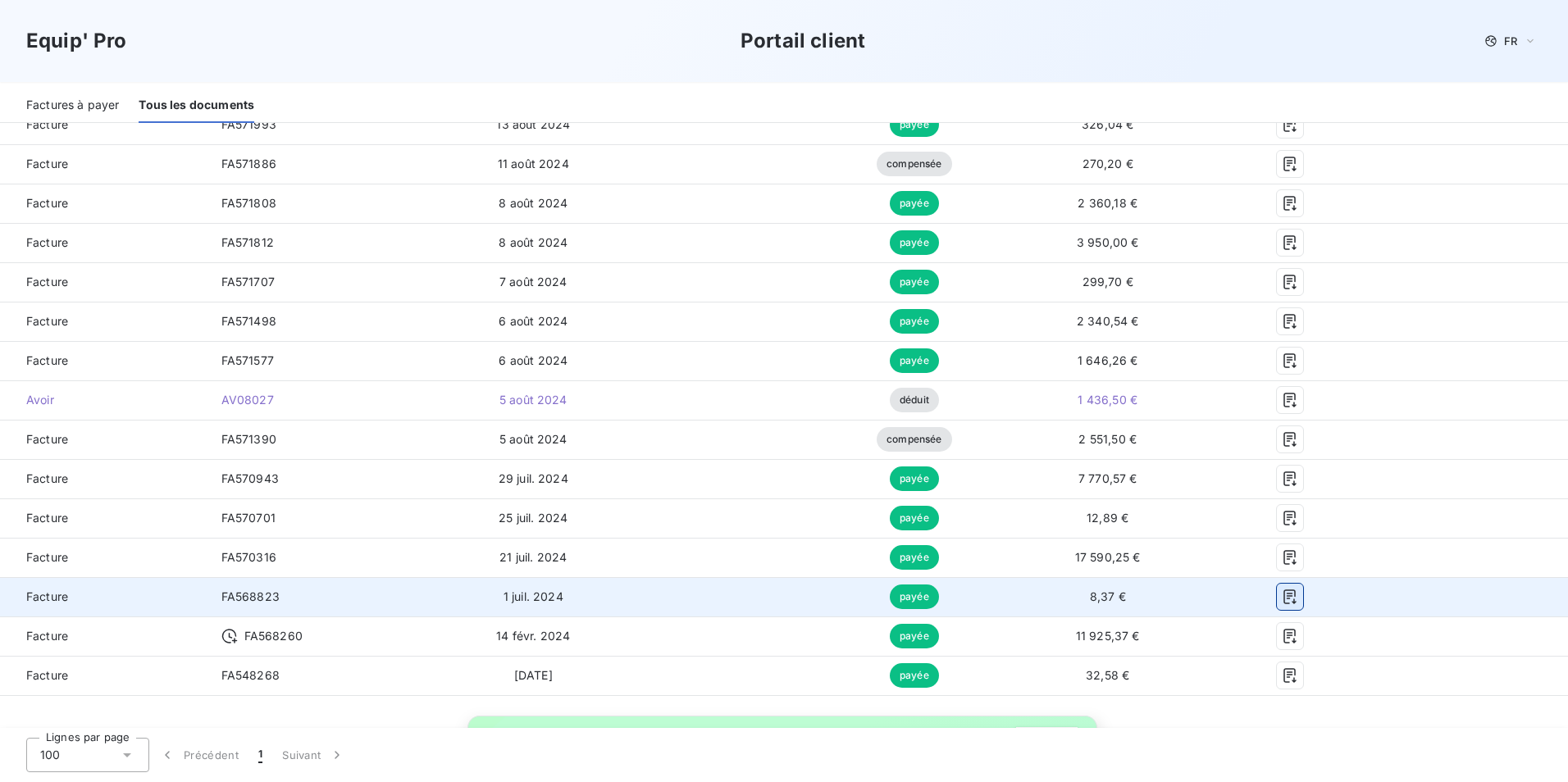
click at [1283, 595] on icon "button" at bounding box center [1289, 597] width 12 height 15
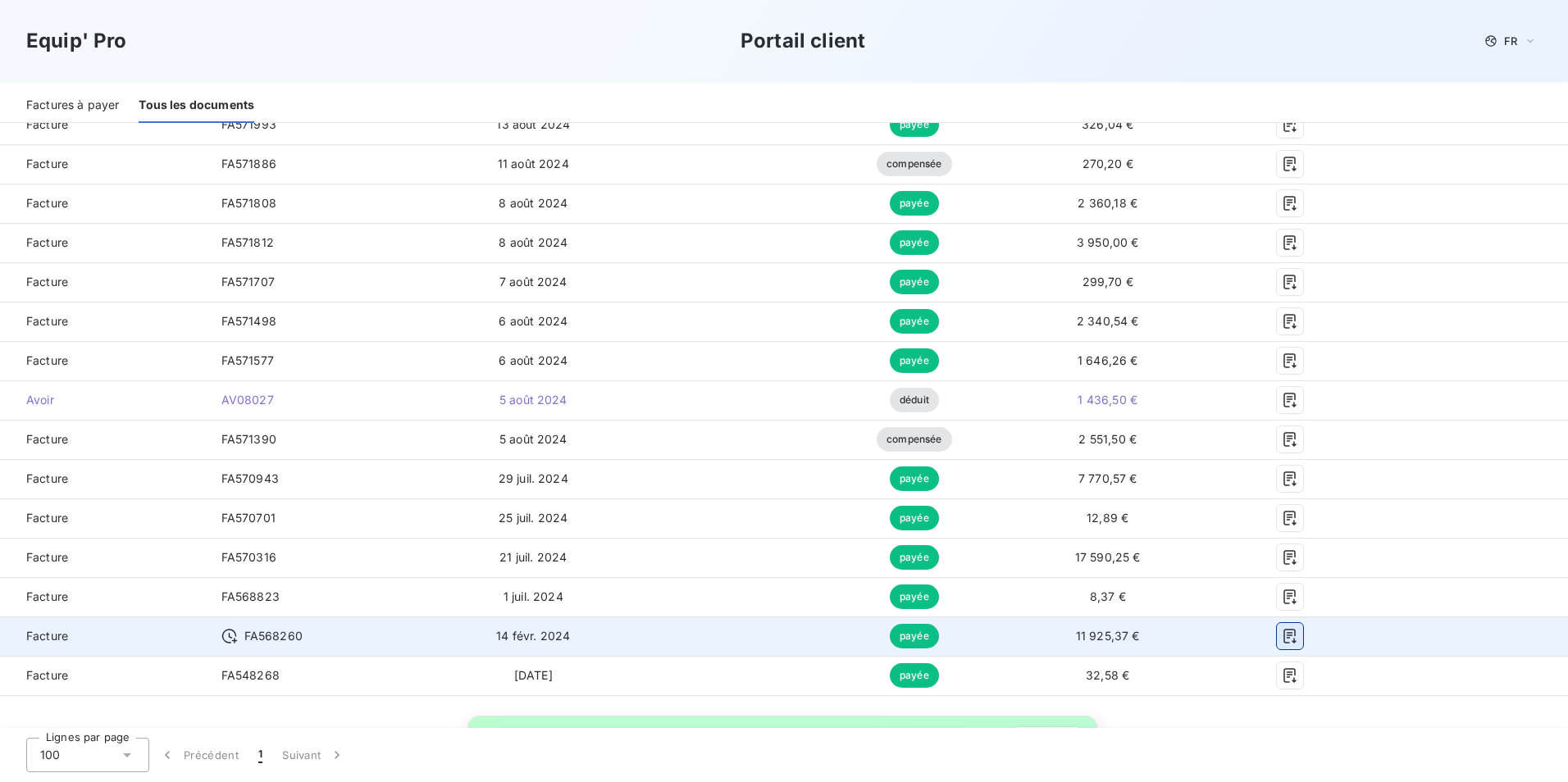
click at [1281, 637] on icon "button" at bounding box center [1289, 636] width 17 height 17
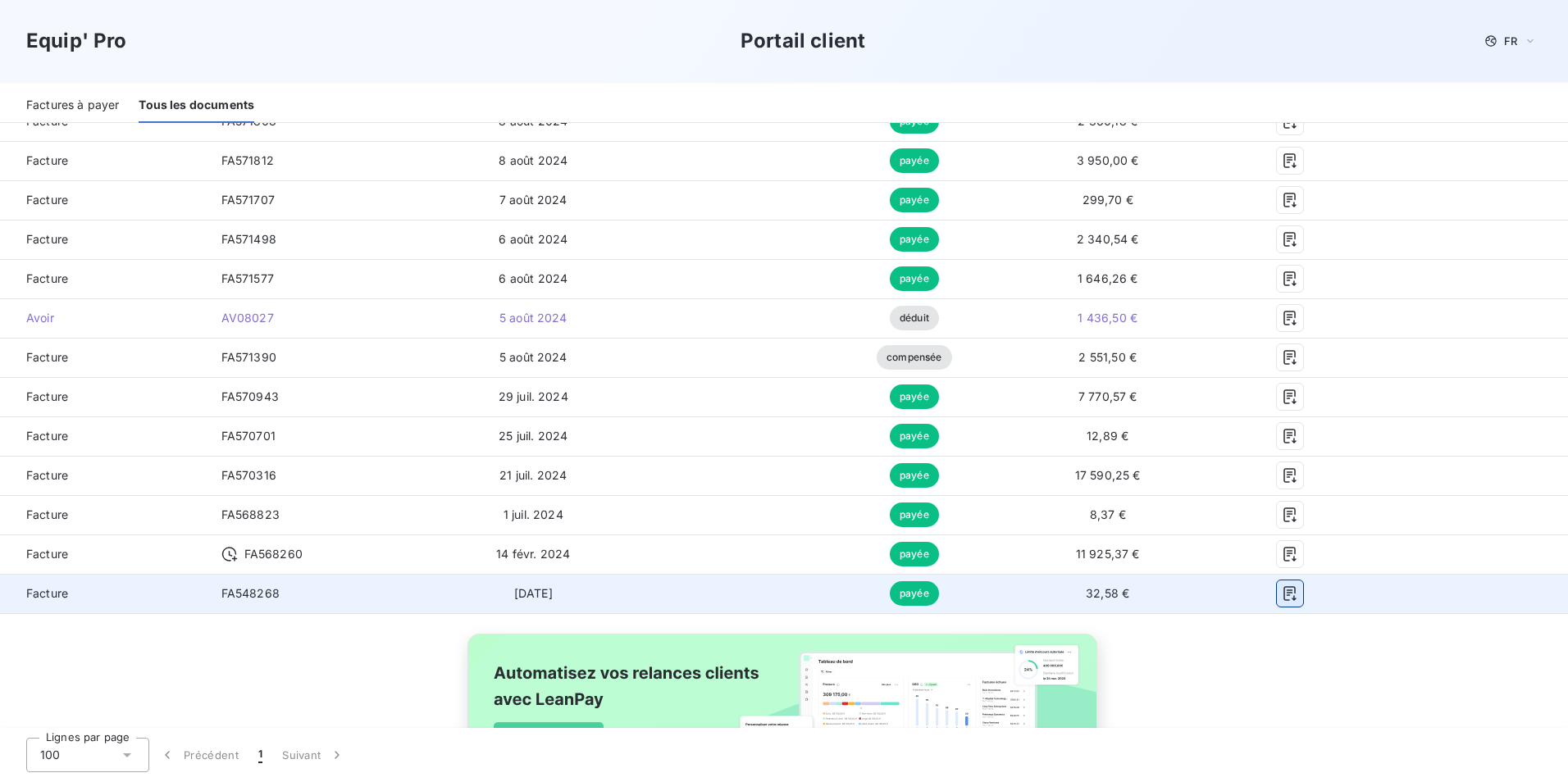
click at [1283, 593] on icon "button" at bounding box center [1289, 593] width 12 height 15
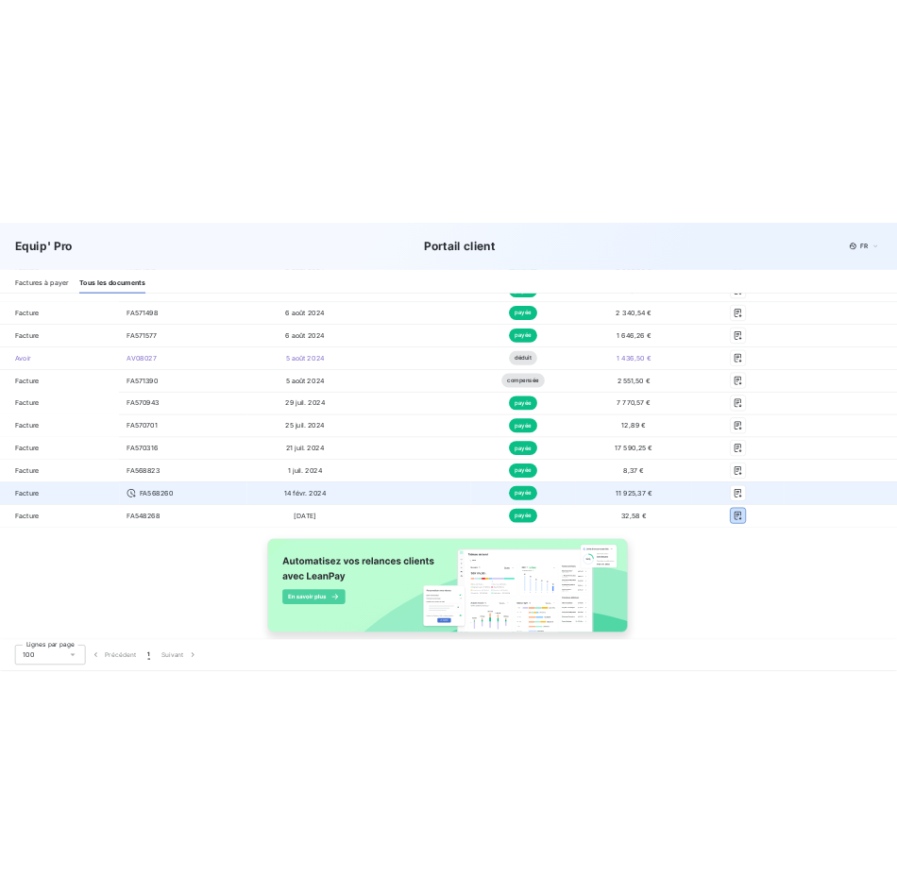
scroll to position [2104, 0]
